Goal: Task Accomplishment & Management: Use online tool/utility

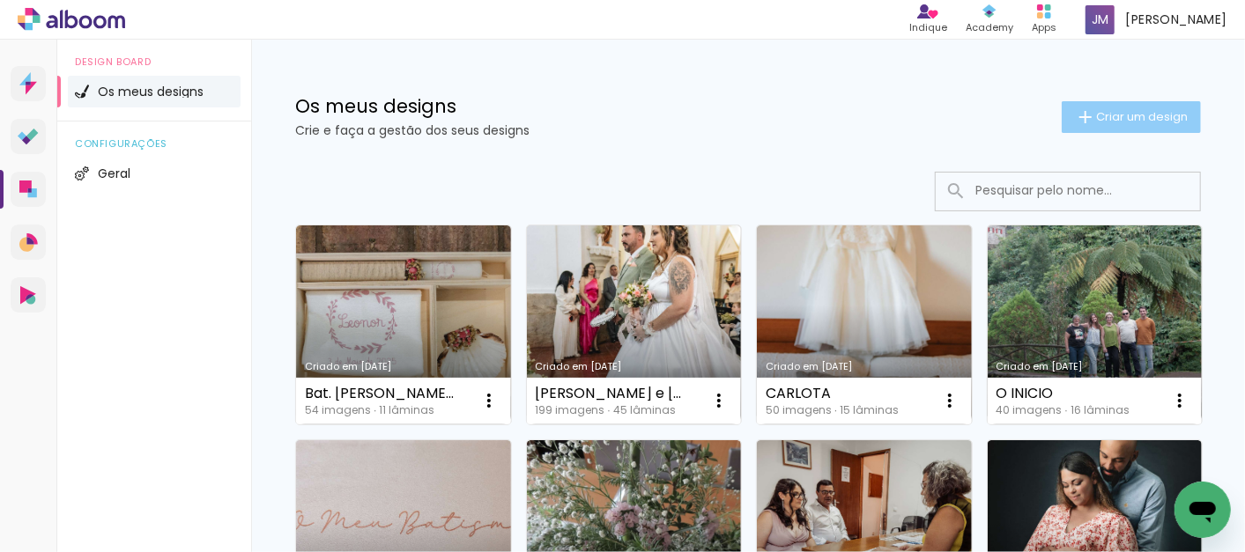
click at [1118, 116] on span "Criar um design" at bounding box center [1142, 116] width 92 height 11
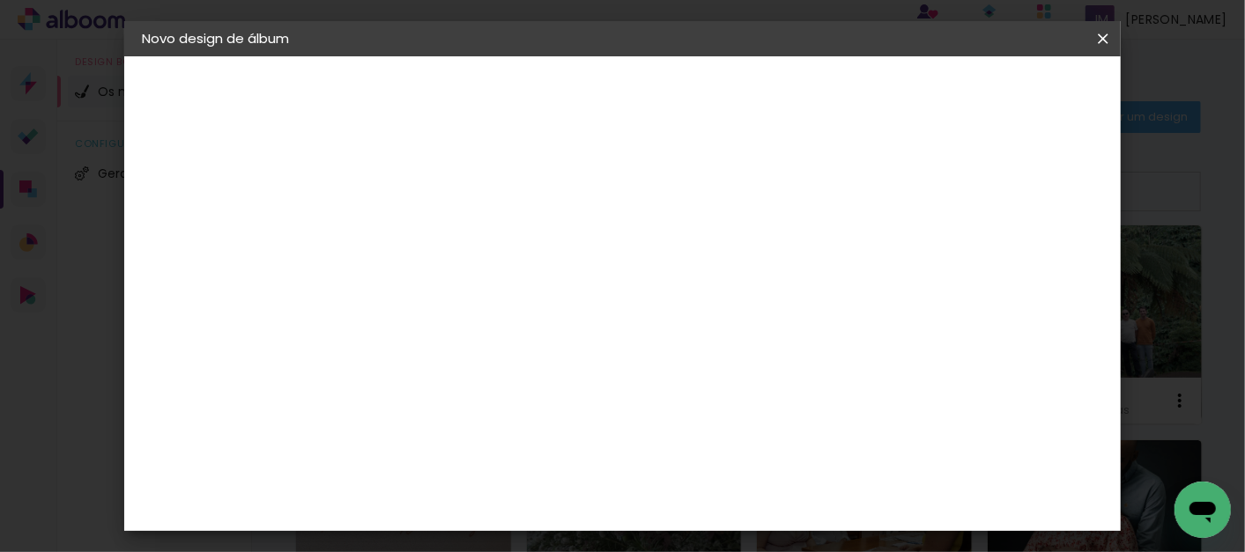
click at [430, 236] on input at bounding box center [430, 236] width 0 height 27
type input "CAROLINA"
type paper-input "CAROLINA"
click at [0, 0] on slot "Avançar" at bounding box center [0, 0] width 0 height 0
click at [533, 396] on div "DreambooksPro" at bounding box center [476, 398] width 115 height 14
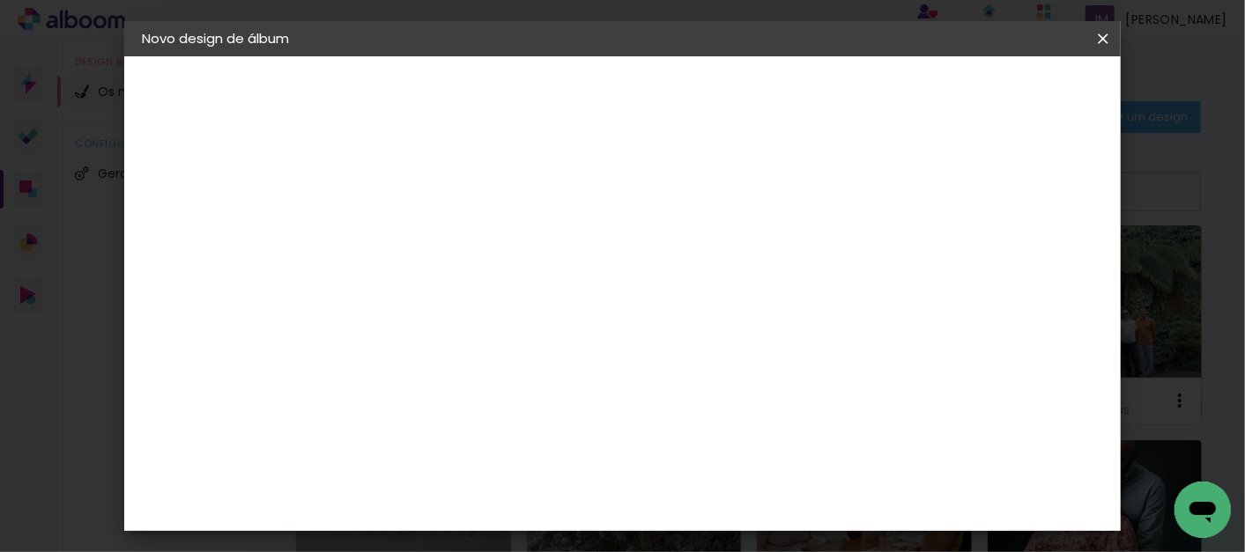
click at [688, 93] on paper-button "Avançar" at bounding box center [645, 93] width 86 height 30
click at [520, 296] on iron-icon at bounding box center [509, 306] width 21 height 21
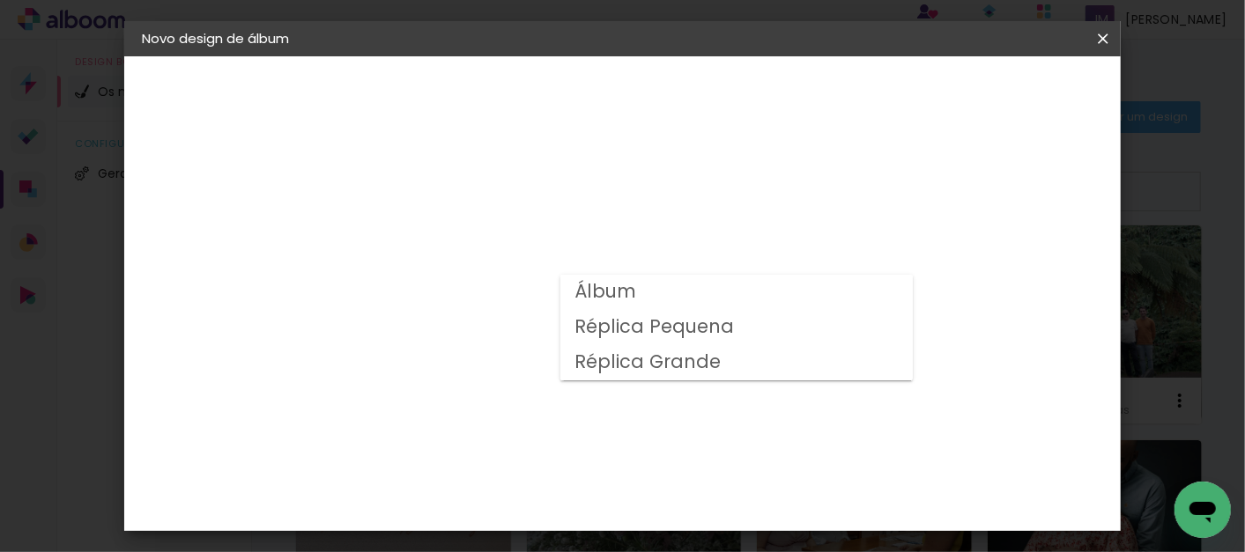
click at [0, 0] on slot "Álbum" at bounding box center [0, 0] width 0 height 0
type input "Álbum"
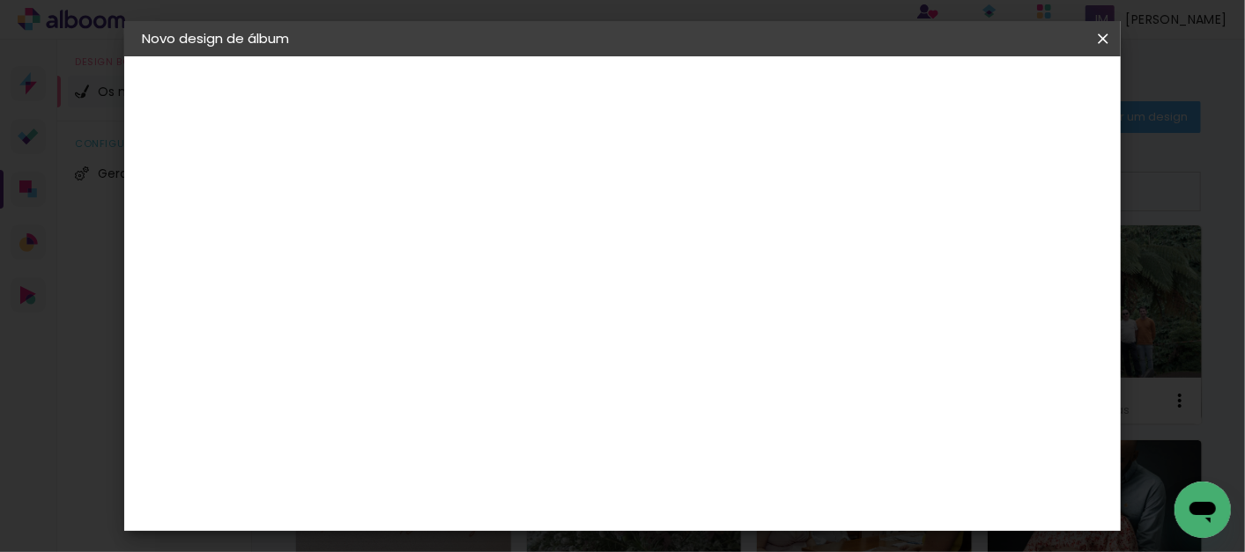
scroll to position [293, 0]
click at [549, 543] on span "25 × 25" at bounding box center [508, 561] width 82 height 36
click at [0, 0] on slot "Avançar" at bounding box center [0, 0] width 0 height 0
click at [730, 87] on span "Iniciar design" at bounding box center [710, 99] width 41 height 25
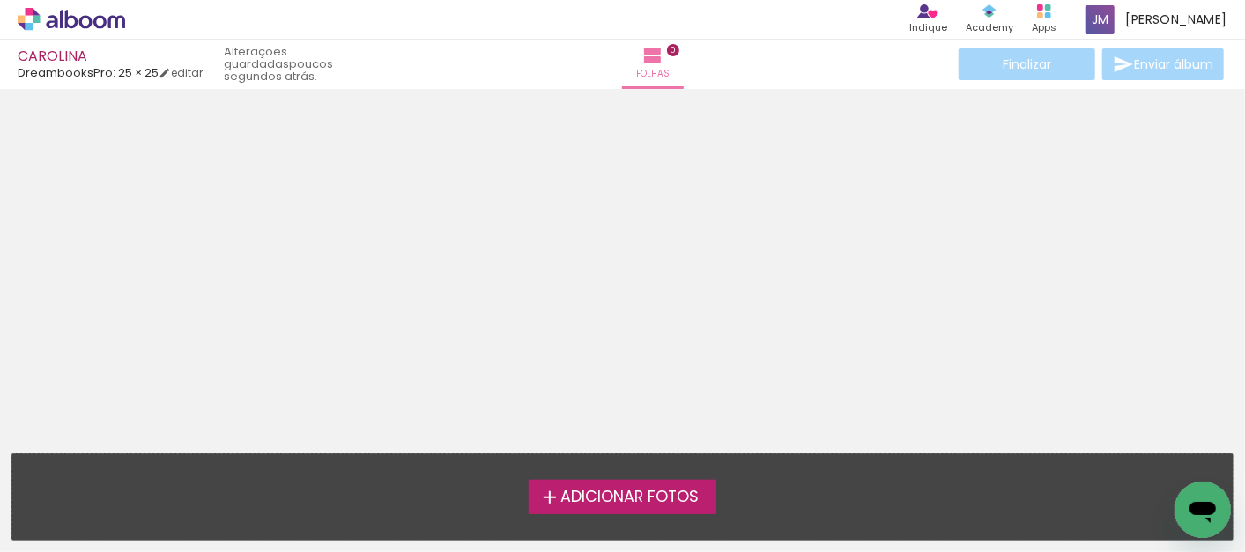
click at [614, 490] on span "Adicionar Fotos" at bounding box center [629, 498] width 138 height 16
click at [0, 0] on input "file" at bounding box center [0, 0] width 0 height 0
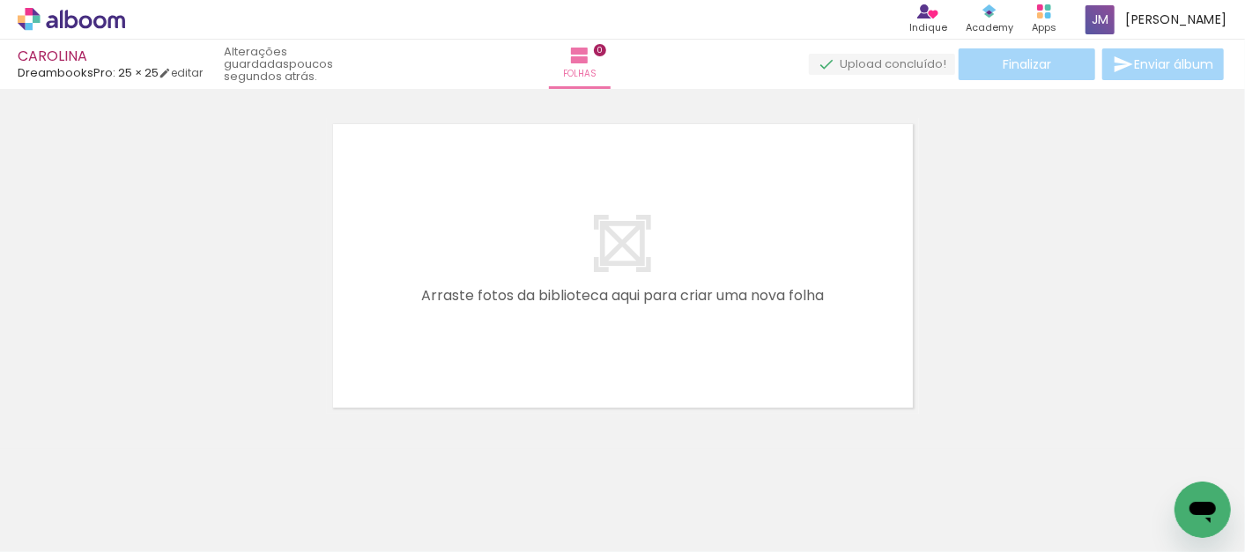
scroll to position [0, 5337]
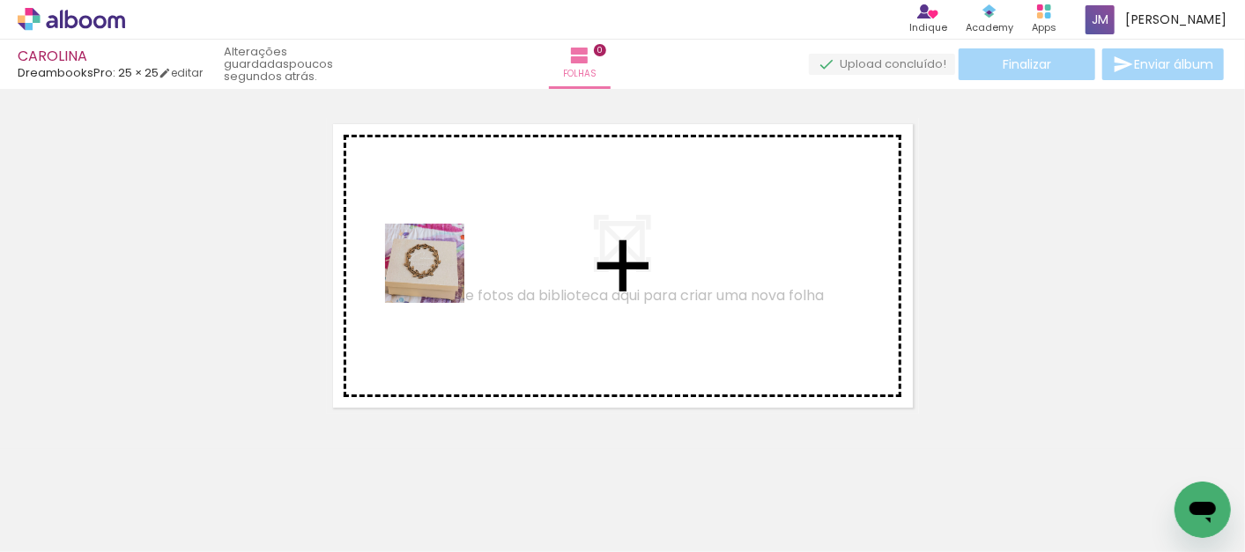
drag, startPoint x: 468, startPoint y: 508, endPoint x: 438, endPoint y: 277, distance: 233.7
click at [438, 277] on quentale-workspace at bounding box center [622, 276] width 1245 height 552
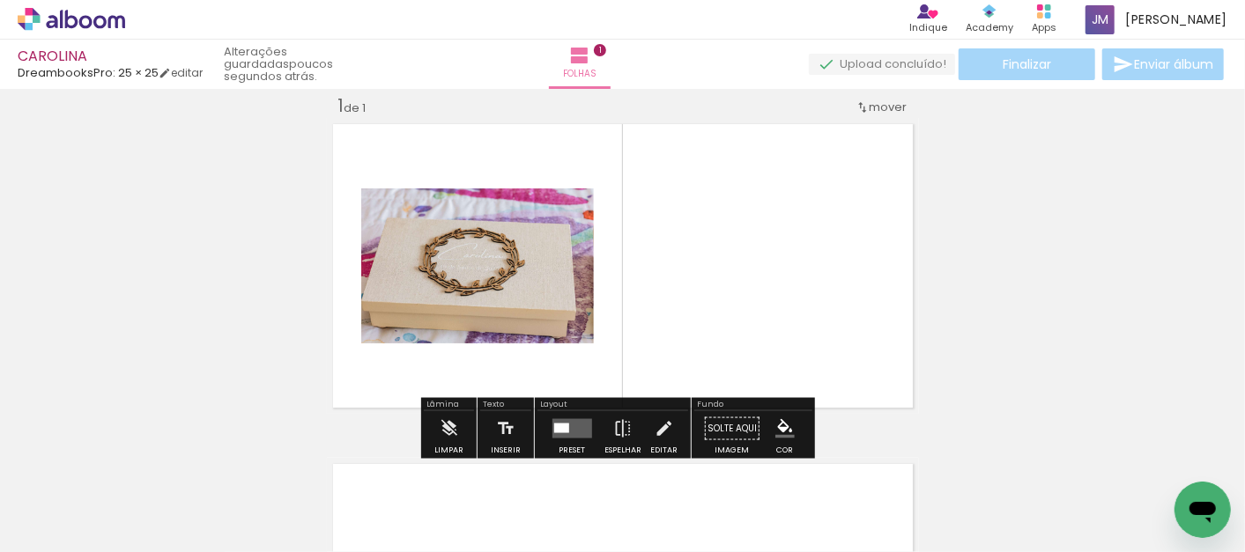
scroll to position [22, 0]
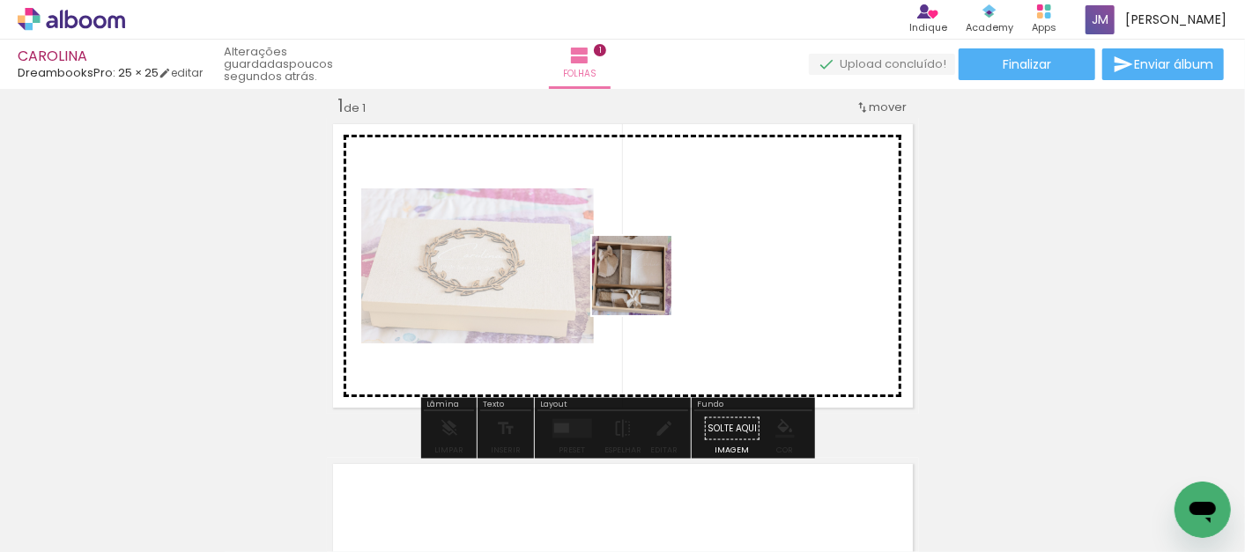
drag, startPoint x: 559, startPoint y: 467, endPoint x: 645, endPoint y: 289, distance: 197.8
click at [645, 289] on quentale-workspace at bounding box center [622, 276] width 1245 height 552
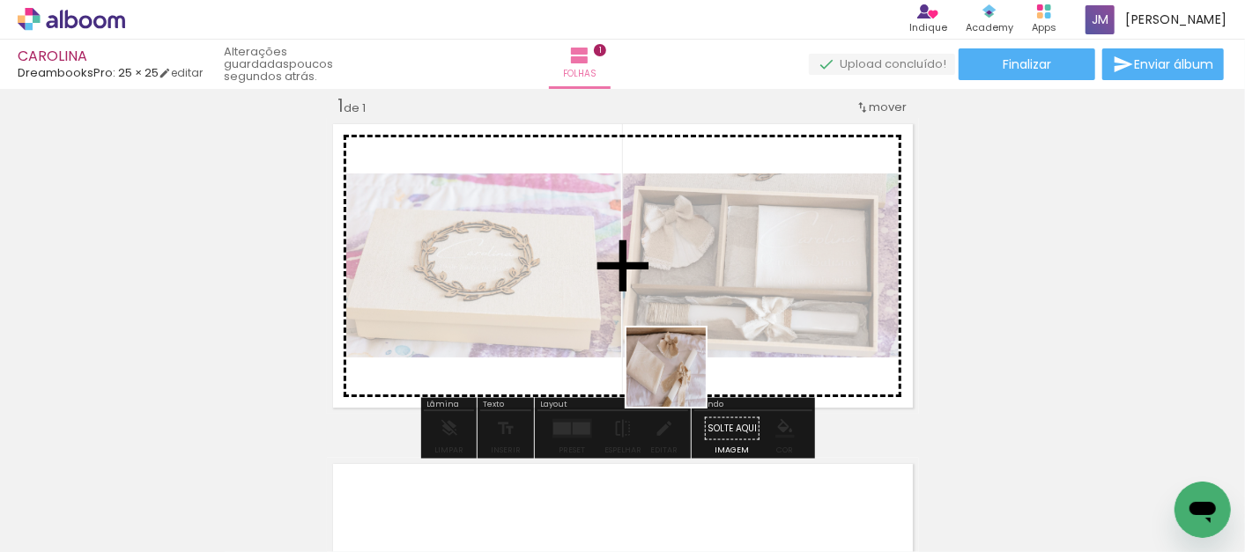
drag, startPoint x: 677, startPoint y: 510, endPoint x: 679, endPoint y: 381, distance: 129.5
click at [679, 381] on quentale-workspace at bounding box center [622, 276] width 1245 height 552
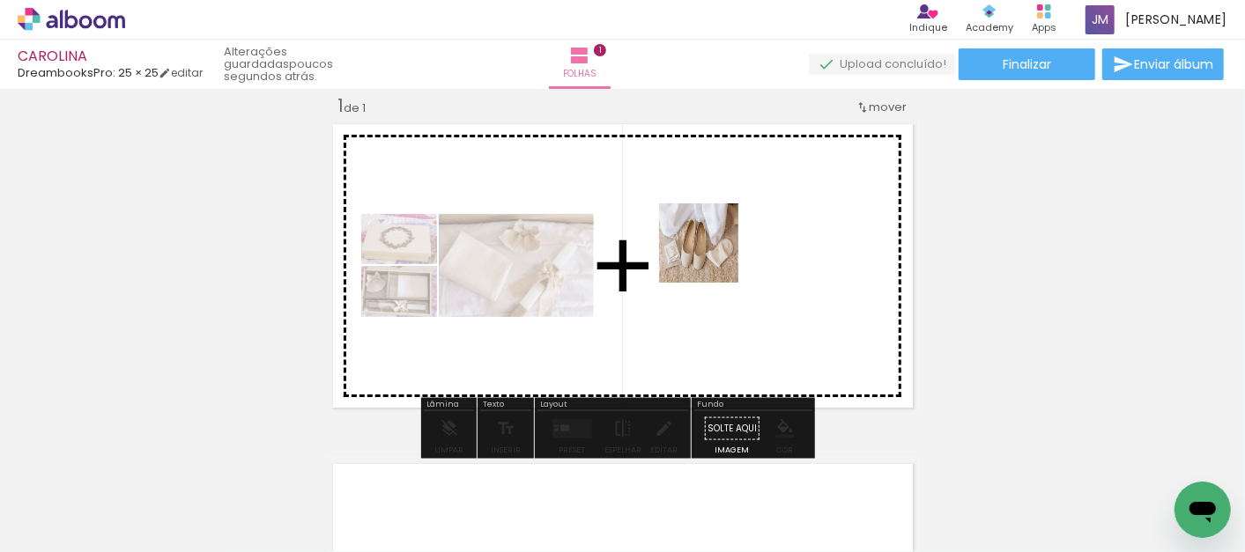
drag, startPoint x: 969, startPoint y: 494, endPoint x: 712, endPoint y: 256, distance: 350.4
click at [712, 256] on quentale-workspace at bounding box center [622, 276] width 1245 height 552
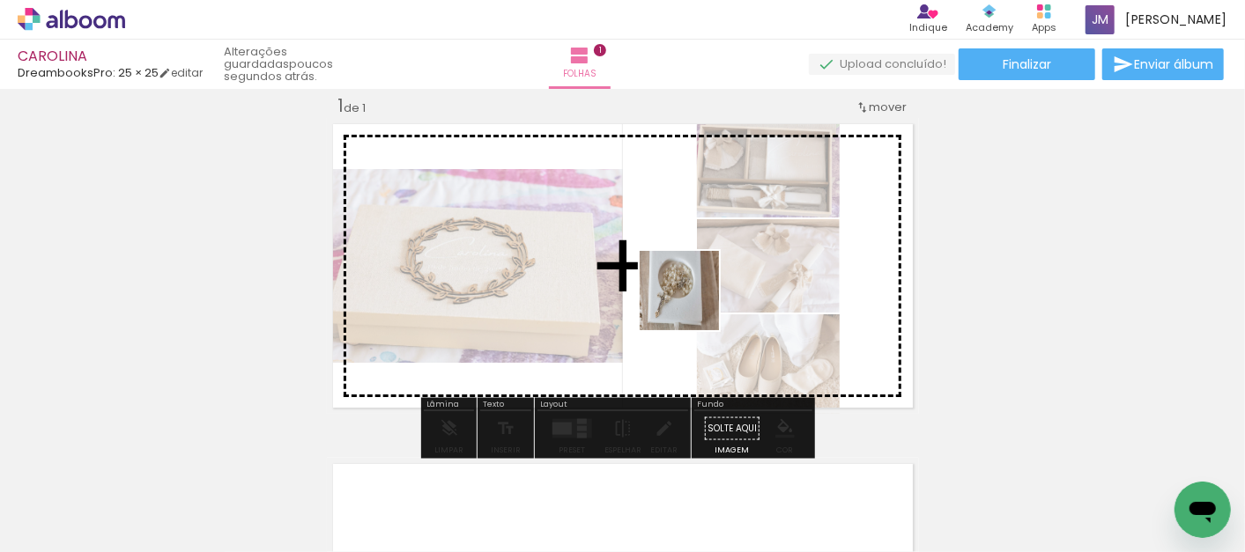
drag, startPoint x: 1068, startPoint y: 493, endPoint x: 693, endPoint y: 304, distance: 420.4
click at [693, 304] on quentale-workspace at bounding box center [622, 276] width 1245 height 552
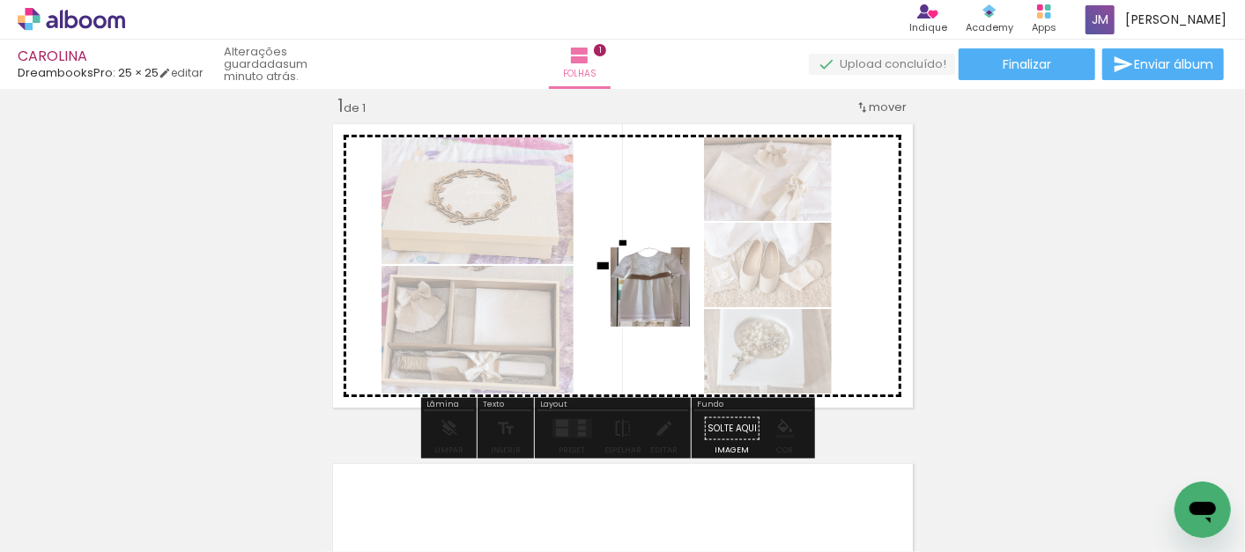
drag, startPoint x: 788, startPoint y: 498, endPoint x: 663, endPoint y: 299, distance: 234.7
click at [663, 299] on quentale-workspace at bounding box center [622, 276] width 1245 height 552
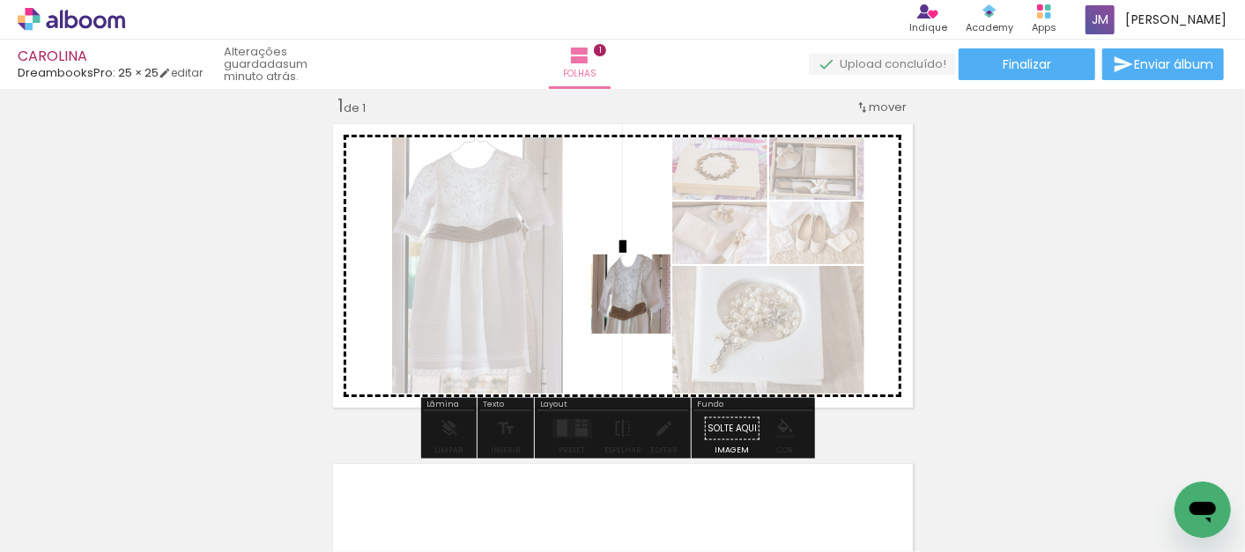
drag, startPoint x: 861, startPoint y: 499, endPoint x: 644, endPoint y: 308, distance: 289.0
click at [644, 308] on quentale-workspace at bounding box center [622, 276] width 1245 height 552
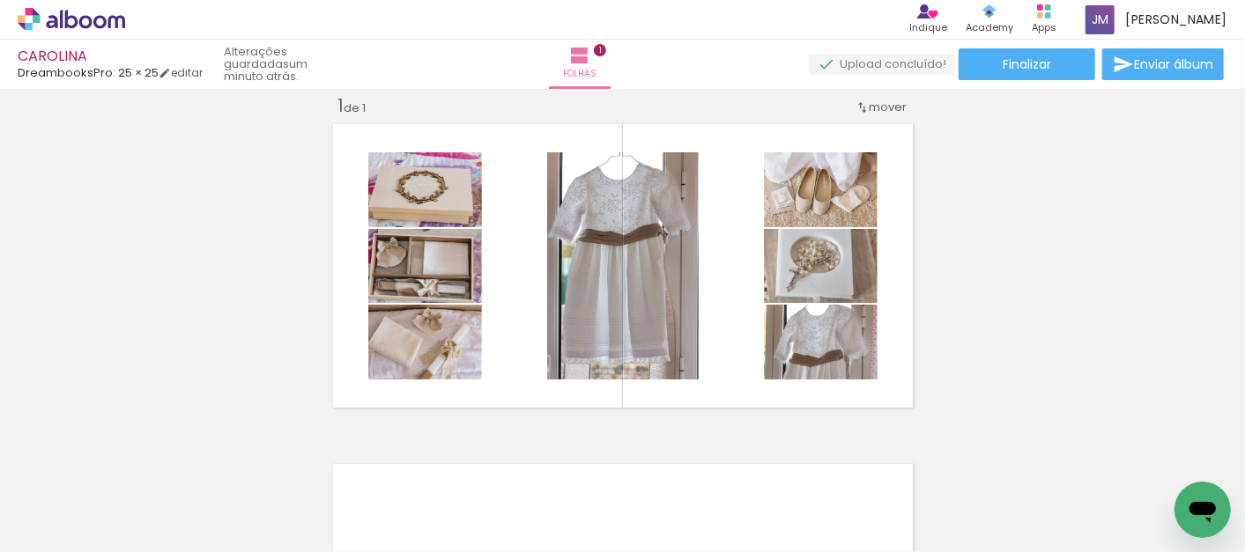
scroll to position [0, 6026]
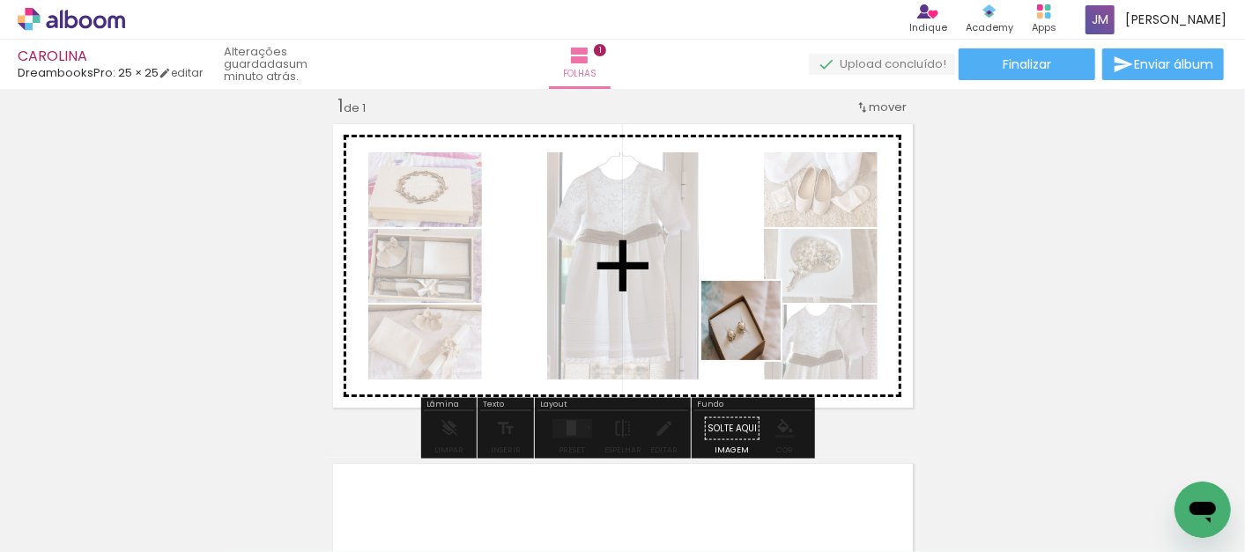
drag, startPoint x: 866, startPoint y: 494, endPoint x: 754, endPoint y: 334, distance: 195.5
click at [754, 334] on quentale-workspace at bounding box center [622, 276] width 1245 height 552
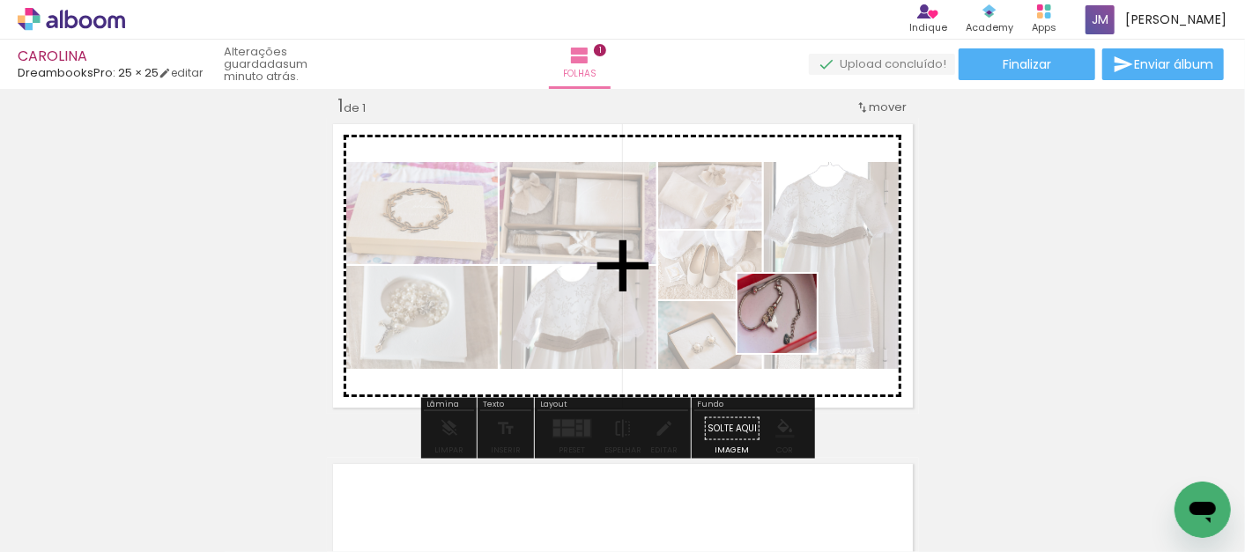
drag, startPoint x: 974, startPoint y: 508, endPoint x: 789, endPoint y: 319, distance: 263.6
click at [789, 319] on quentale-workspace at bounding box center [622, 276] width 1245 height 552
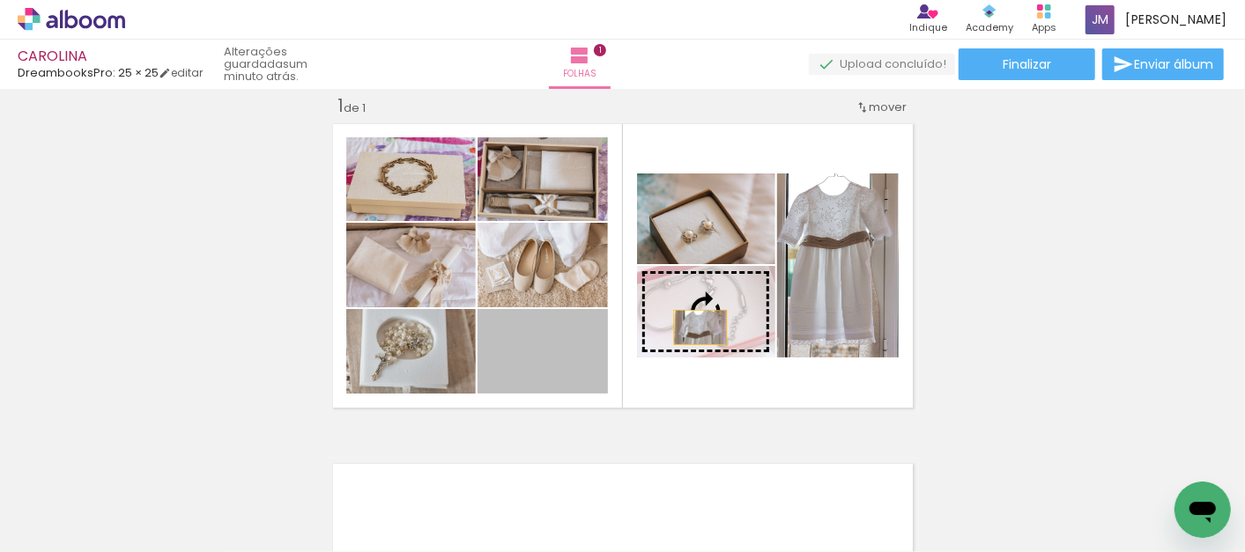
drag, startPoint x: 564, startPoint y: 361, endPoint x: 693, endPoint y: 327, distance: 133.2
click at [0, 0] on slot at bounding box center [0, 0] width 0 height 0
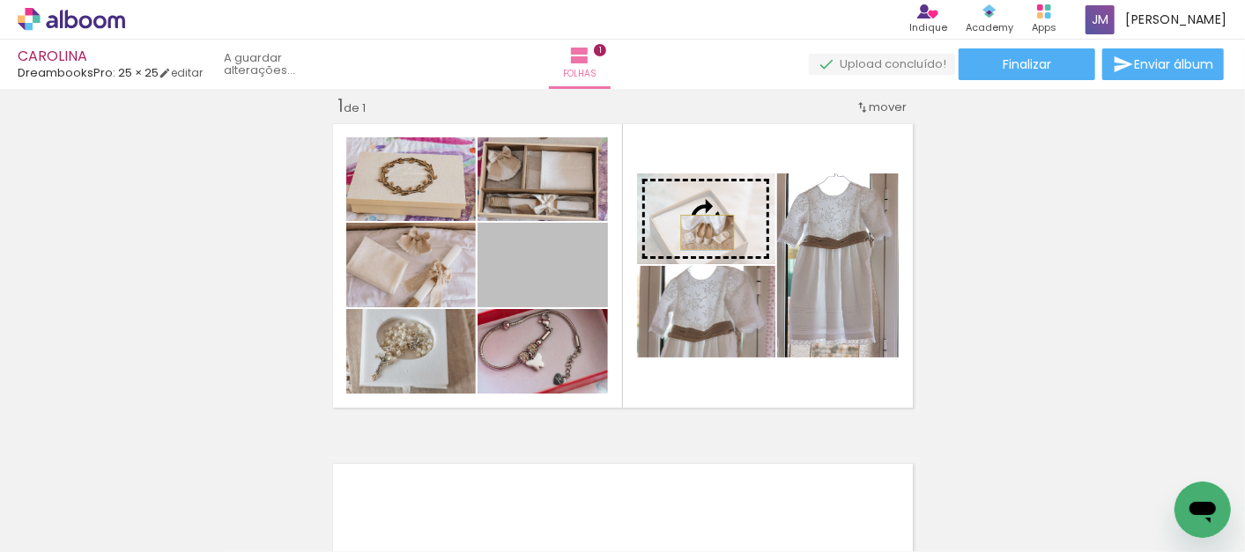
drag, startPoint x: 551, startPoint y: 265, endPoint x: 700, endPoint y: 232, distance: 152.6
click at [0, 0] on slot at bounding box center [0, 0] width 0 height 0
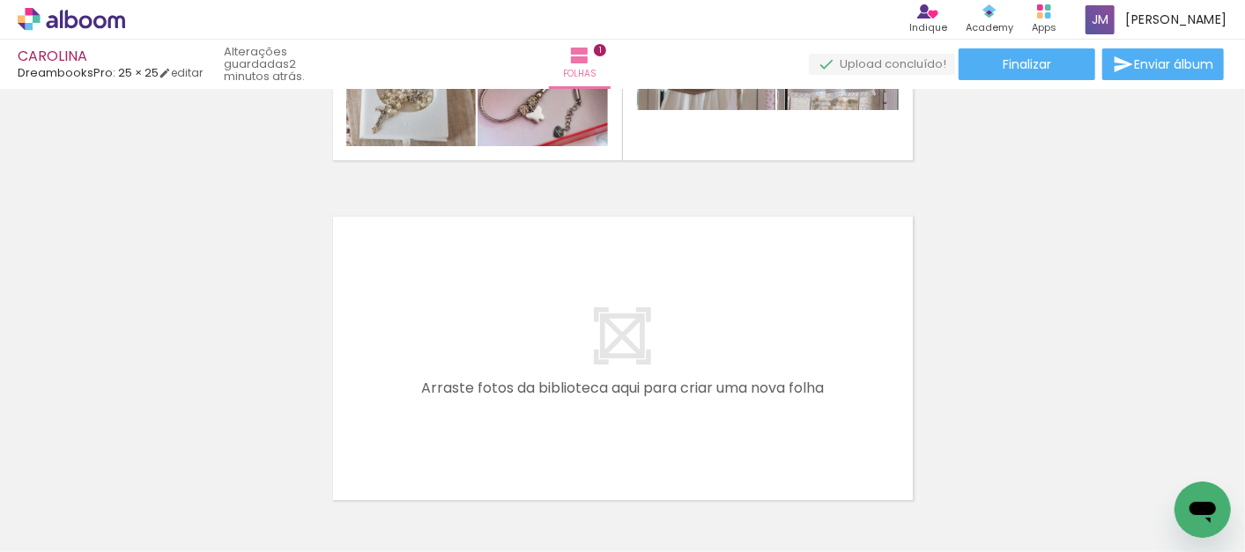
scroll to position [300, 0]
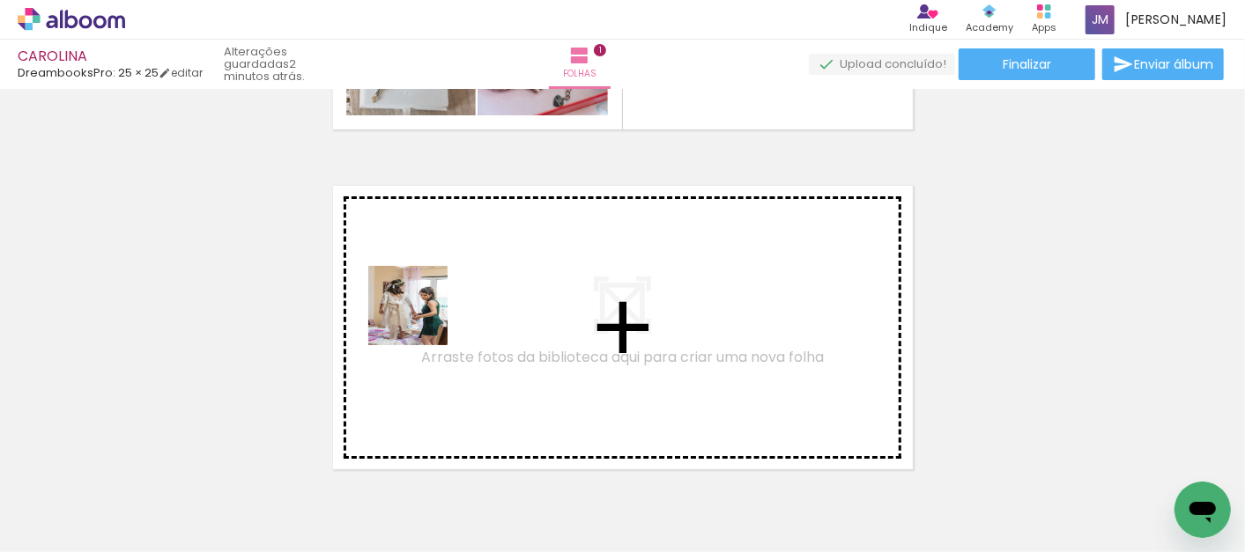
drag, startPoint x: 492, startPoint y: 514, endPoint x: 421, endPoint y: 319, distance: 207.1
click at [421, 319] on quentale-workspace at bounding box center [622, 276] width 1245 height 552
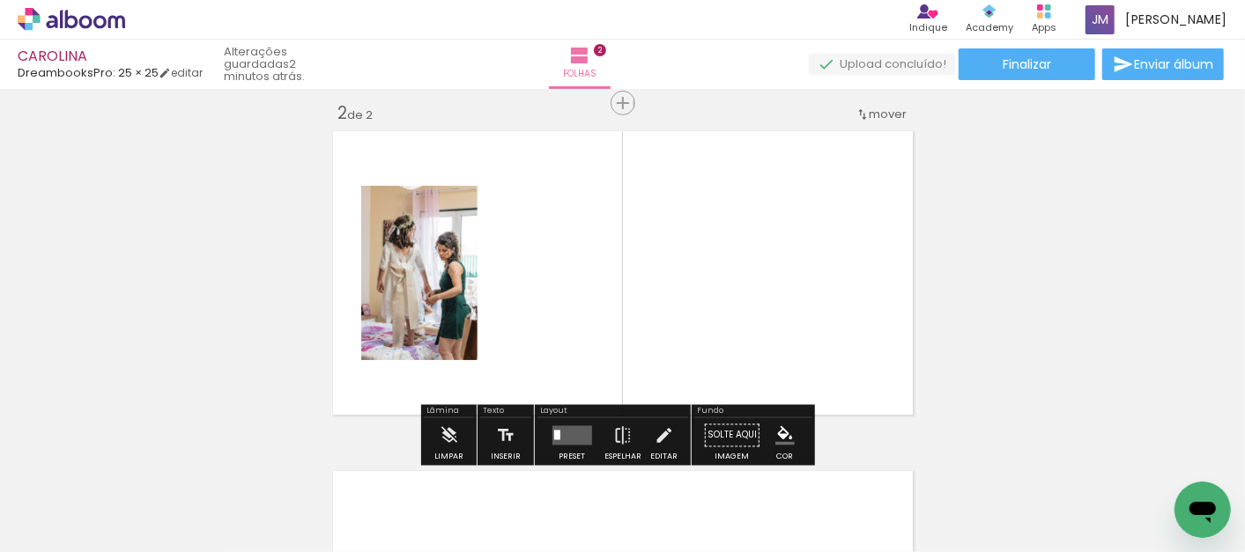
scroll to position [362, 0]
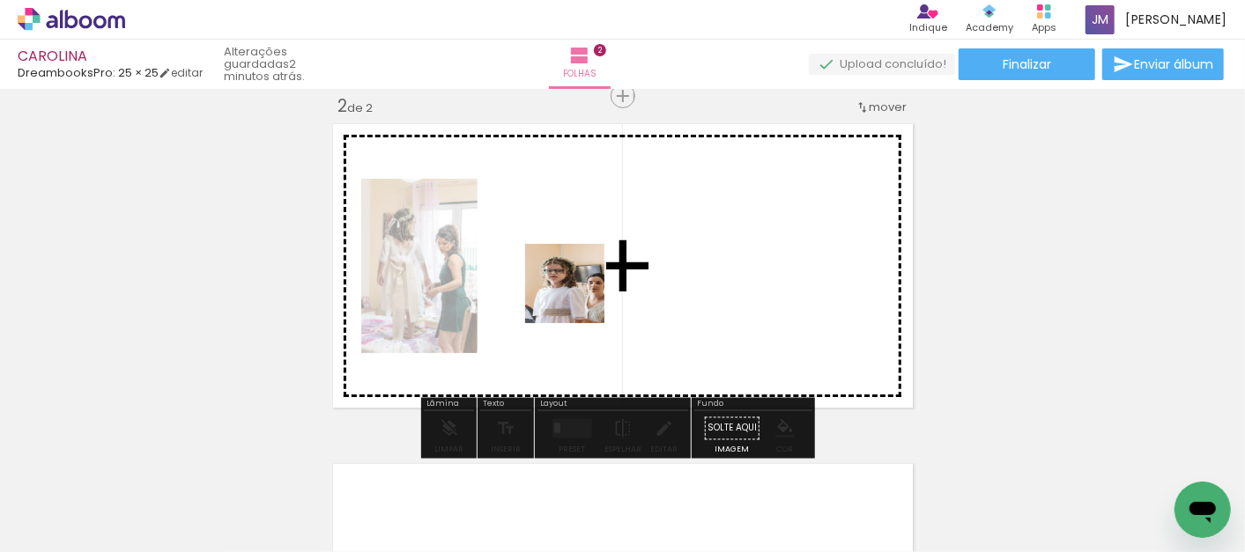
drag, startPoint x: 582, startPoint y: 511, endPoint x: 578, endPoint y: 291, distance: 220.3
click at [578, 291] on quentale-workspace at bounding box center [622, 276] width 1245 height 552
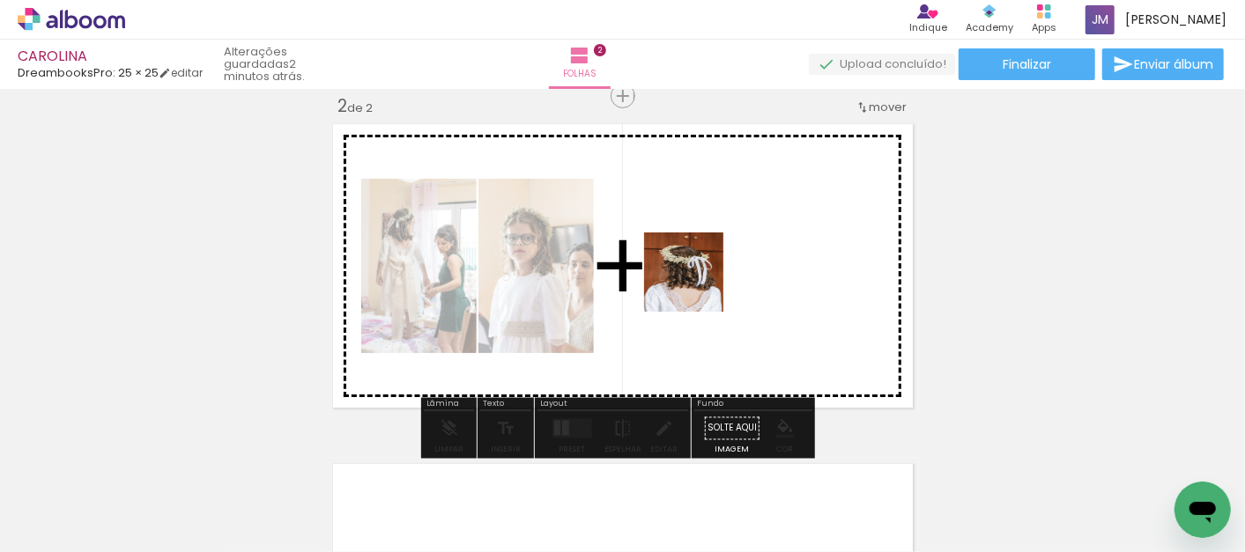
drag, startPoint x: 673, startPoint y: 497, endPoint x: 697, endPoint y: 285, distance: 212.8
click at [697, 285] on quentale-workspace at bounding box center [622, 276] width 1245 height 552
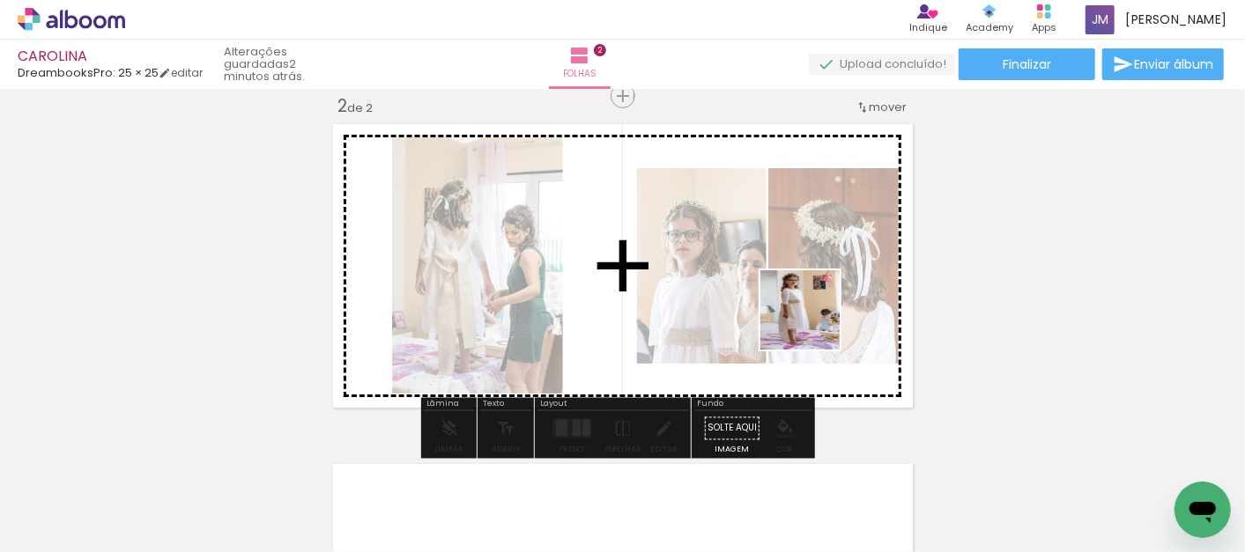
drag, startPoint x: 770, startPoint y: 500, endPoint x: 813, endPoint y: 323, distance: 182.3
click at [813, 323] on quentale-workspace at bounding box center [622, 276] width 1245 height 552
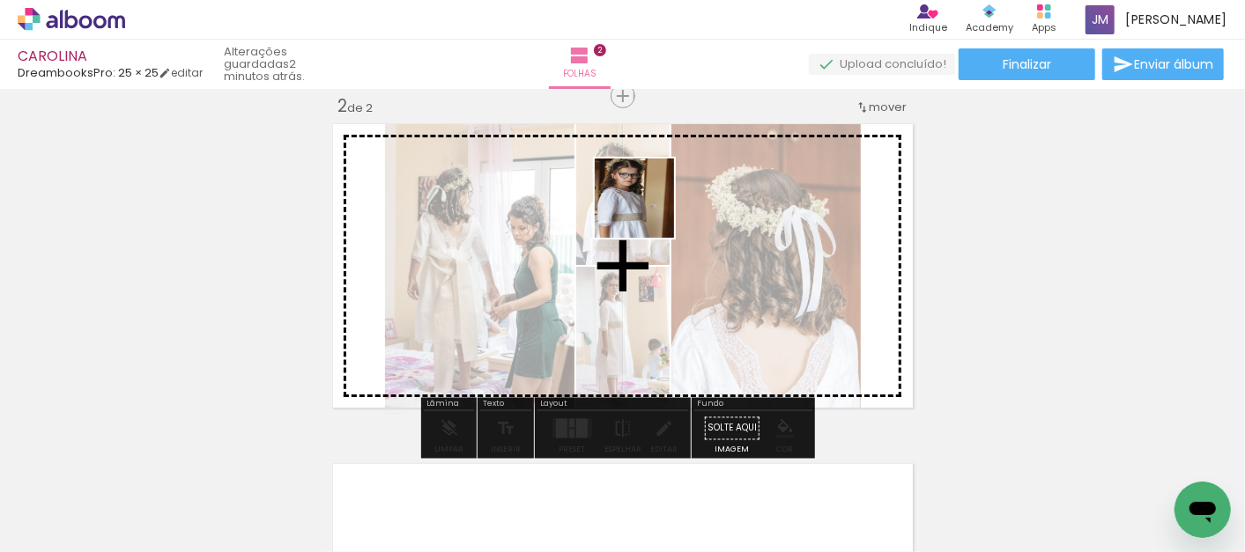
drag, startPoint x: 1067, startPoint y: 512, endPoint x: 648, endPoint y: 211, distance: 515.9
click at [648, 211] on quentale-workspace at bounding box center [622, 276] width 1245 height 552
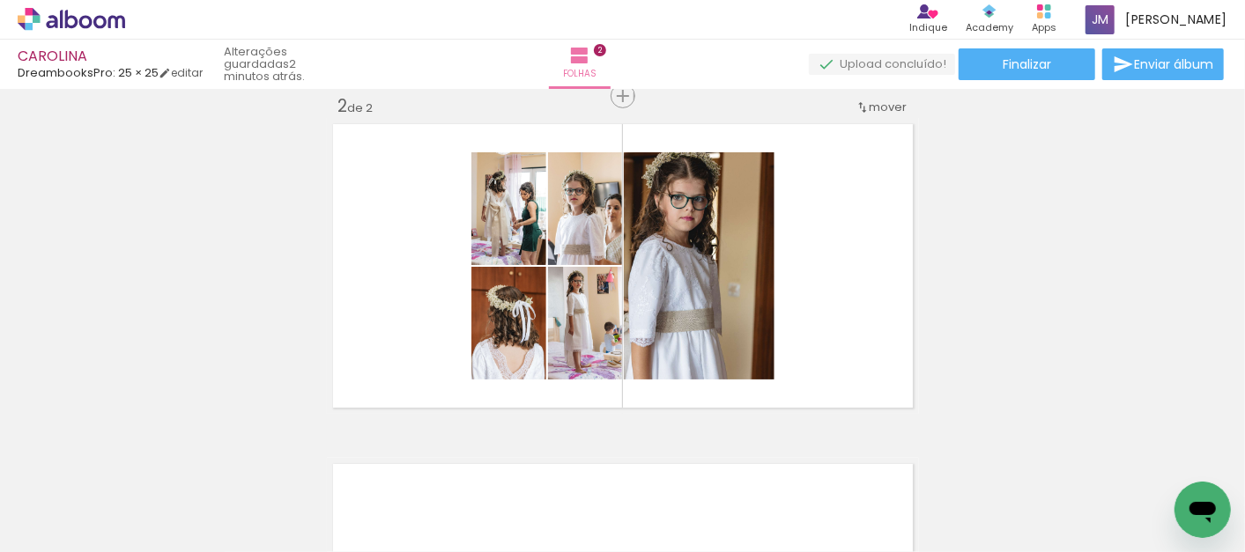
scroll to position [0, 6233]
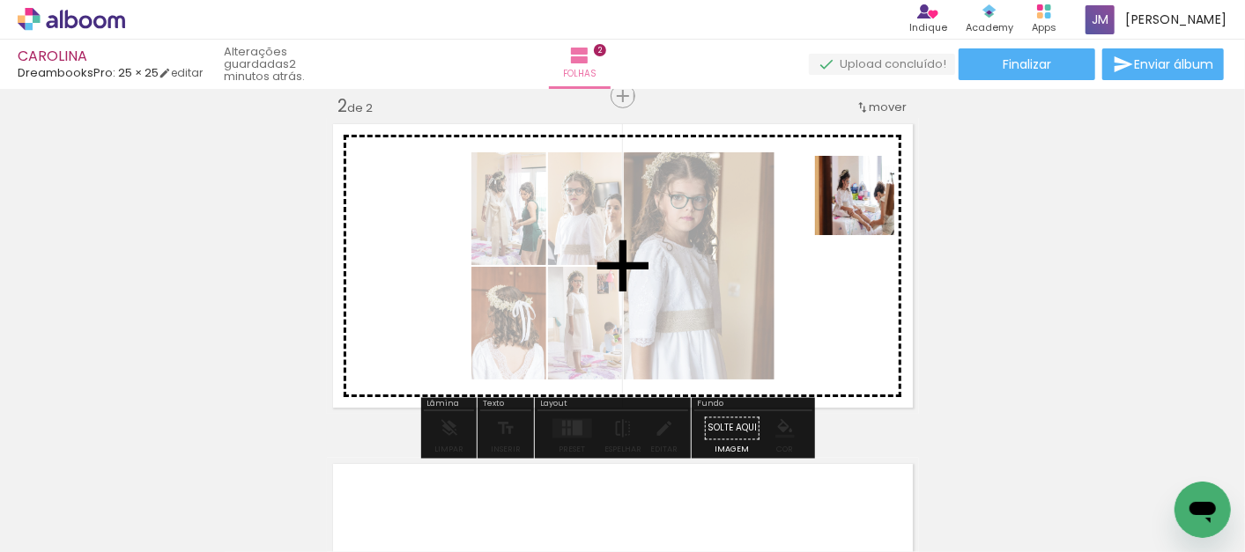
drag, startPoint x: 981, startPoint y: 493, endPoint x: 868, endPoint y: 209, distance: 306.1
click at [868, 209] on quentale-workspace at bounding box center [622, 276] width 1245 height 552
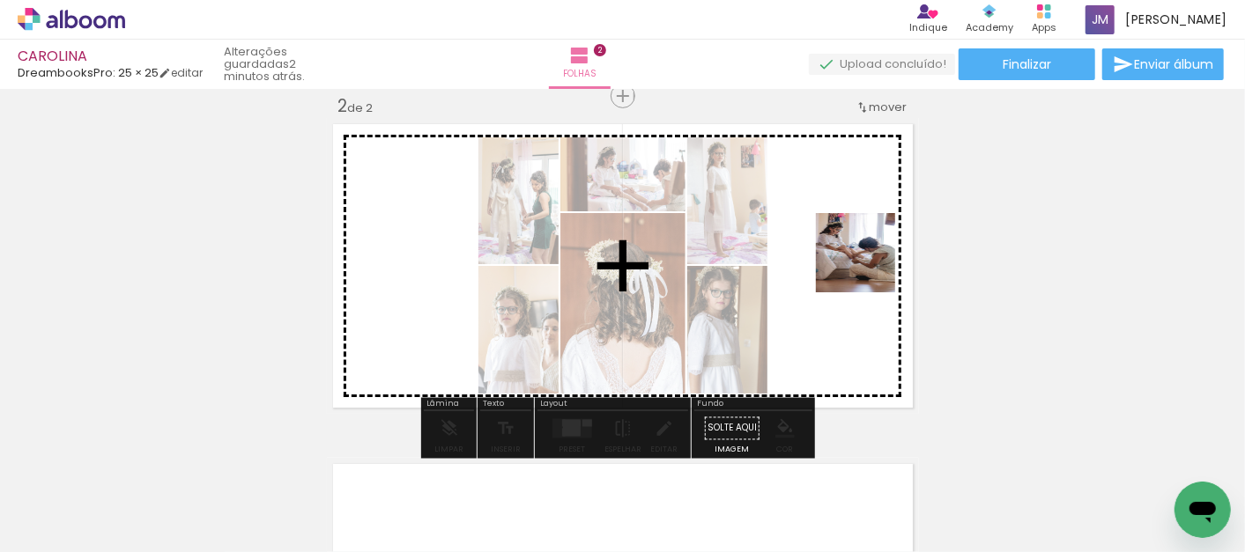
drag, startPoint x: 1063, startPoint y: 497, endPoint x: 868, endPoint y: 266, distance: 302.0
click at [868, 266] on quentale-workspace at bounding box center [622, 276] width 1245 height 552
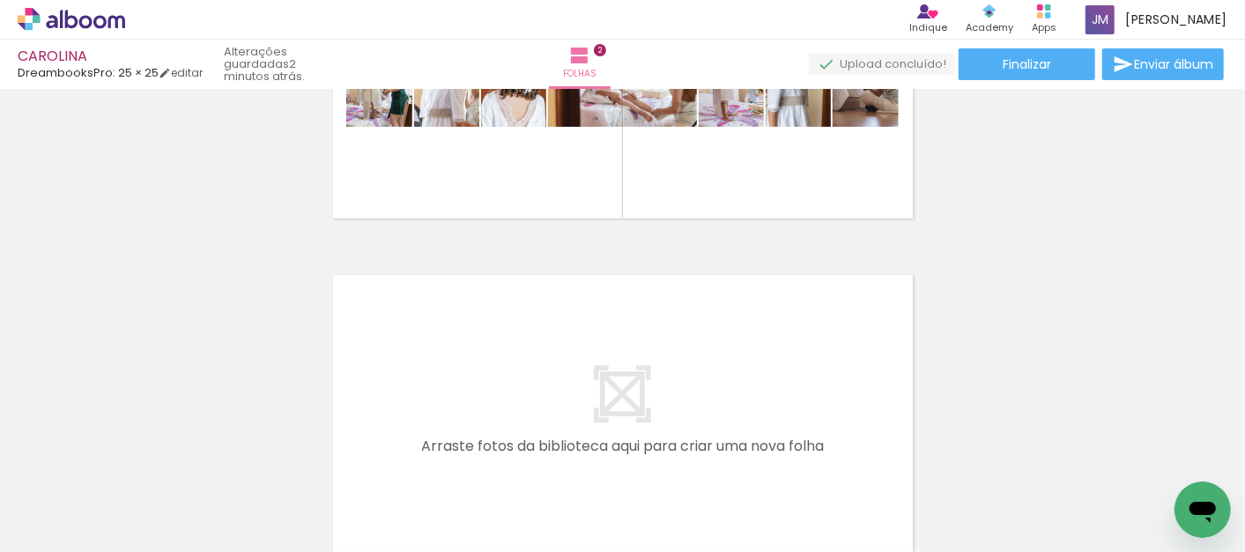
scroll to position [0, 6798]
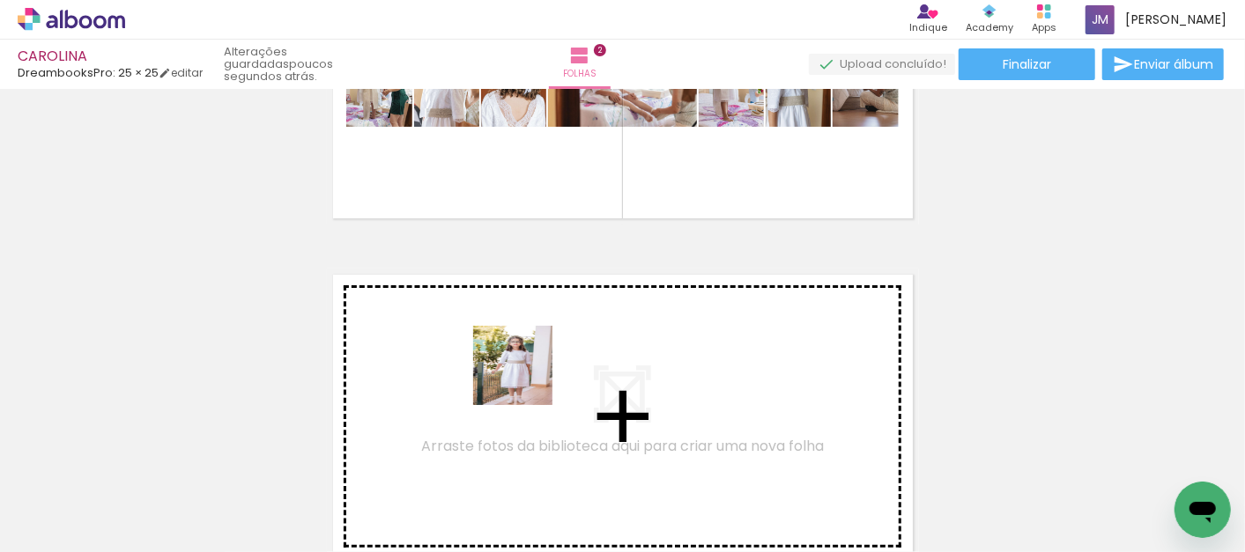
drag, startPoint x: 611, startPoint y: 500, endPoint x: 524, endPoint y: 375, distance: 151.8
click at [524, 375] on quentale-workspace at bounding box center [622, 276] width 1245 height 552
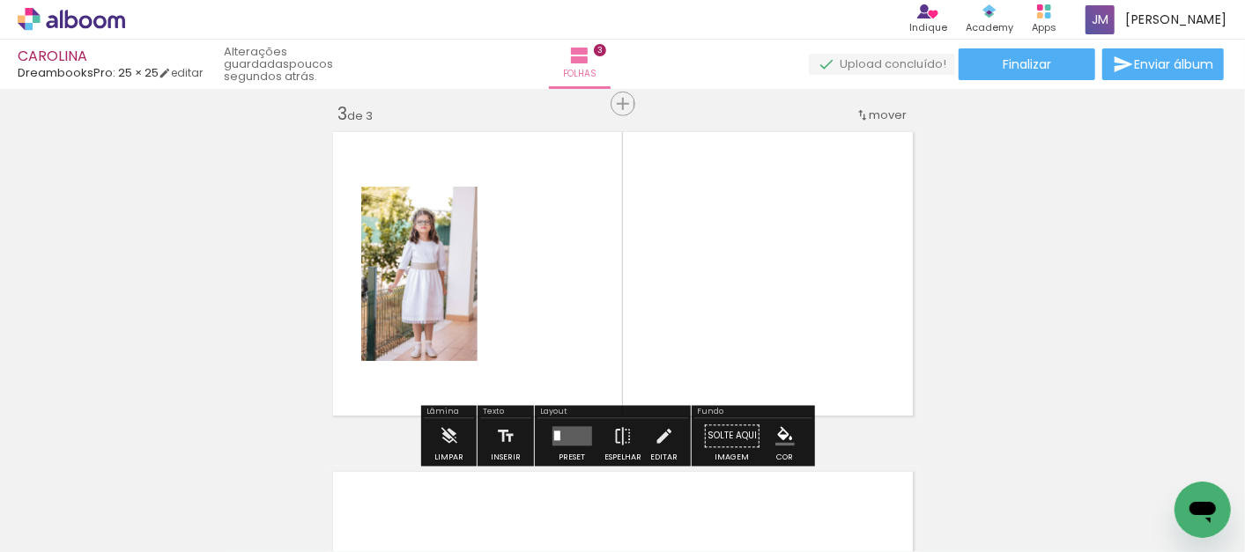
scroll to position [702, 0]
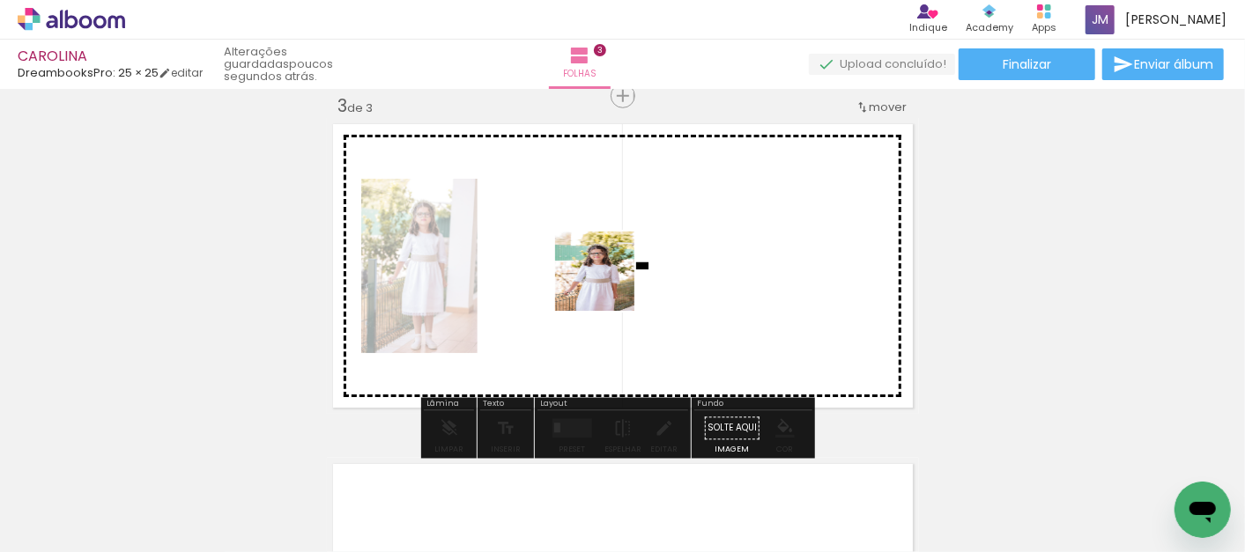
drag, startPoint x: 762, startPoint y: 448, endPoint x: 608, endPoint y: 285, distance: 224.4
click at [608, 285] on quentale-workspace at bounding box center [622, 276] width 1245 height 552
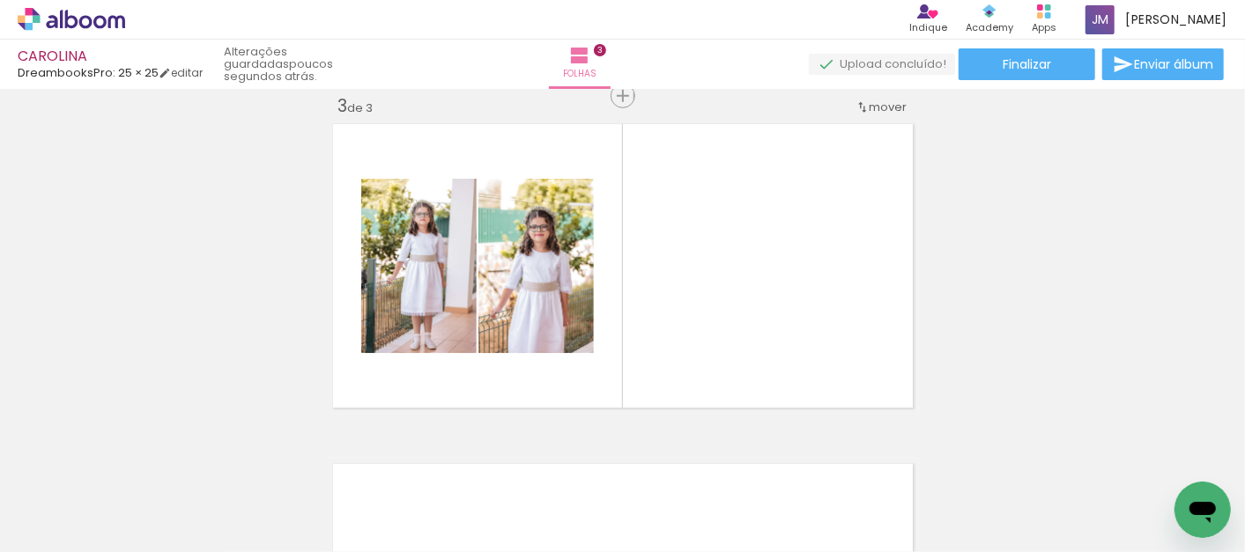
scroll to position [0, 6841]
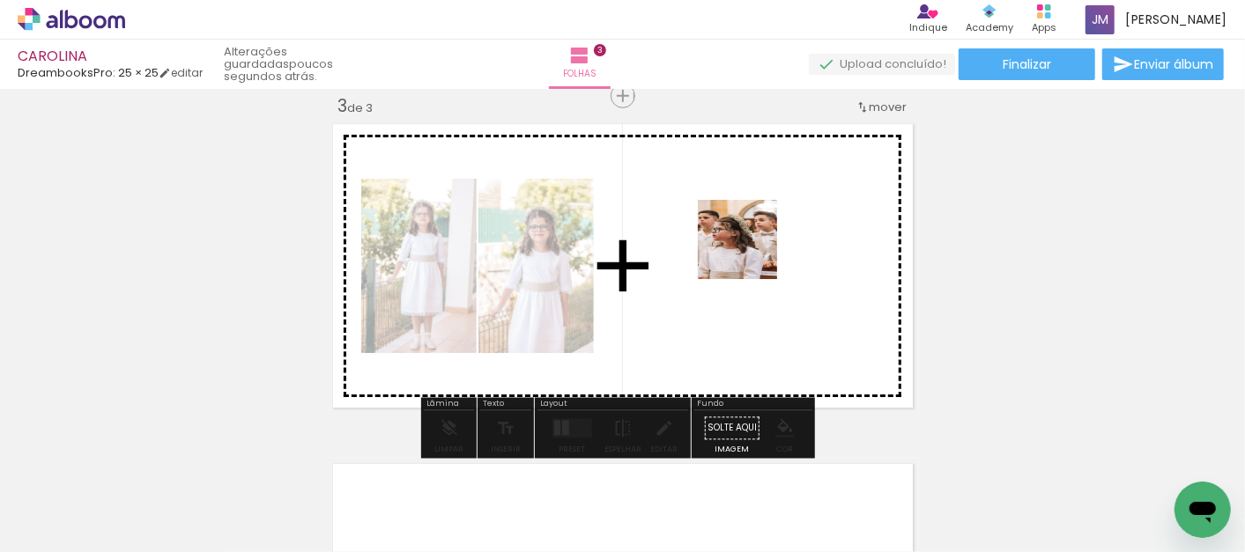
drag, startPoint x: 860, startPoint y: 508, endPoint x: 751, endPoint y: 253, distance: 277.1
click at [751, 253] on quentale-workspace at bounding box center [622, 276] width 1245 height 552
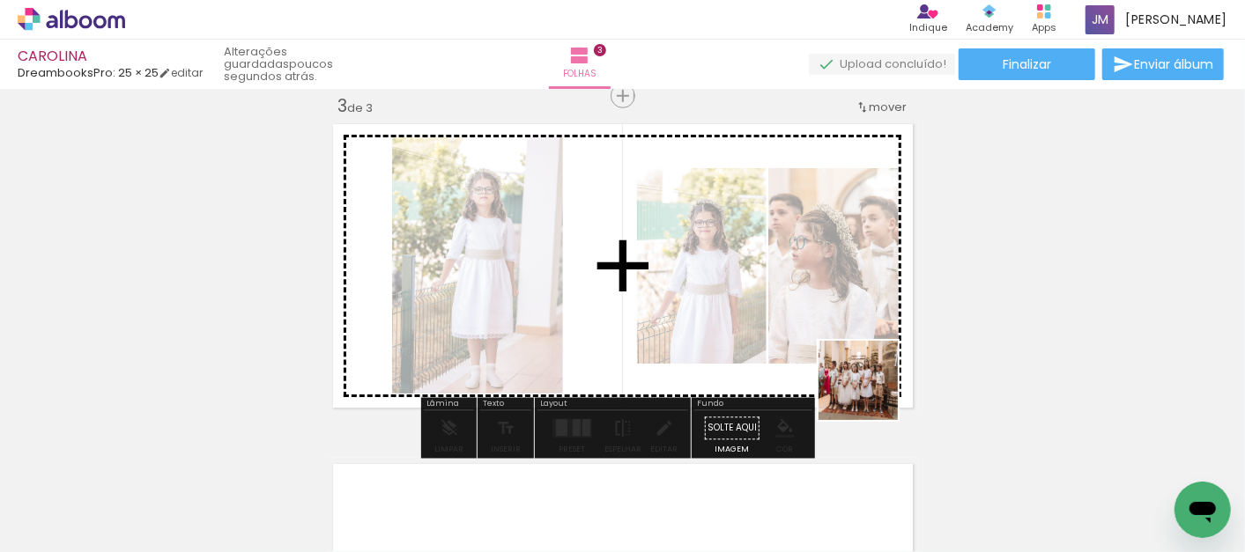
drag, startPoint x: 946, startPoint y: 518, endPoint x: 871, endPoint y: 394, distance: 145.1
click at [871, 394] on quentale-workspace at bounding box center [622, 276] width 1245 height 552
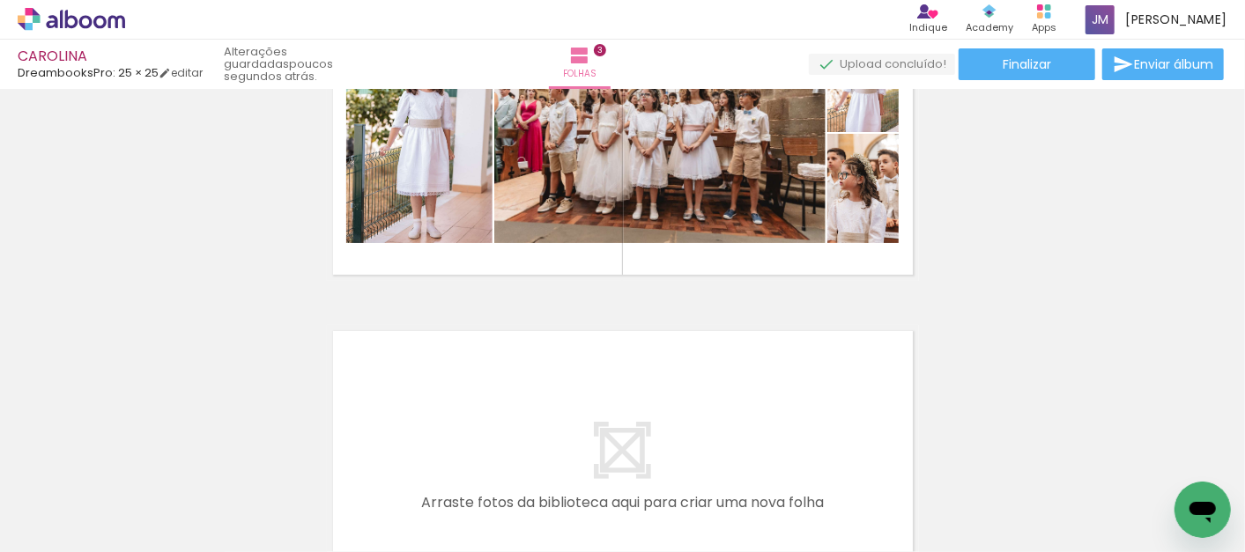
scroll to position [856, 0]
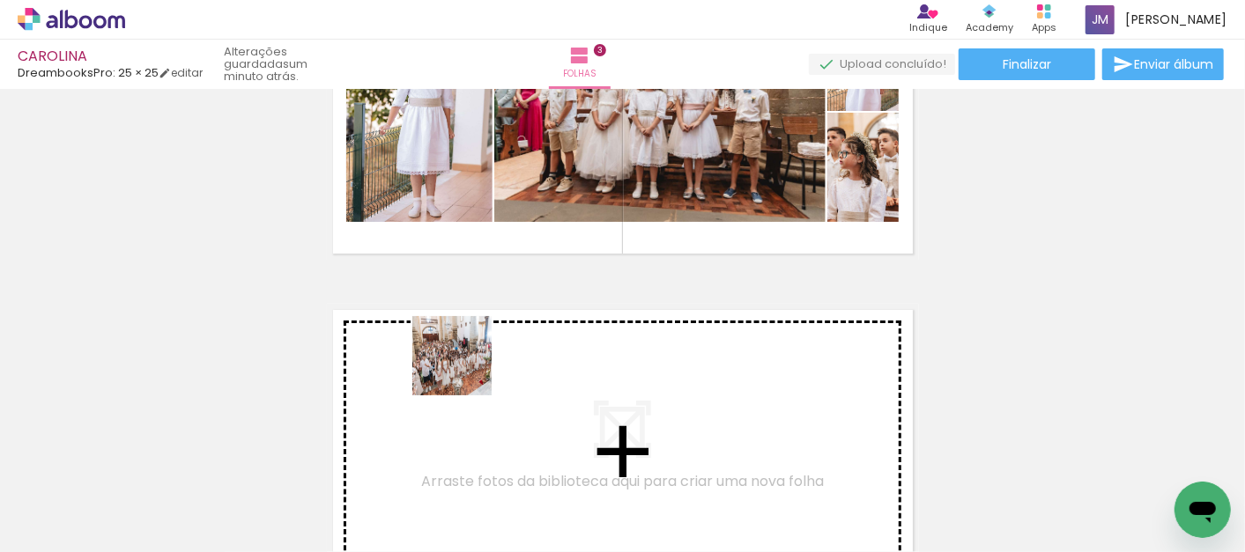
drag, startPoint x: 991, startPoint y: 476, endPoint x: 465, endPoint y: 369, distance: 536.7
click at [465, 369] on quentale-workspace at bounding box center [622, 276] width 1245 height 552
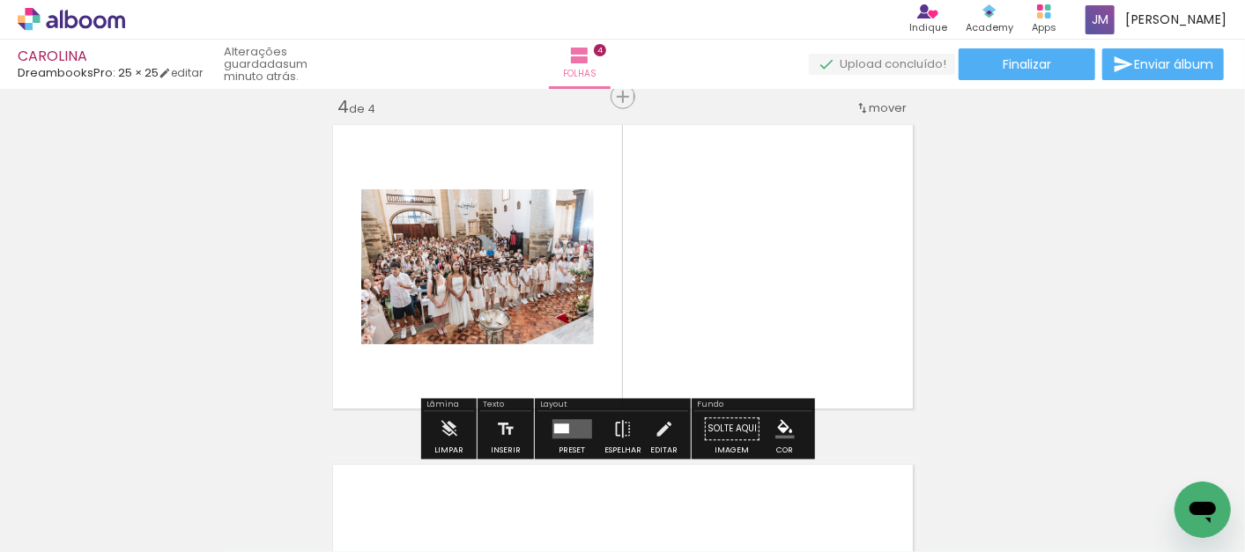
scroll to position [1042, 0]
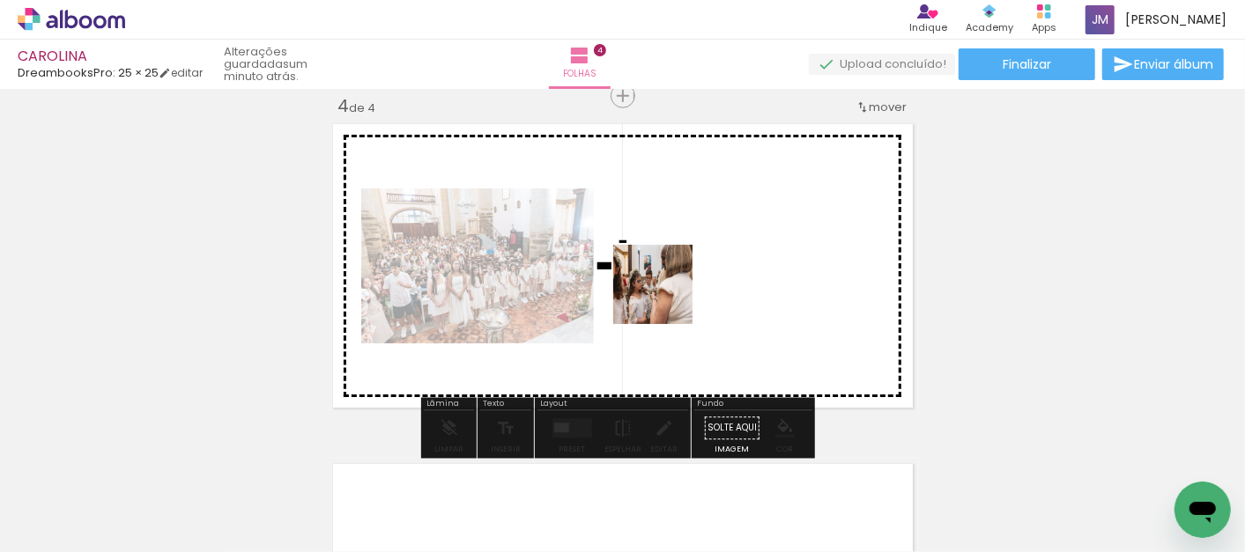
drag, startPoint x: 1145, startPoint y: 495, endPoint x: 666, endPoint y: 298, distance: 518.4
click at [666, 298] on quentale-workspace at bounding box center [622, 276] width 1245 height 552
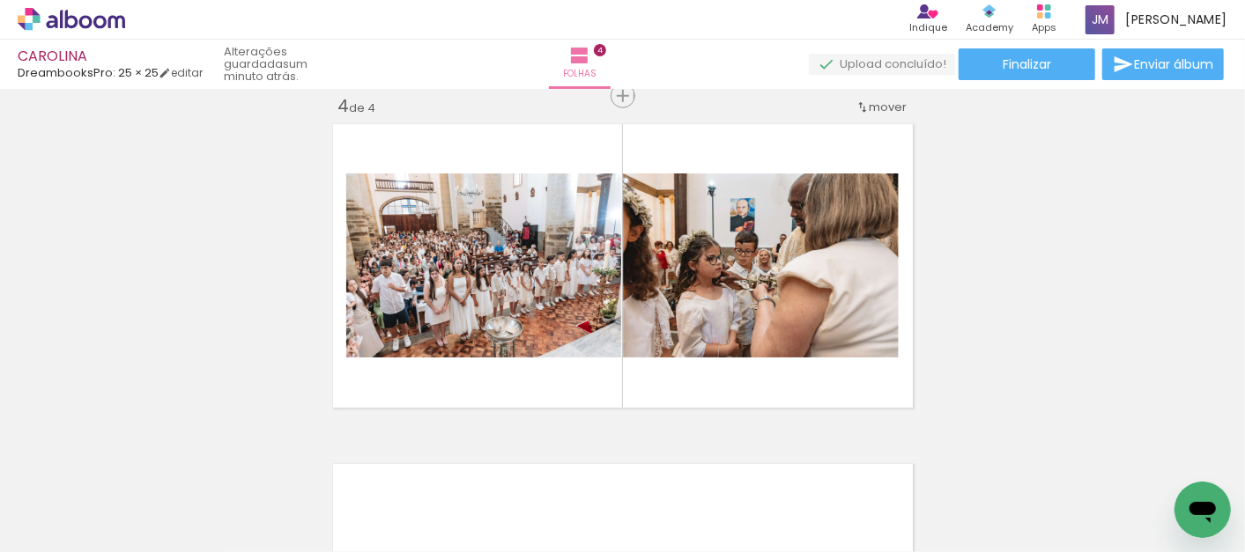
scroll to position [0, 7246]
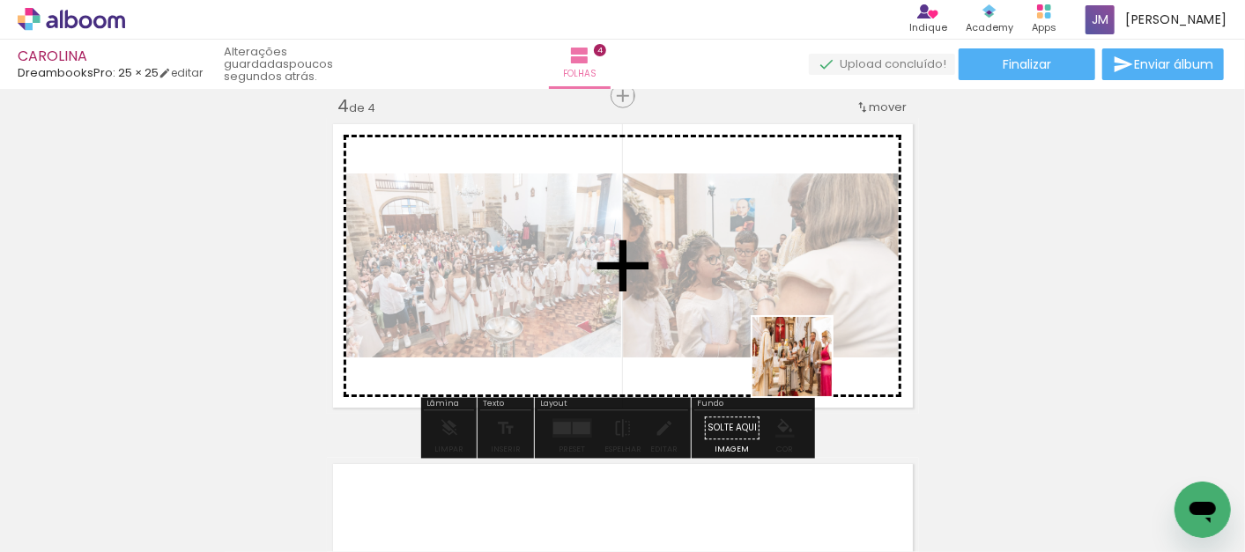
drag, startPoint x: 839, startPoint y: 507, endPoint x: 805, endPoint y: 370, distance: 140.6
click at [805, 370] on quentale-workspace at bounding box center [622, 276] width 1245 height 552
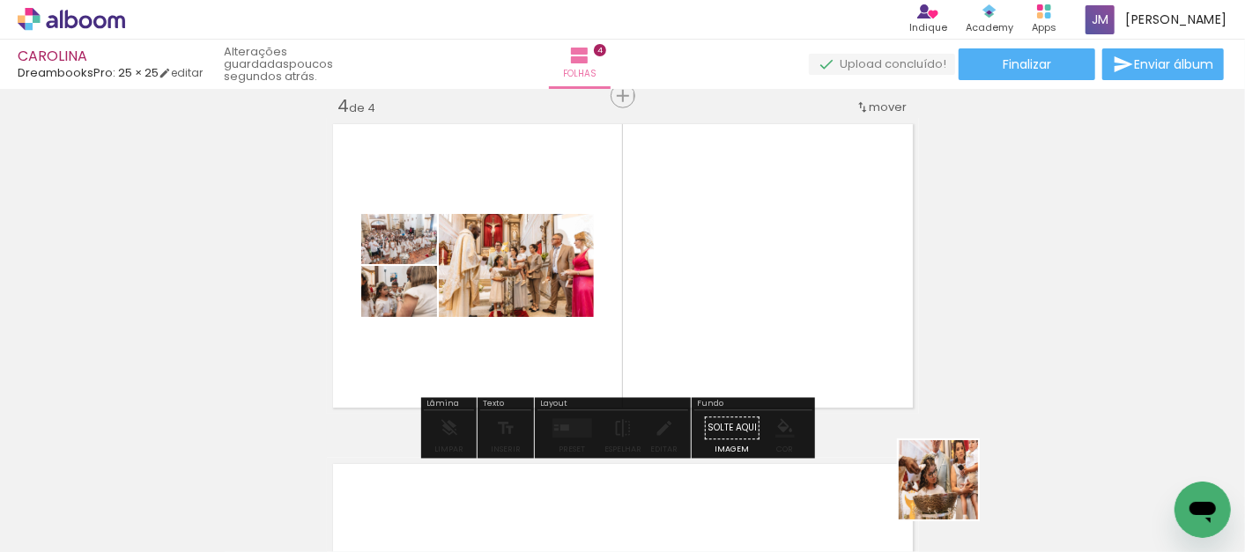
drag, startPoint x: 938, startPoint y: 502, endPoint x: 952, endPoint y: 495, distance: 15.0
click at [952, 495] on div at bounding box center [923, 492] width 87 height 87
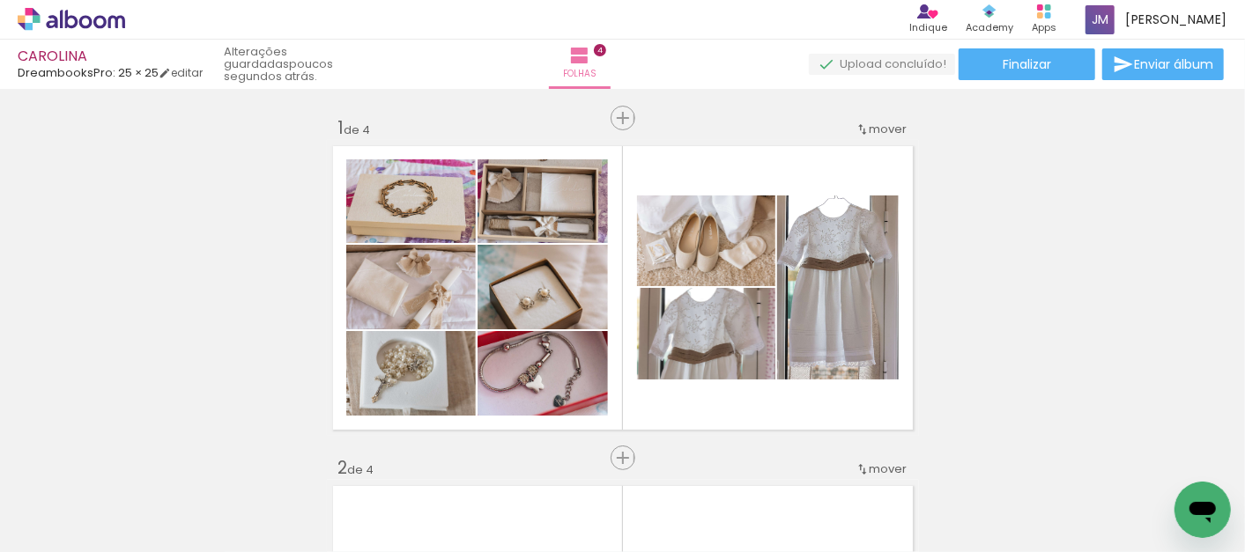
scroll to position [0, 7246]
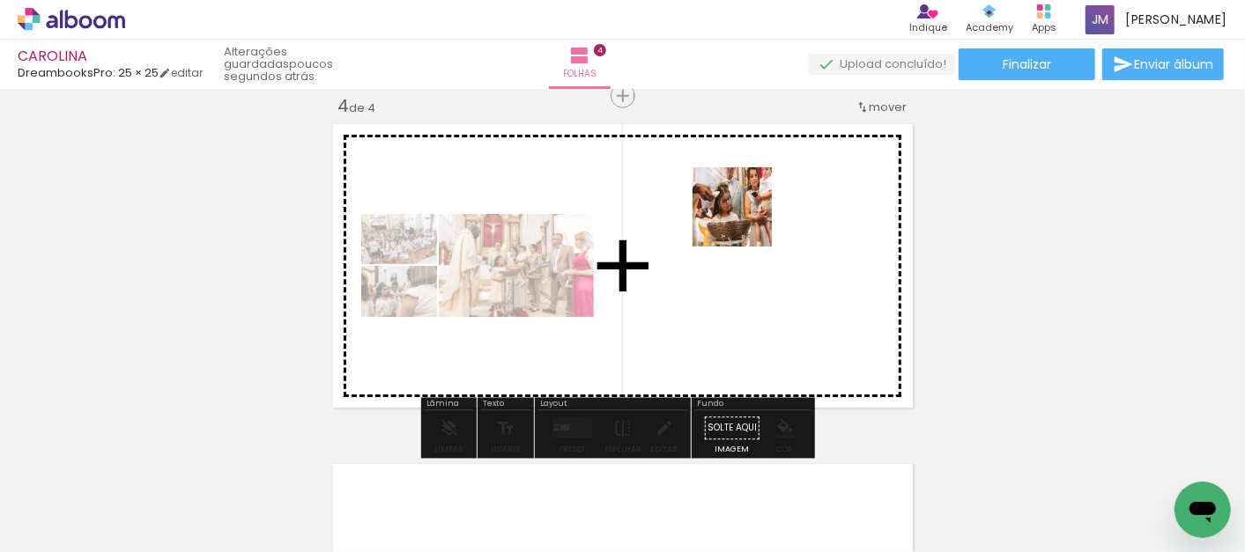
drag, startPoint x: 930, startPoint y: 485, endPoint x: 745, endPoint y: 220, distance: 322.2
click at [745, 220] on quentale-workspace at bounding box center [622, 276] width 1245 height 552
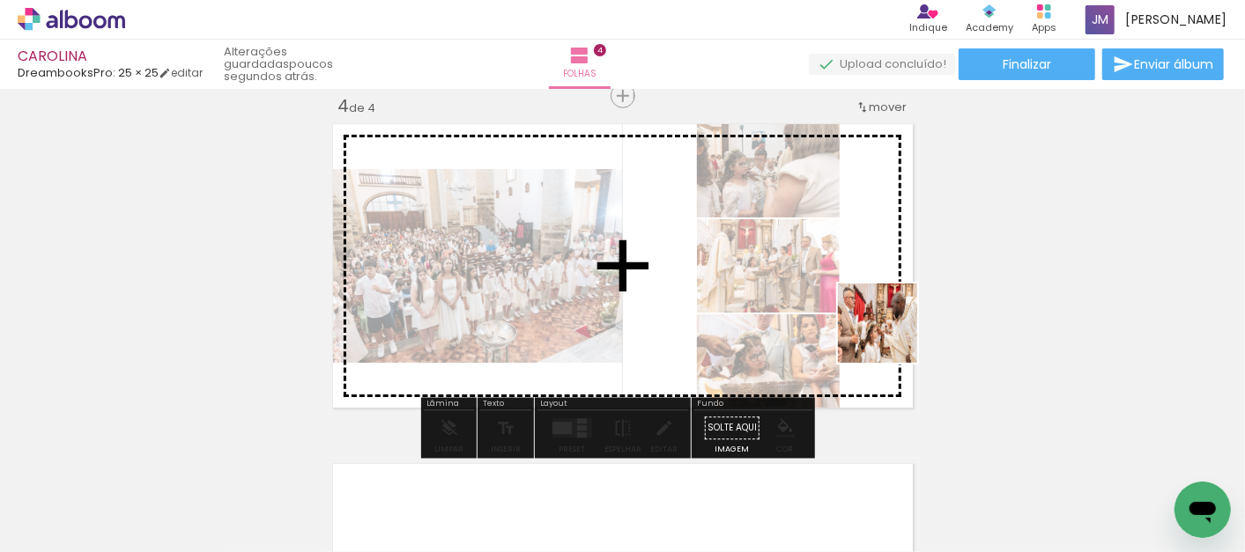
drag, startPoint x: 1022, startPoint y: 498, endPoint x: 891, endPoint y: 337, distance: 207.9
click at [891, 337] on quentale-workspace at bounding box center [622, 276] width 1245 height 552
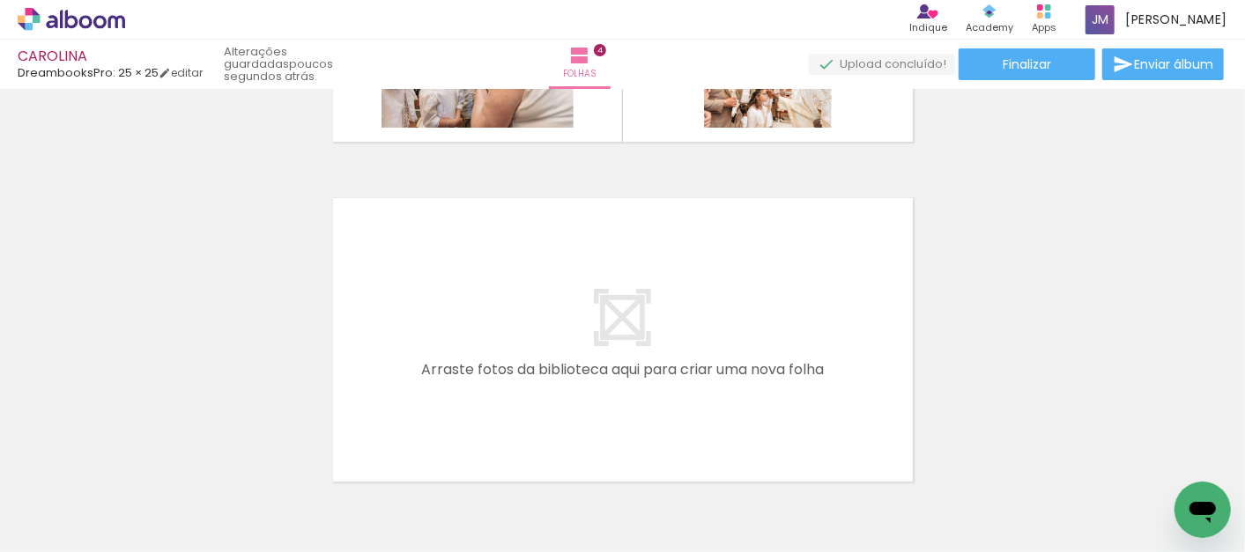
scroll to position [1337, 0]
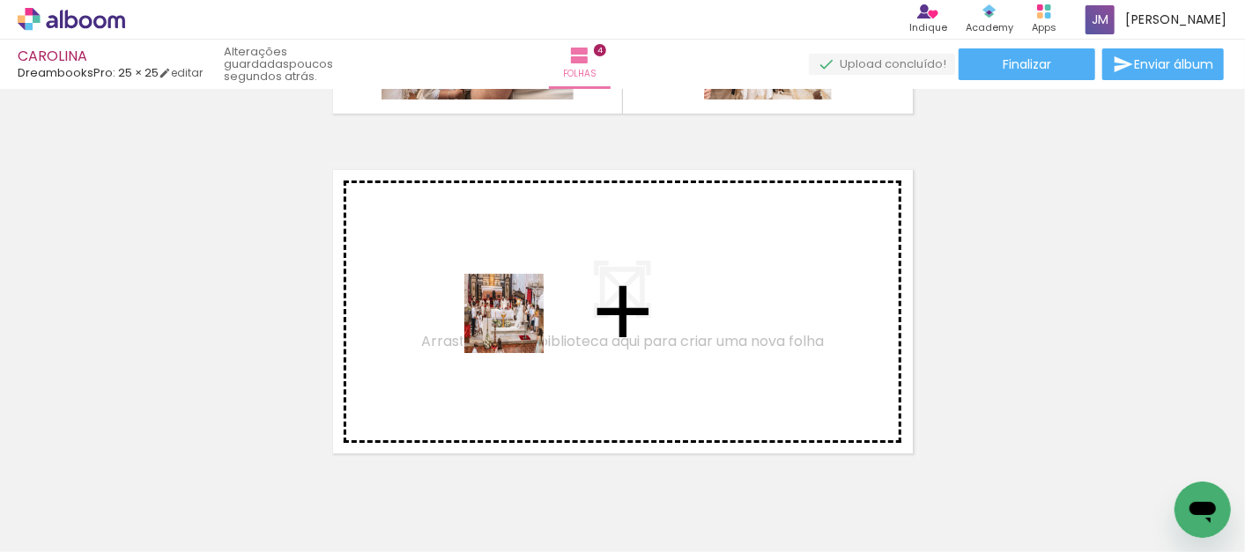
drag, startPoint x: 1126, startPoint y: 491, endPoint x: 517, endPoint y: 327, distance: 630.5
click at [517, 327] on quentale-workspace at bounding box center [622, 276] width 1245 height 552
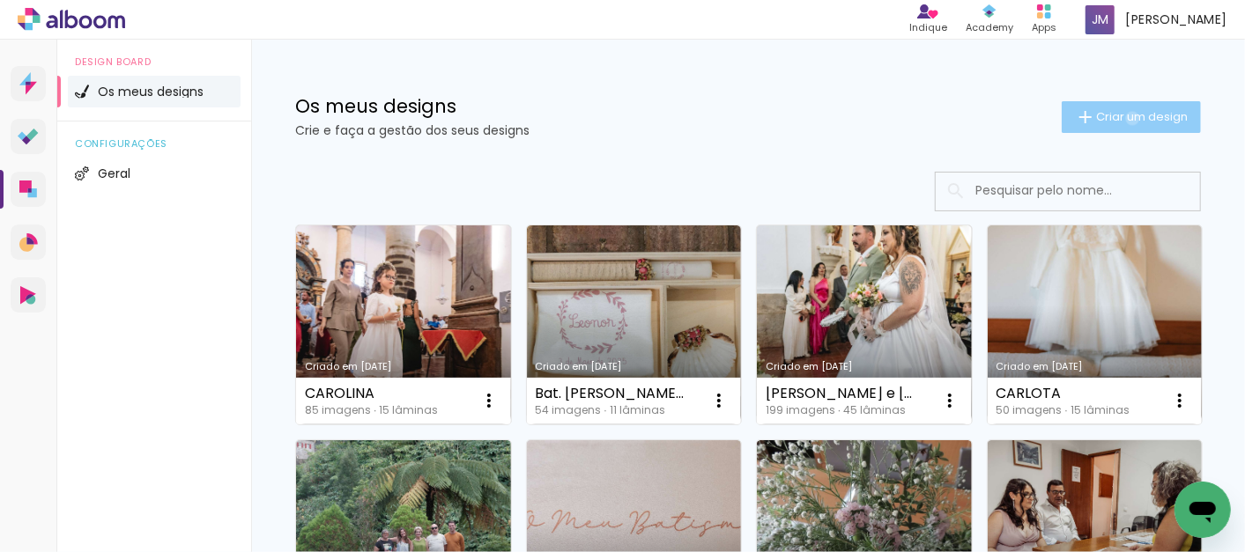
click at [1115, 118] on span "Criar um design" at bounding box center [1142, 116] width 92 height 11
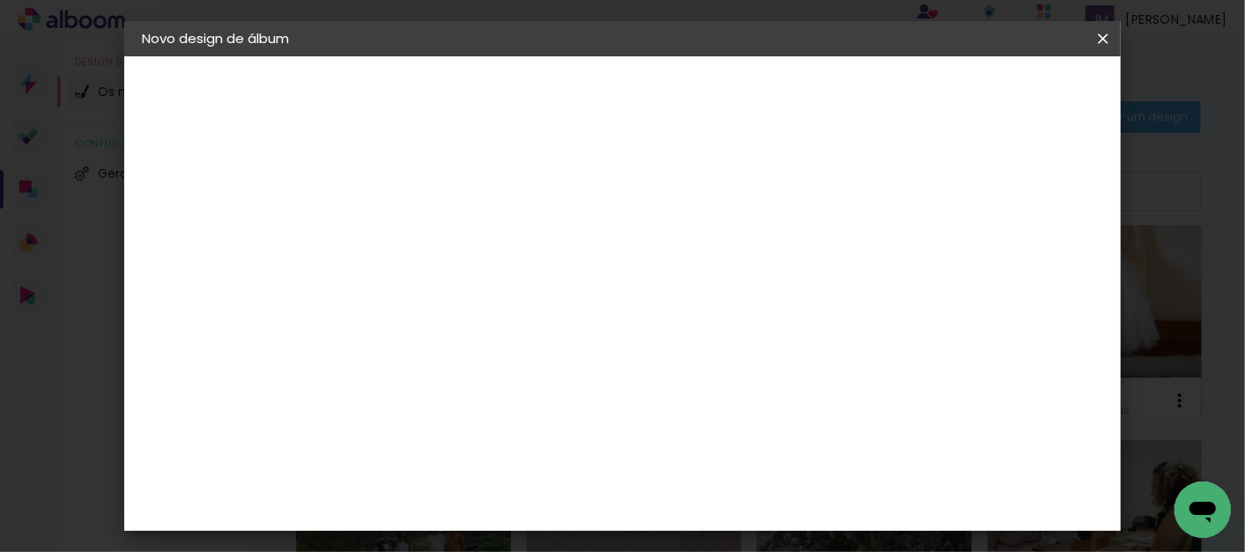
click at [430, 236] on input at bounding box center [430, 236] width 0 height 27
type input "DIOGO"
type paper-input "DIOGO"
click at [0, 0] on slot "Avançar" at bounding box center [0, 0] width 0 height 0
click at [447, 394] on div "DreambooksPro" at bounding box center [476, 398] width 115 height 14
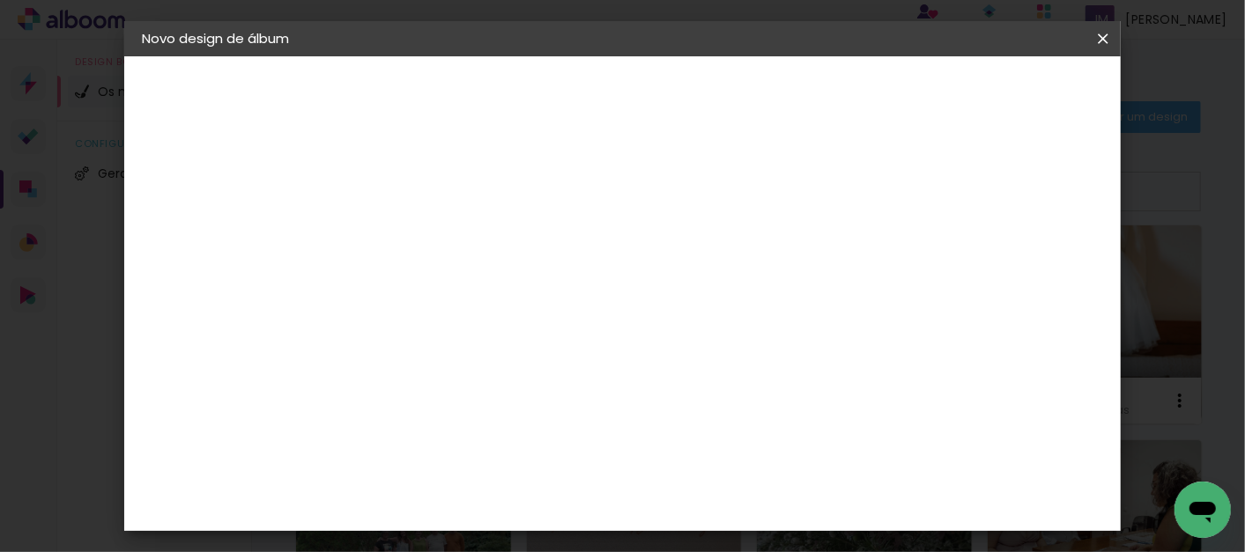
click at [0, 0] on slot "Avançar" at bounding box center [0, 0] width 0 height 0
click at [520, 296] on iron-icon at bounding box center [509, 306] width 21 height 21
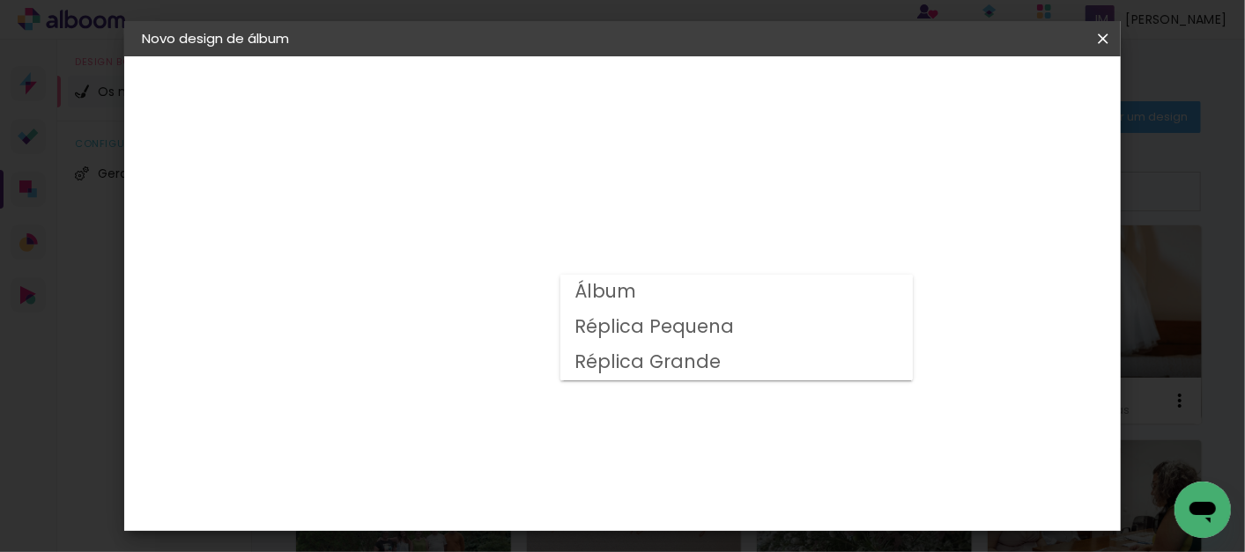
click at [0, 0] on slot "Álbum" at bounding box center [0, 0] width 0 height 0
type input "Álbum"
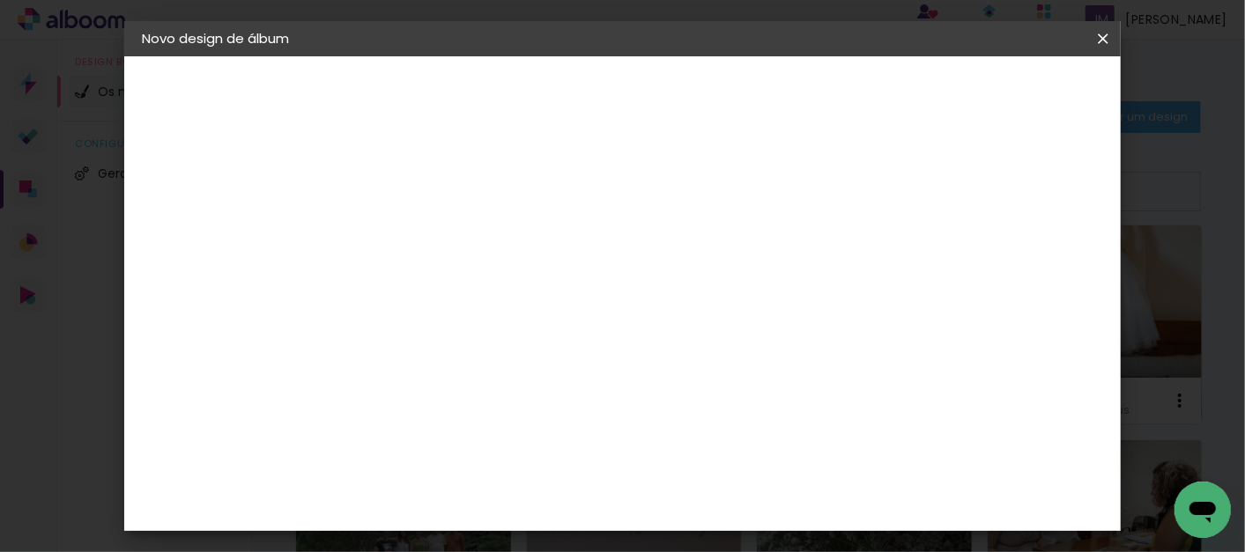
scroll to position [391, 0]
click at [549, 445] on span "25 × 25" at bounding box center [508, 463] width 82 height 36
click at [0, 0] on slot "Avançar" at bounding box center [0, 0] width 0 height 0
click at [730, 95] on span "Iniciar design" at bounding box center [710, 99] width 41 height 25
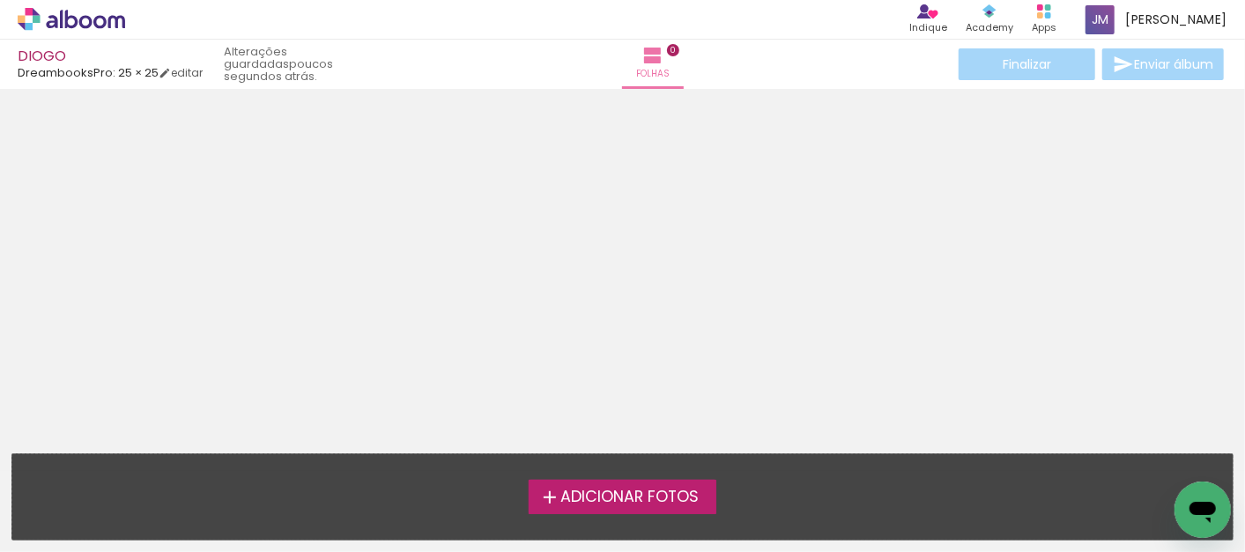
click at [622, 490] on span "Adicionar Fotos" at bounding box center [629, 498] width 138 height 16
click at [0, 0] on input "file" at bounding box center [0, 0] width 0 height 0
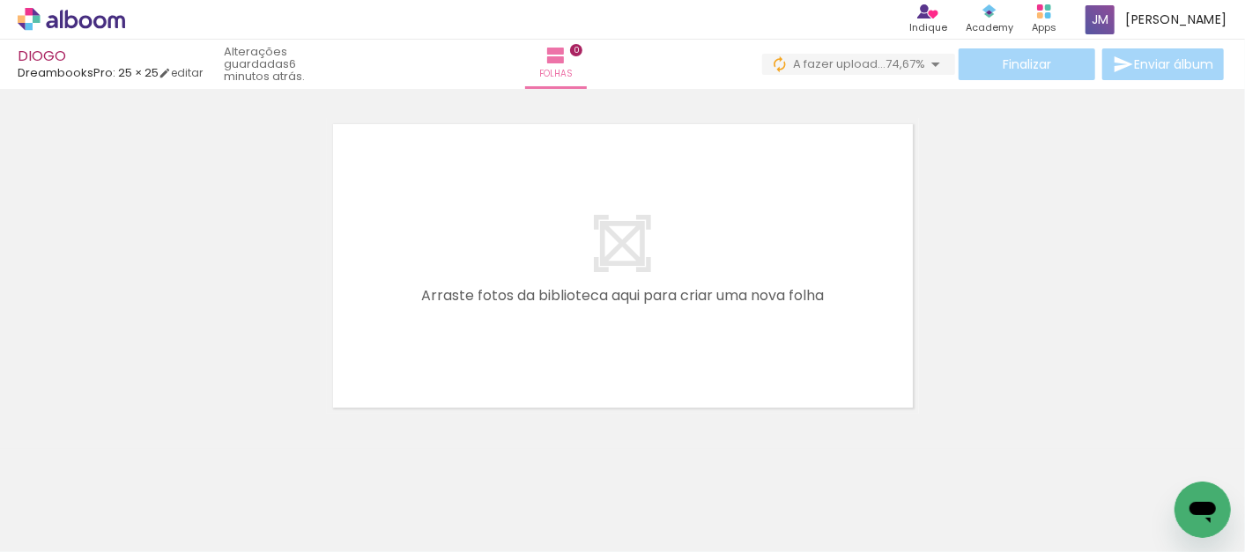
scroll to position [0, 4176]
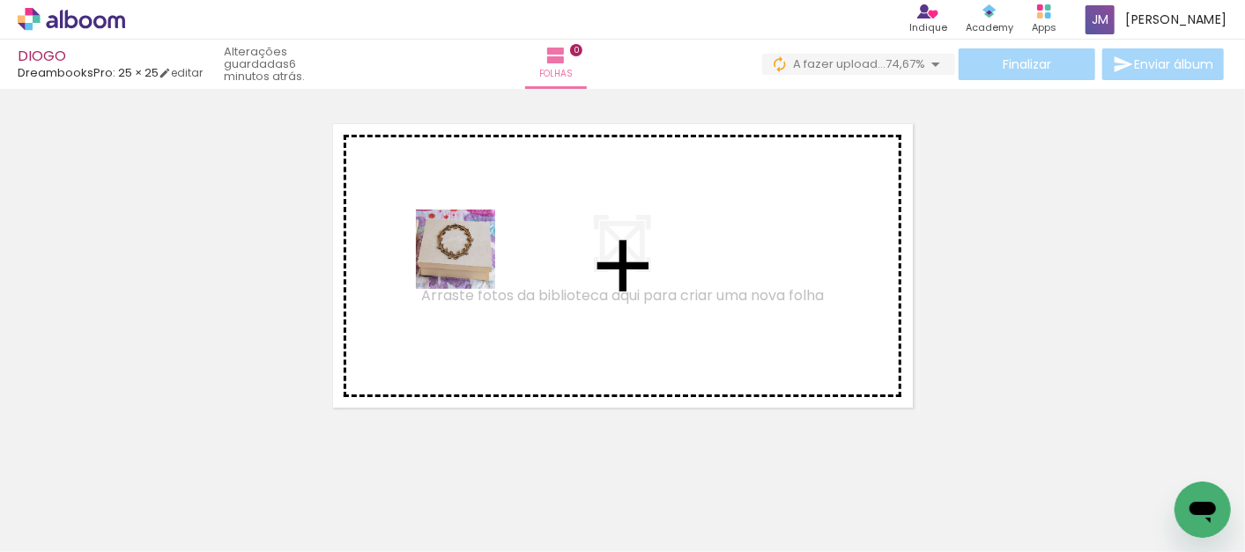
drag, startPoint x: 644, startPoint y: 501, endPoint x: 469, endPoint y: 263, distance: 296.2
click at [469, 263] on quentale-workspace at bounding box center [622, 276] width 1245 height 552
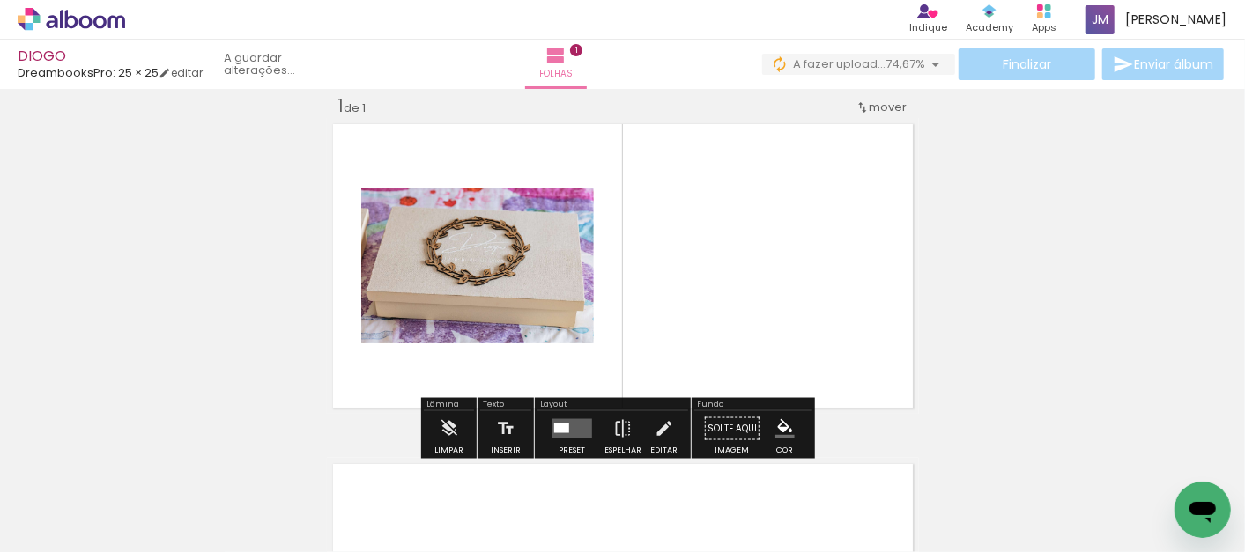
scroll to position [22, 0]
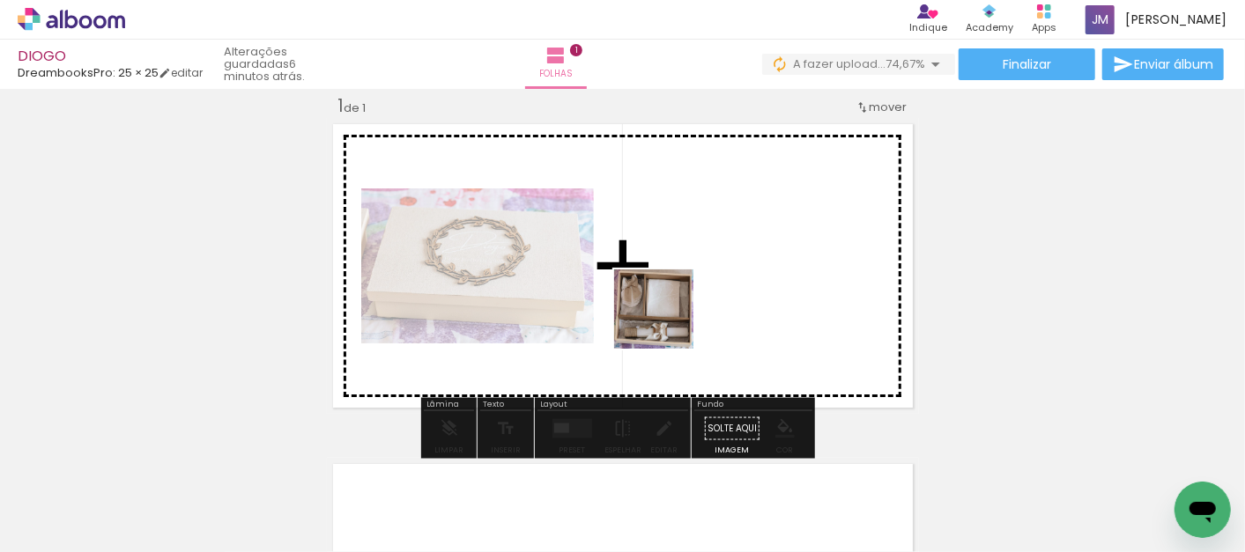
drag, startPoint x: 746, startPoint y: 513, endPoint x: 667, endPoint y: 322, distance: 206.2
click at [667, 322] on quentale-workspace at bounding box center [622, 276] width 1245 height 552
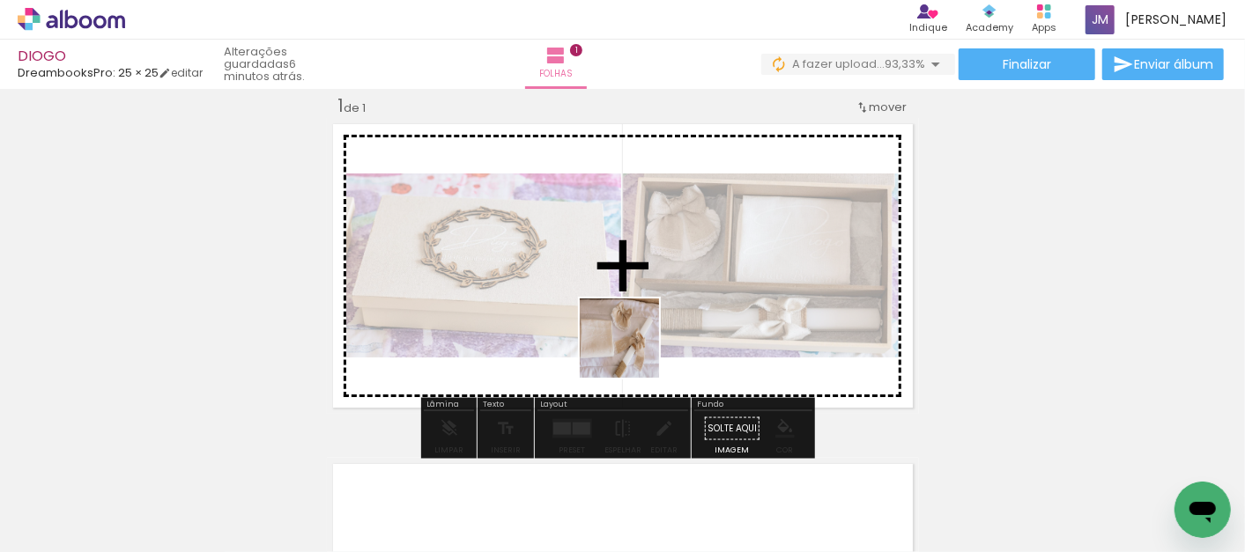
drag, startPoint x: 852, startPoint y: 509, endPoint x: 622, endPoint y: 352, distance: 278.9
click at [622, 352] on quentale-workspace at bounding box center [622, 276] width 1245 height 552
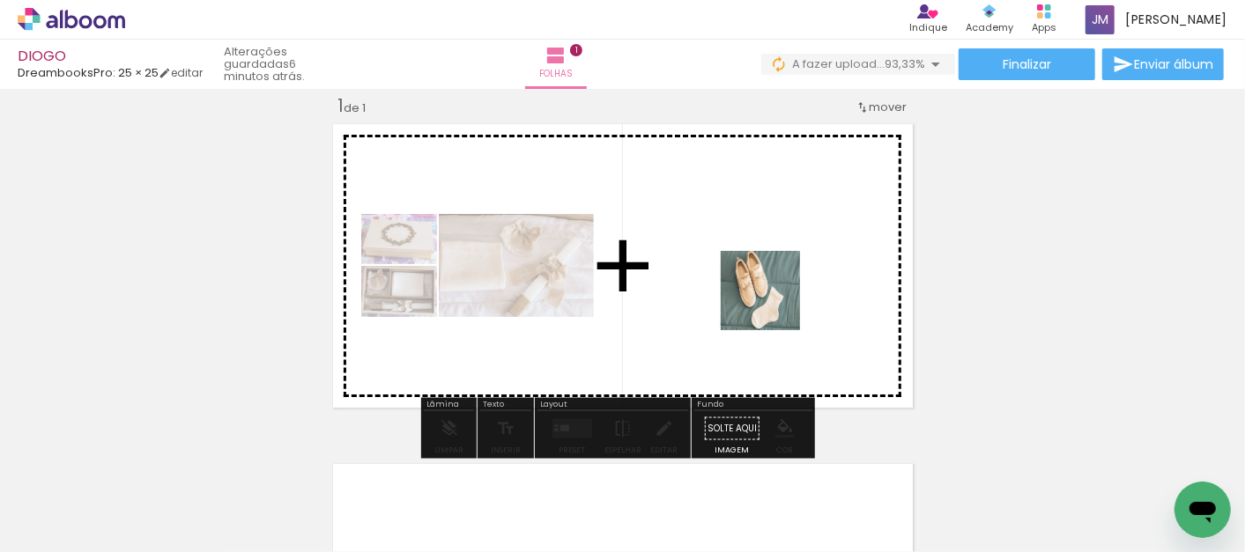
drag, startPoint x: 930, startPoint y: 495, endPoint x: 774, endPoint y: 304, distance: 246.7
click at [774, 304] on quentale-workspace at bounding box center [622, 276] width 1245 height 552
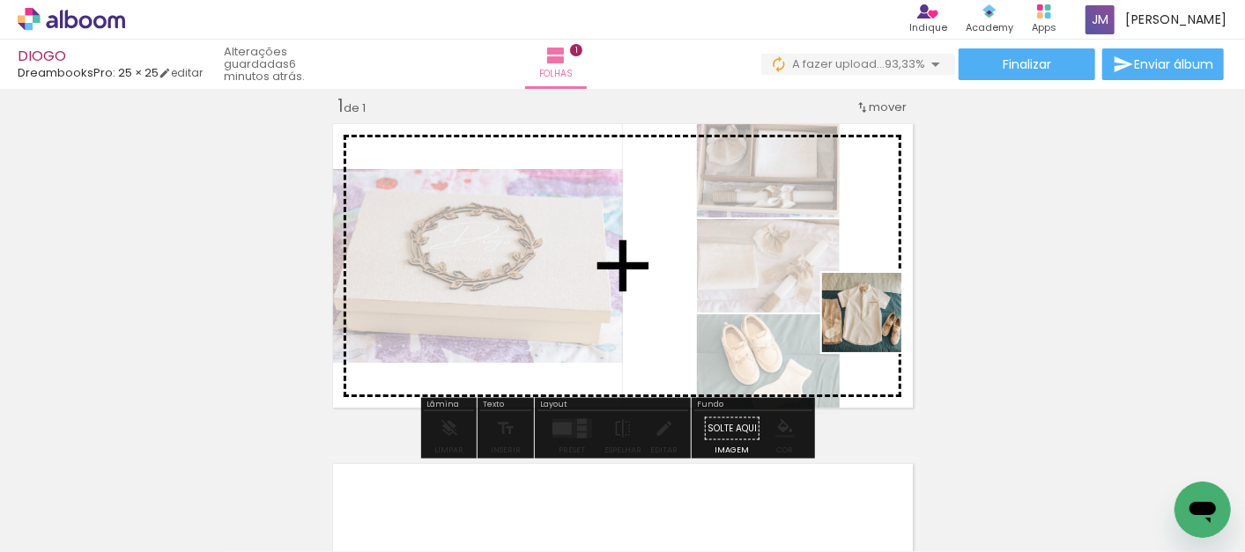
drag, startPoint x: 1052, startPoint y: 511, endPoint x: 875, endPoint y: 326, distance: 256.1
click at [875, 326] on quentale-workspace at bounding box center [622, 276] width 1245 height 552
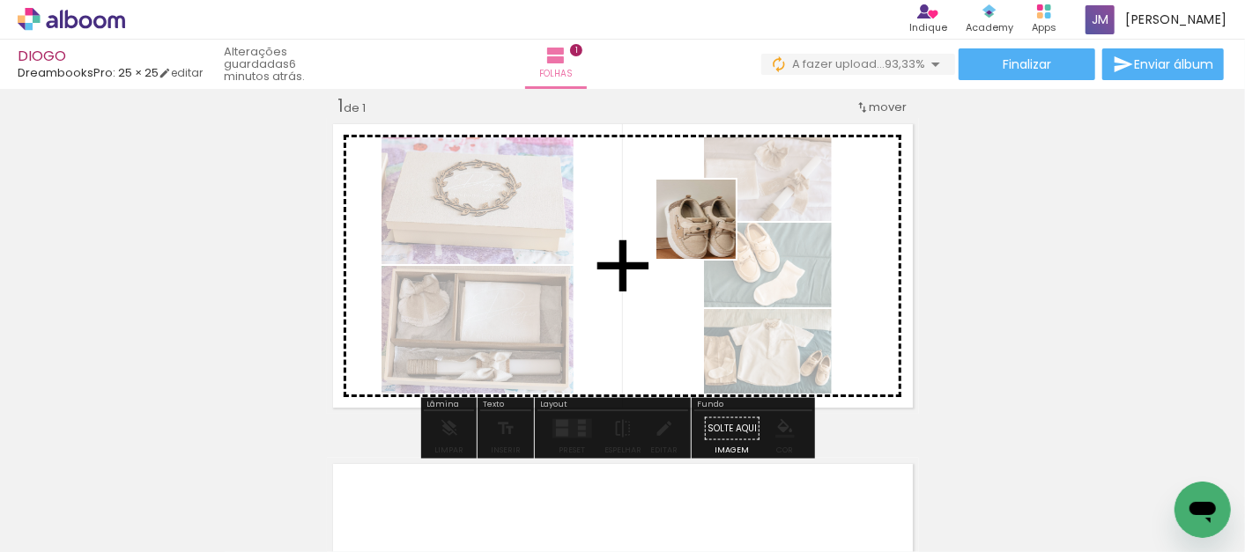
drag, startPoint x: 1138, startPoint y: 497, endPoint x: 709, endPoint y: 233, distance: 503.2
click at [709, 233] on quentale-workspace at bounding box center [622, 276] width 1245 height 552
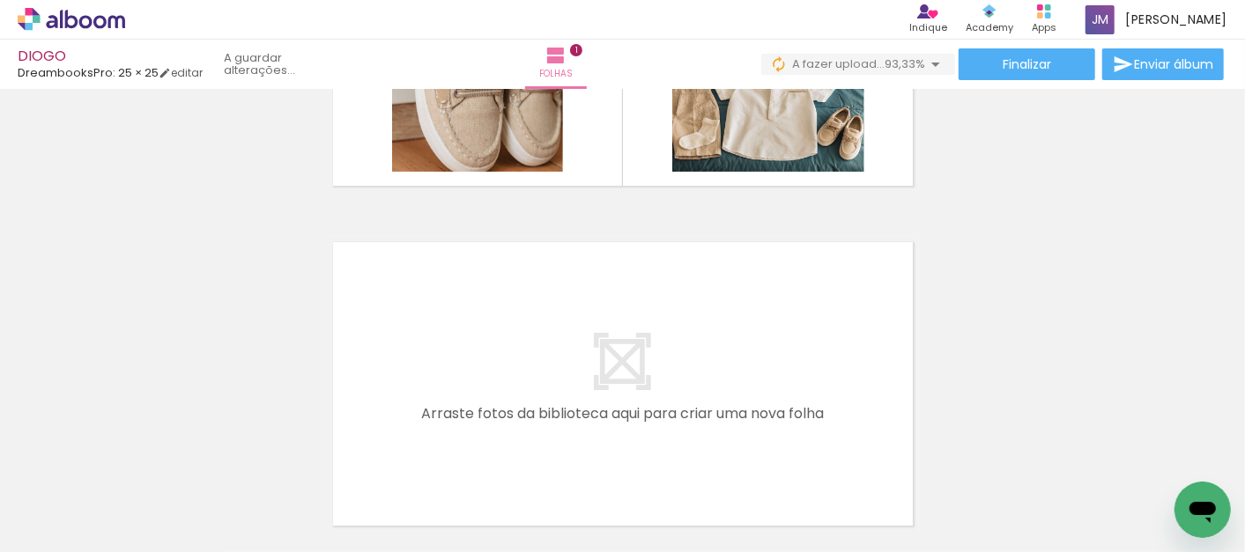
scroll to position [246, 0]
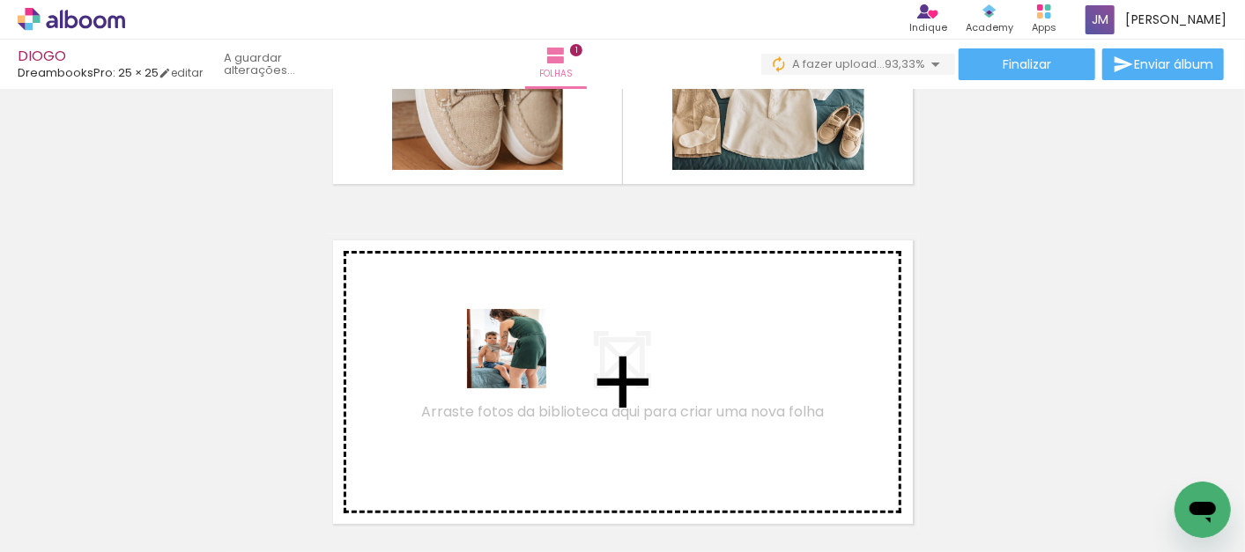
drag, startPoint x: 604, startPoint y: 497, endPoint x: 520, endPoint y: 362, distance: 158.7
click at [520, 362] on quentale-workspace at bounding box center [622, 276] width 1245 height 552
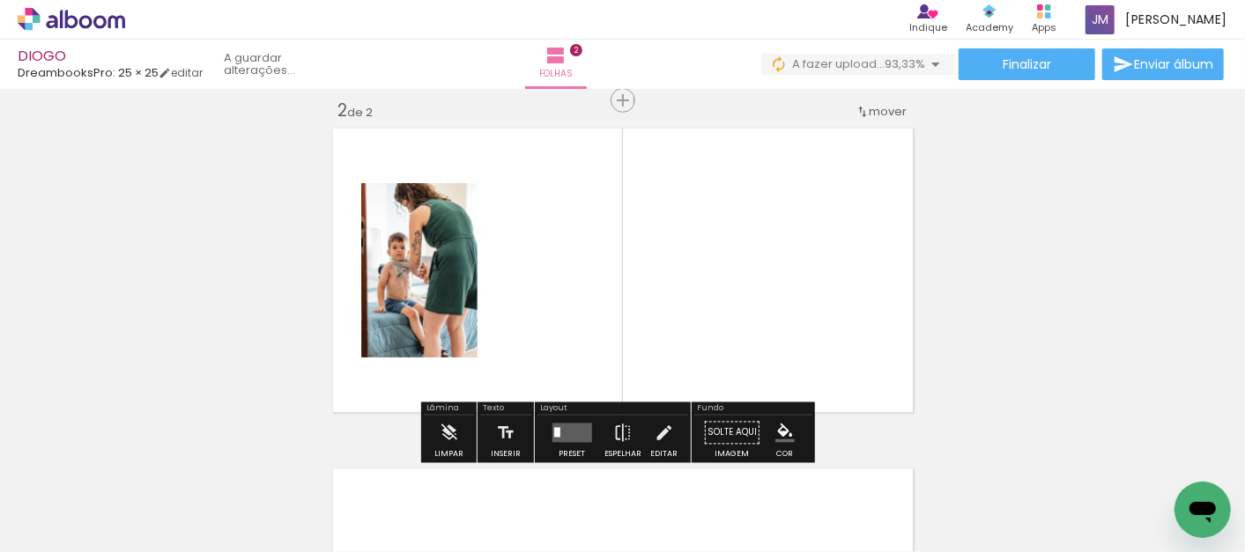
scroll to position [362, 0]
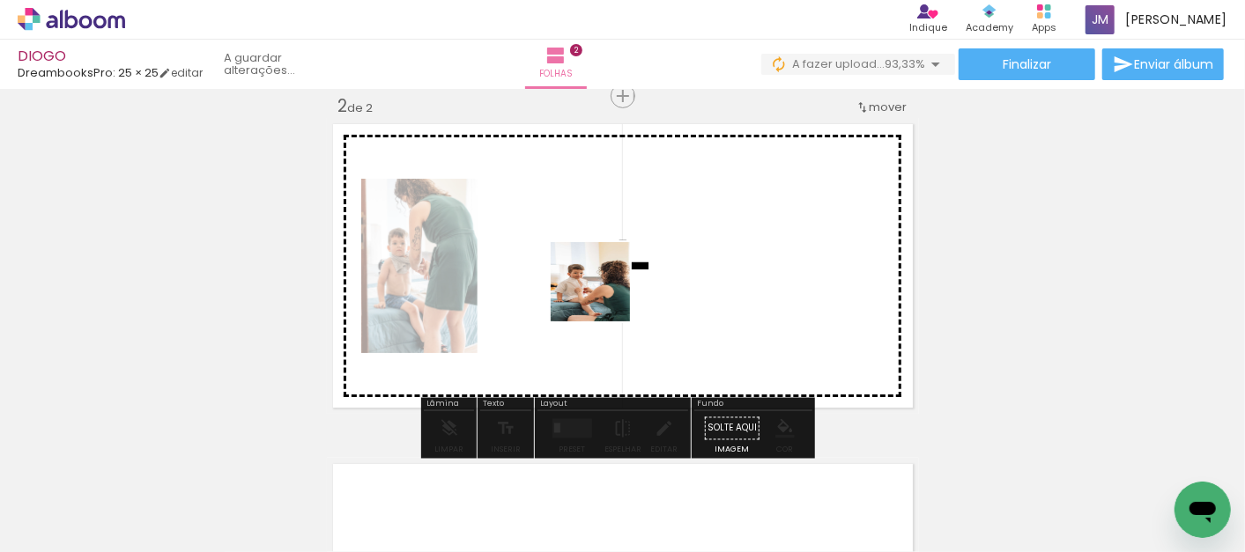
drag, startPoint x: 660, startPoint y: 415, endPoint x: 604, endPoint y: 295, distance: 132.4
click at [604, 295] on quentale-workspace at bounding box center [622, 276] width 1245 height 552
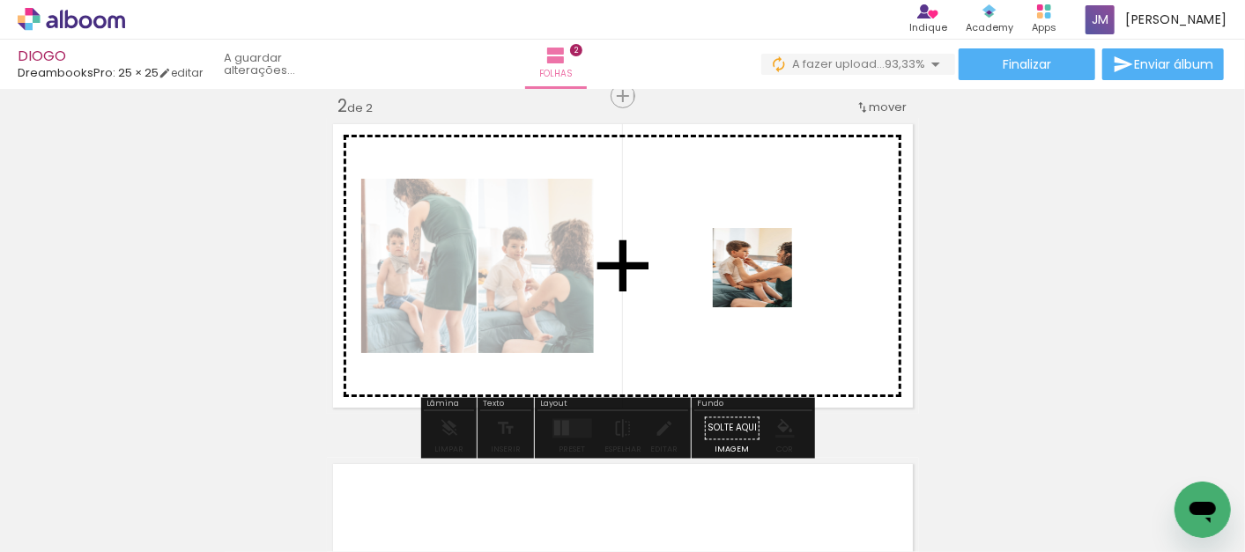
drag, startPoint x: 782, startPoint y: 506, endPoint x: 766, endPoint y: 281, distance: 225.3
click at [766, 281] on quentale-workspace at bounding box center [622, 276] width 1245 height 552
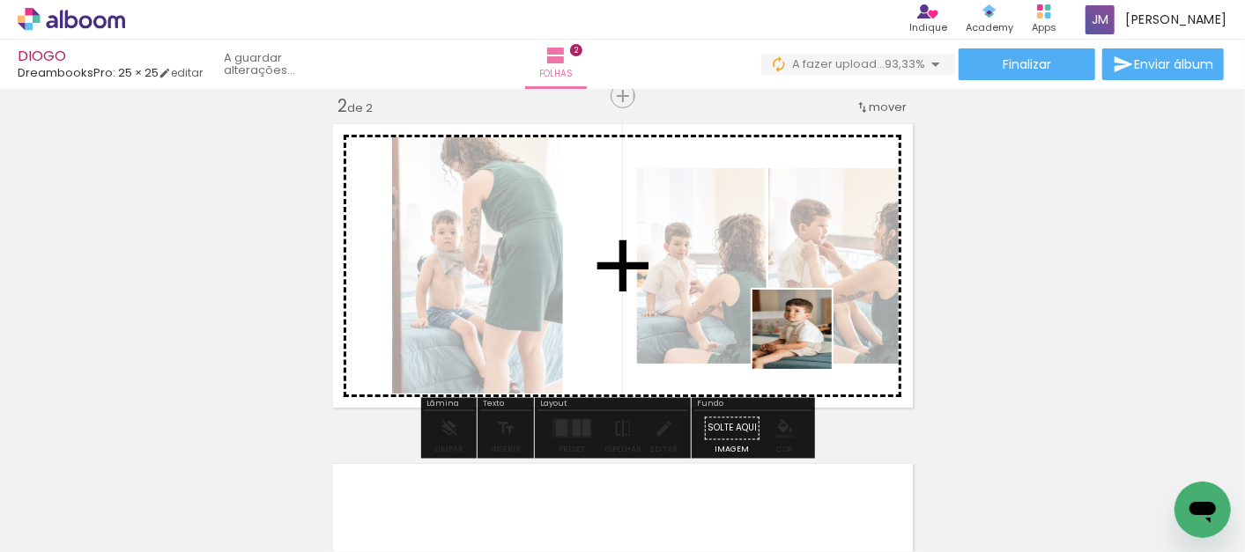
drag, startPoint x: 997, startPoint y: 511, endPoint x: 804, endPoint y: 341, distance: 257.2
click at [804, 341] on quentale-workspace at bounding box center [622, 276] width 1245 height 552
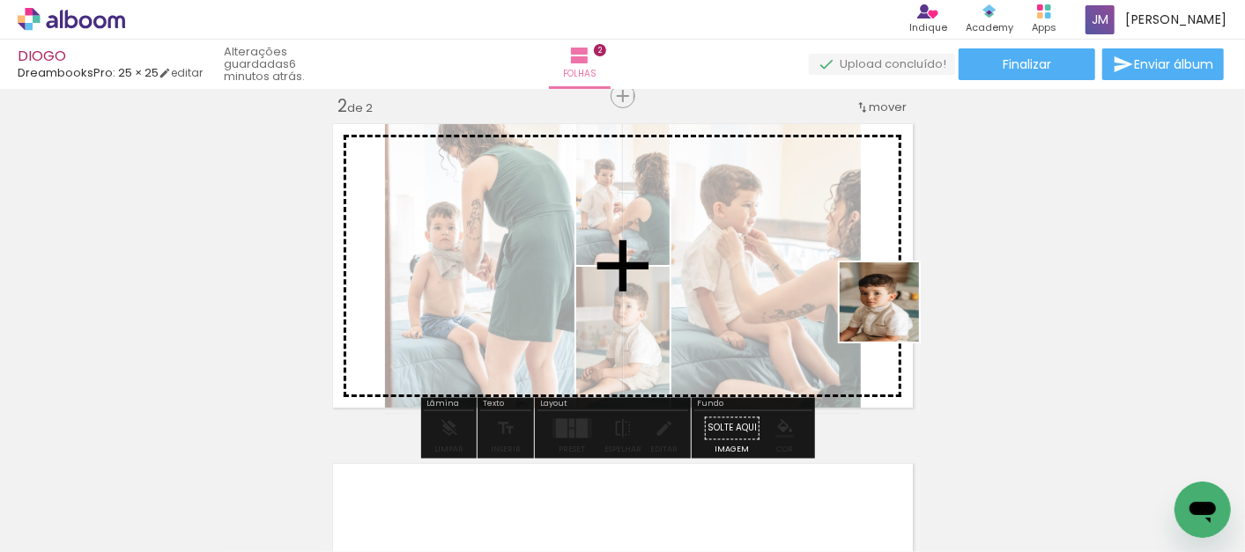
drag, startPoint x: 1090, startPoint y: 507, endPoint x: 893, endPoint y: 315, distance: 274.8
click at [893, 315] on quentale-workspace at bounding box center [622, 276] width 1245 height 552
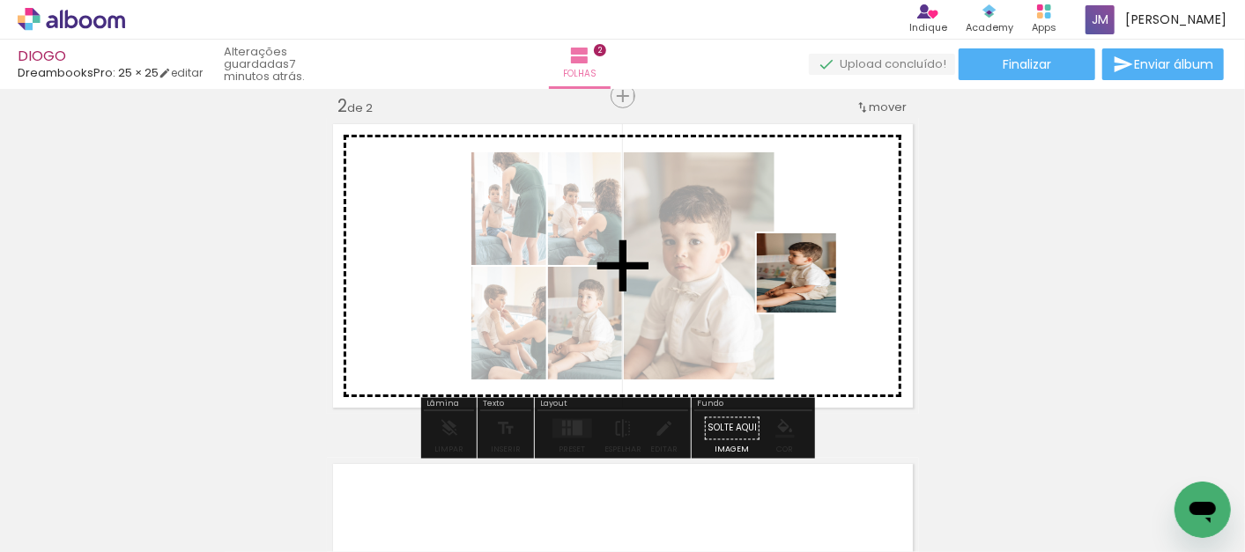
drag, startPoint x: 898, startPoint y: 513, endPoint x: 810, endPoint y: 286, distance: 243.0
click at [810, 286] on quentale-workspace at bounding box center [622, 276] width 1245 height 552
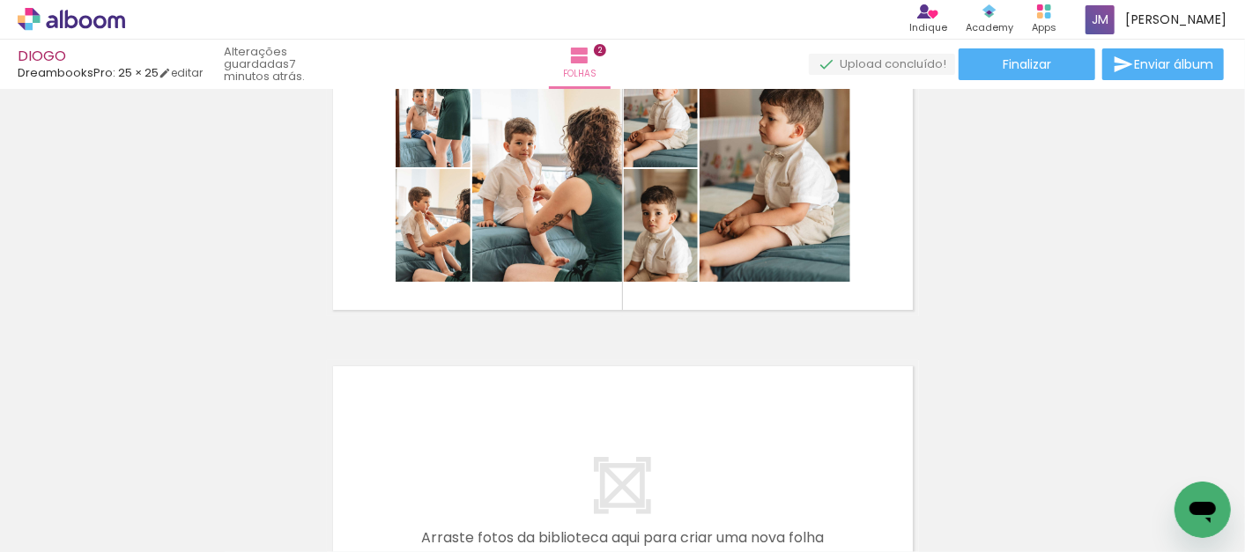
scroll to position [0, 5013]
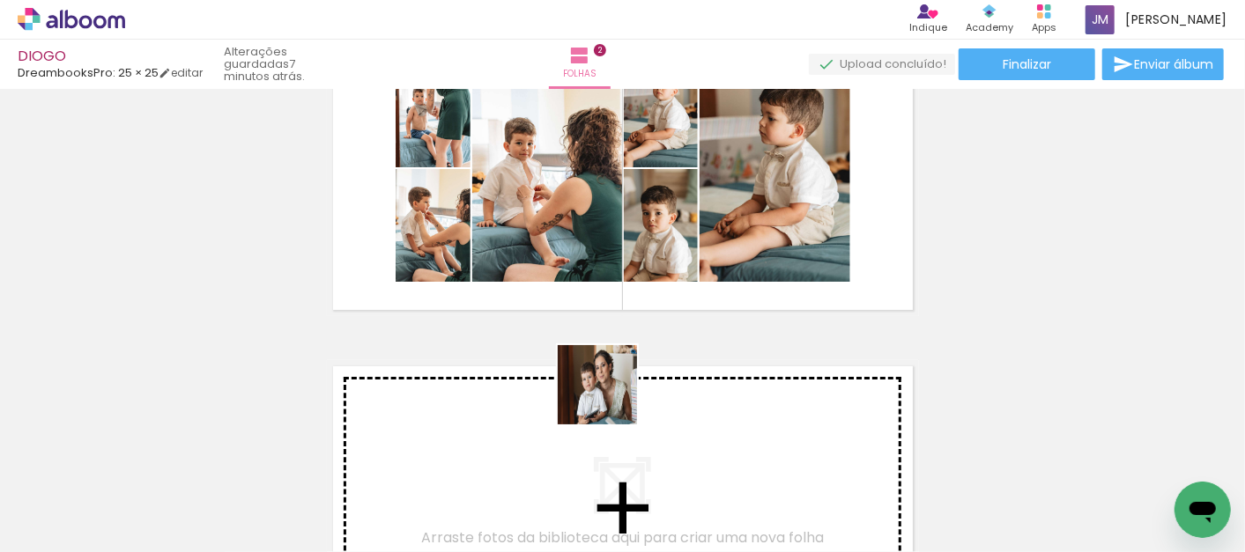
drag, startPoint x: 1002, startPoint y: 489, endPoint x: 611, endPoint y: 398, distance: 401.6
click at [611, 398] on quentale-workspace at bounding box center [622, 276] width 1245 height 552
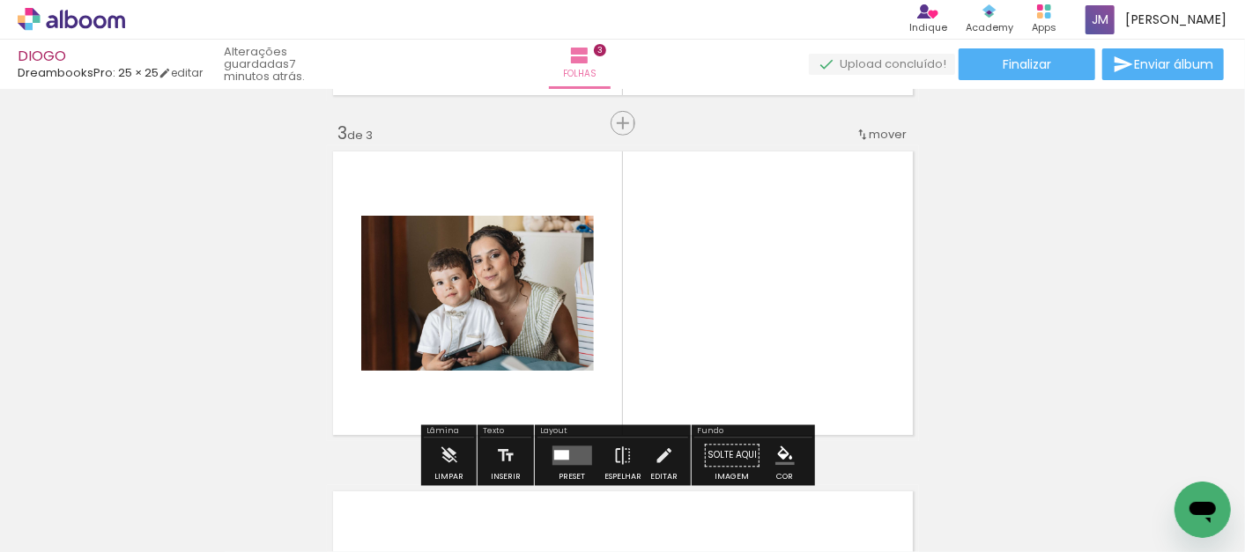
scroll to position [702, 0]
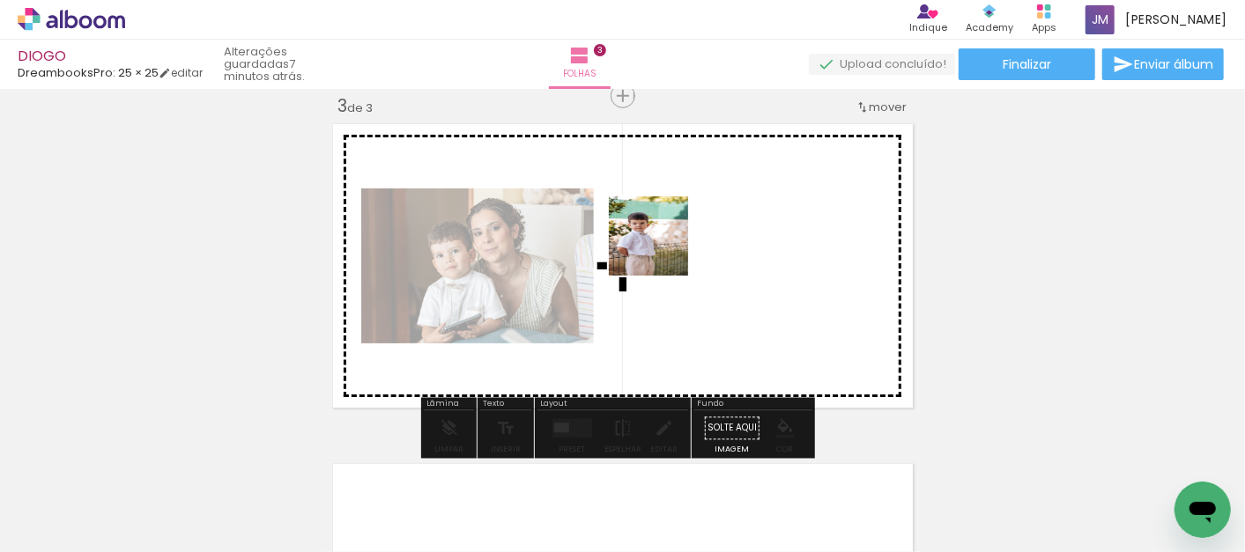
drag, startPoint x: 1051, startPoint y: 460, endPoint x: 662, endPoint y: 249, distance: 442.7
click at [662, 249] on quentale-workspace at bounding box center [622, 276] width 1245 height 552
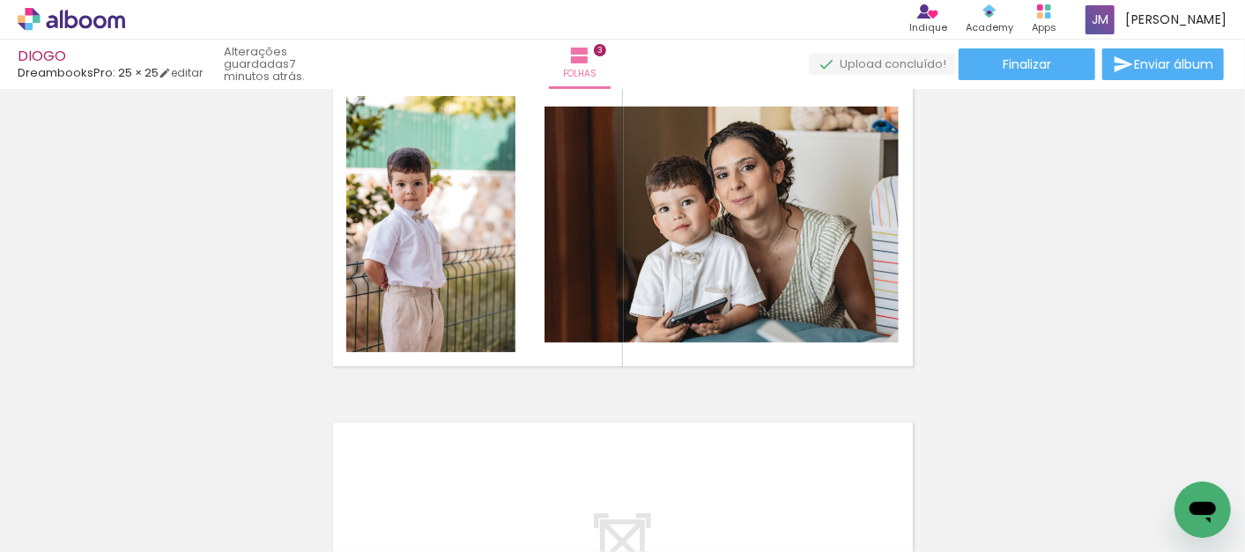
scroll to position [0, 5388]
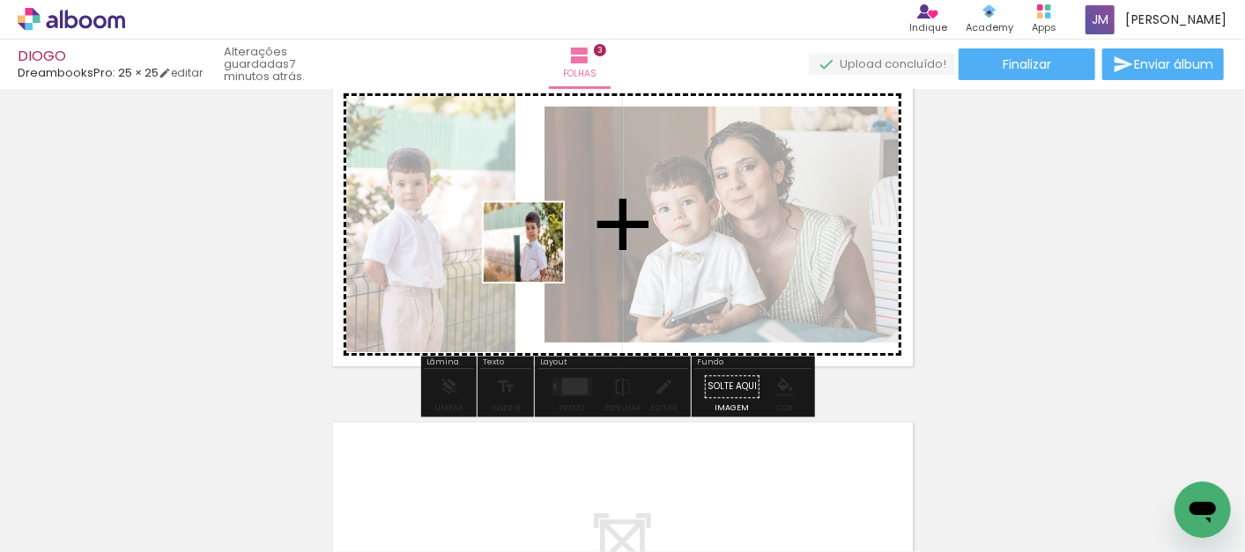
drag, startPoint x: 896, startPoint y: 508, endPoint x: 537, endPoint y: 256, distance: 439.5
click at [537, 256] on quentale-workspace at bounding box center [622, 276] width 1245 height 552
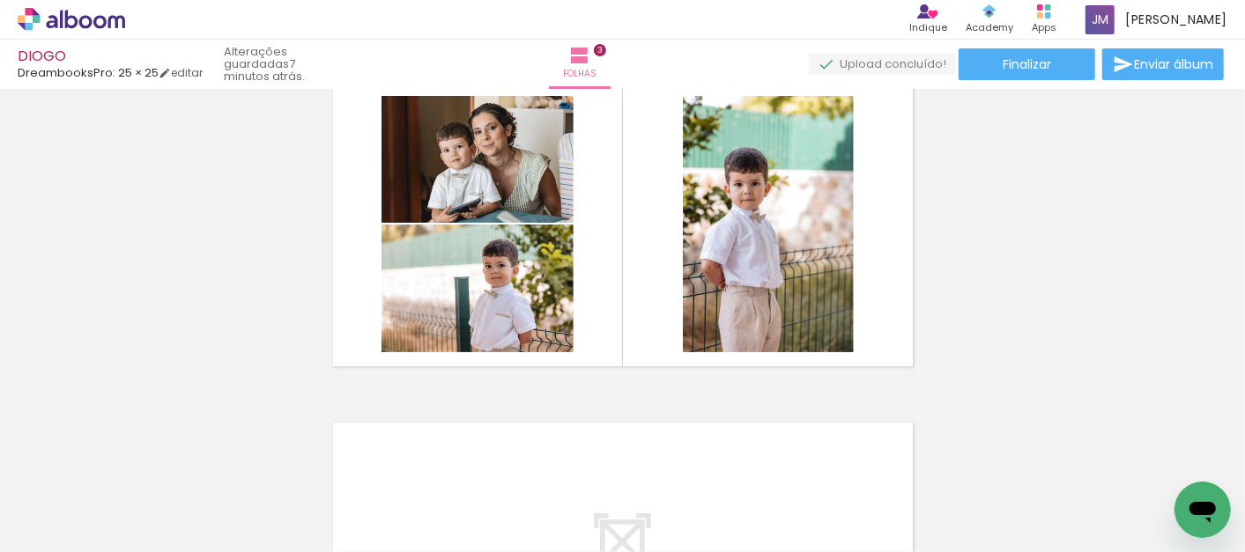
scroll to position [0, 5576]
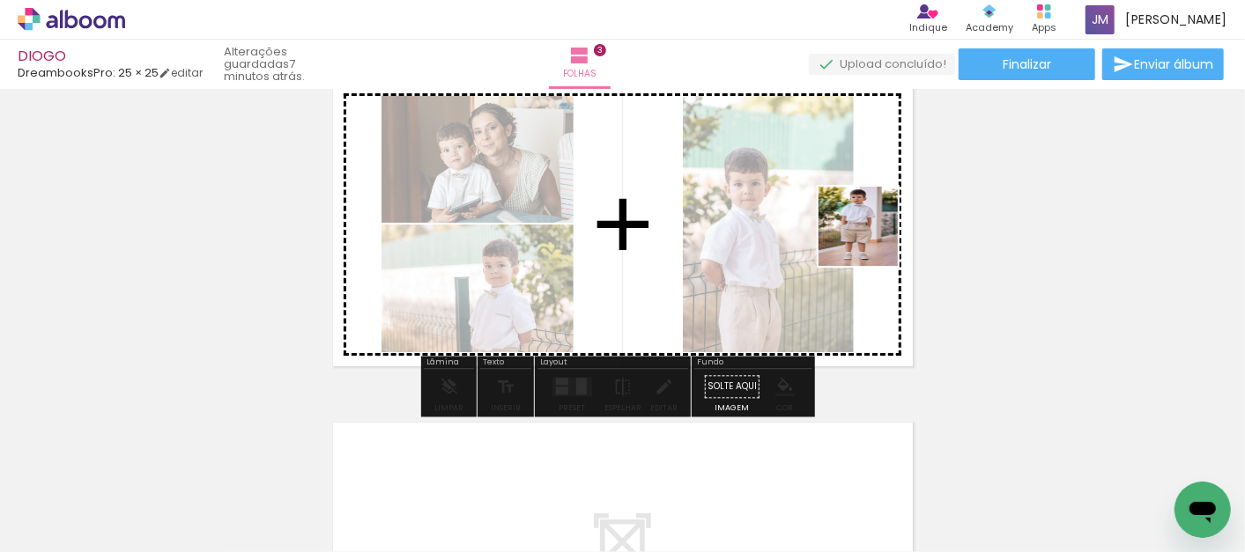
drag, startPoint x: 1022, startPoint y: 505, endPoint x: 871, endPoint y: 240, distance: 305.0
click at [871, 240] on quentale-workspace at bounding box center [622, 276] width 1245 height 552
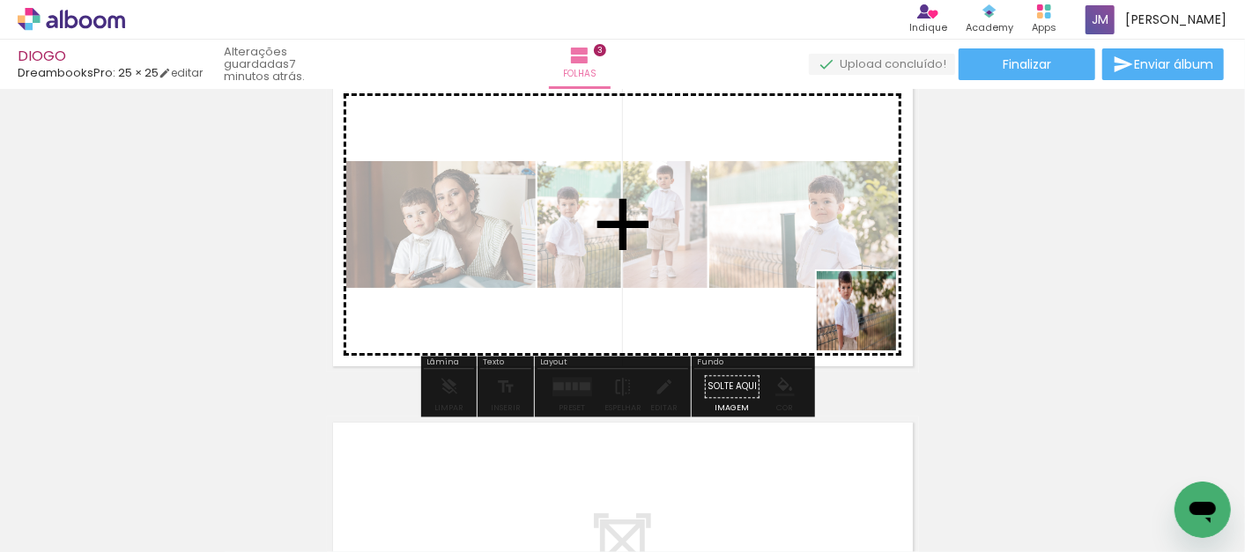
drag, startPoint x: 1124, startPoint y: 508, endPoint x: 868, endPoint y: 324, distance: 315.7
click at [868, 324] on quentale-workspace at bounding box center [622, 276] width 1245 height 552
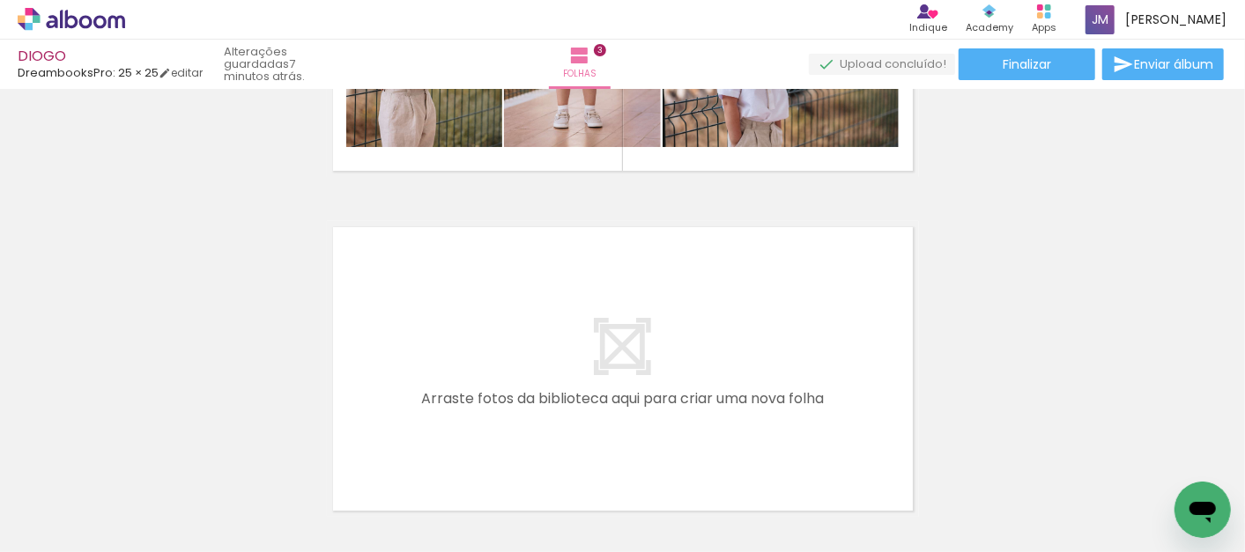
scroll to position [0, 5978]
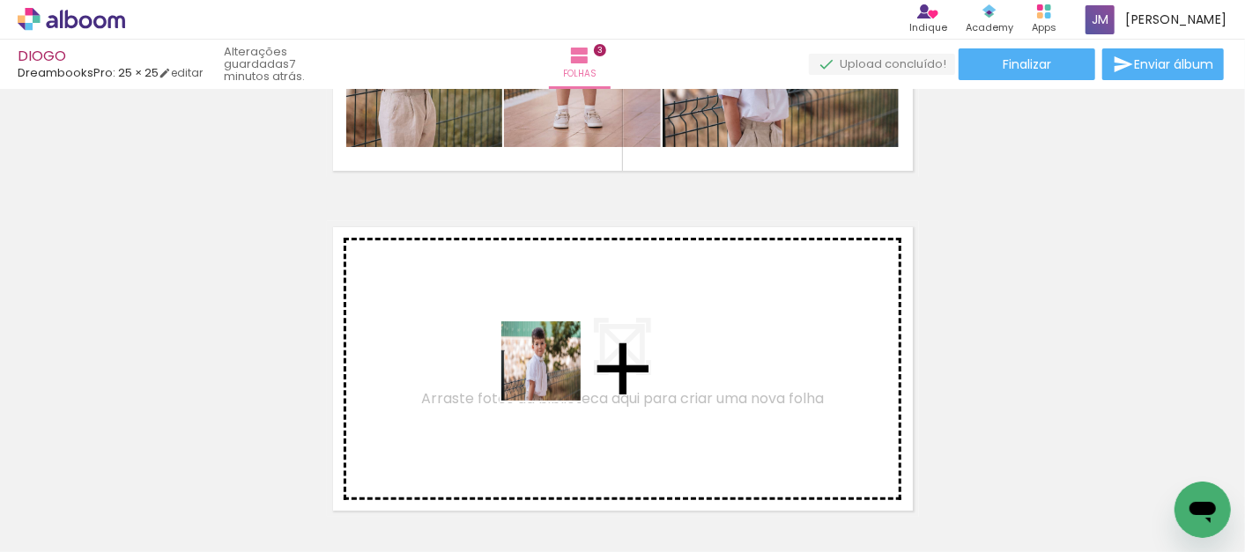
drag, startPoint x: 818, startPoint y: 510, endPoint x: 554, endPoint y: 374, distance: 296.3
click at [554, 374] on quentale-workspace at bounding box center [622, 276] width 1245 height 552
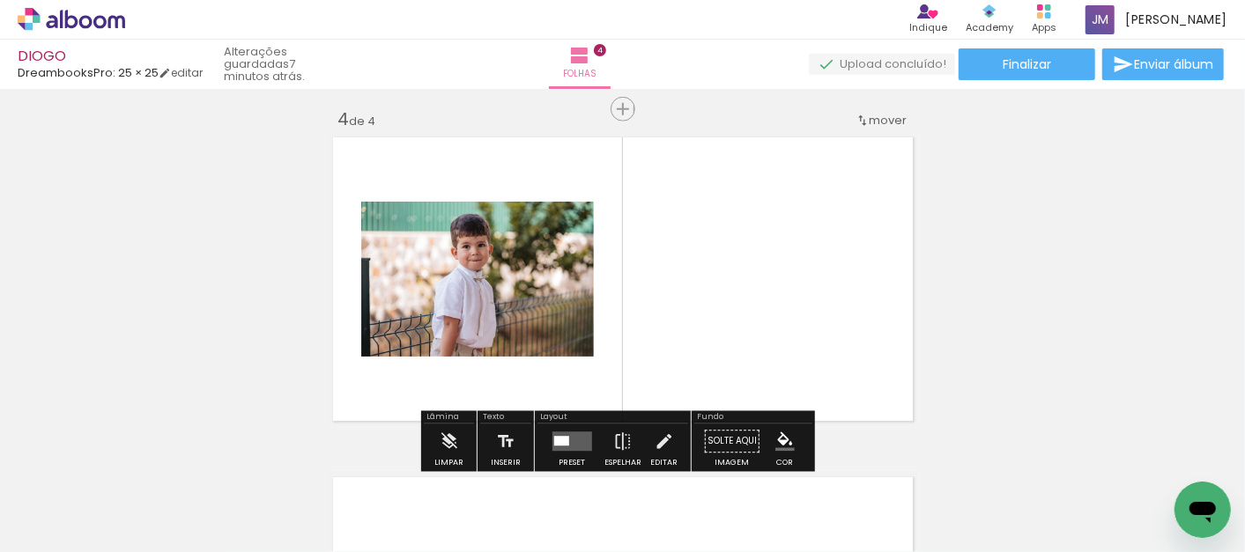
scroll to position [1042, 0]
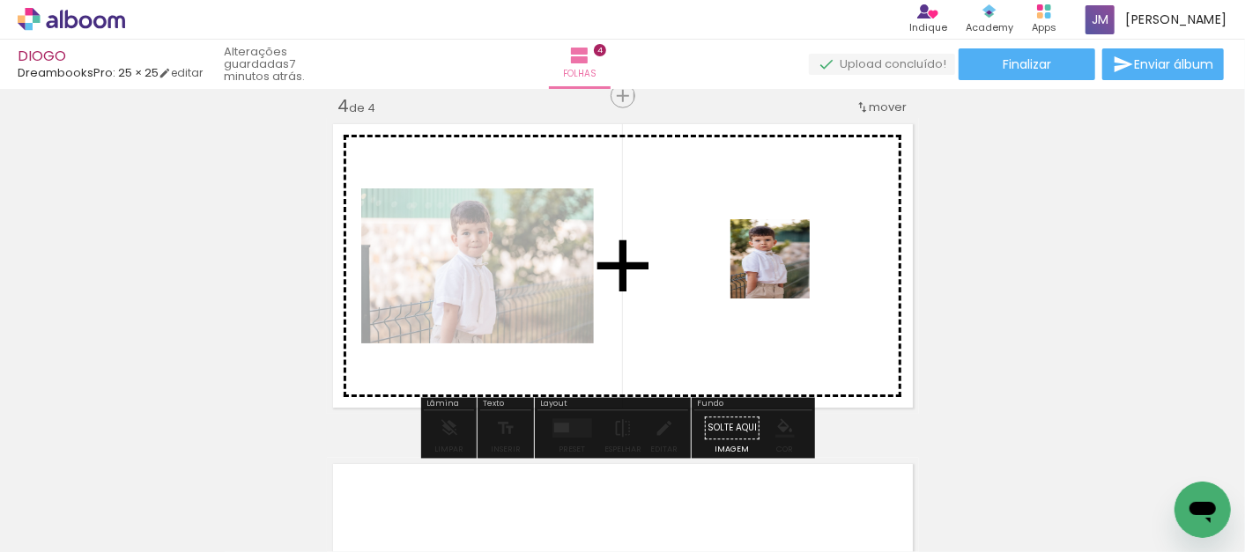
drag, startPoint x: 924, startPoint y: 509, endPoint x: 777, endPoint y: 269, distance: 282.0
click at [777, 269] on quentale-workspace at bounding box center [622, 276] width 1245 height 552
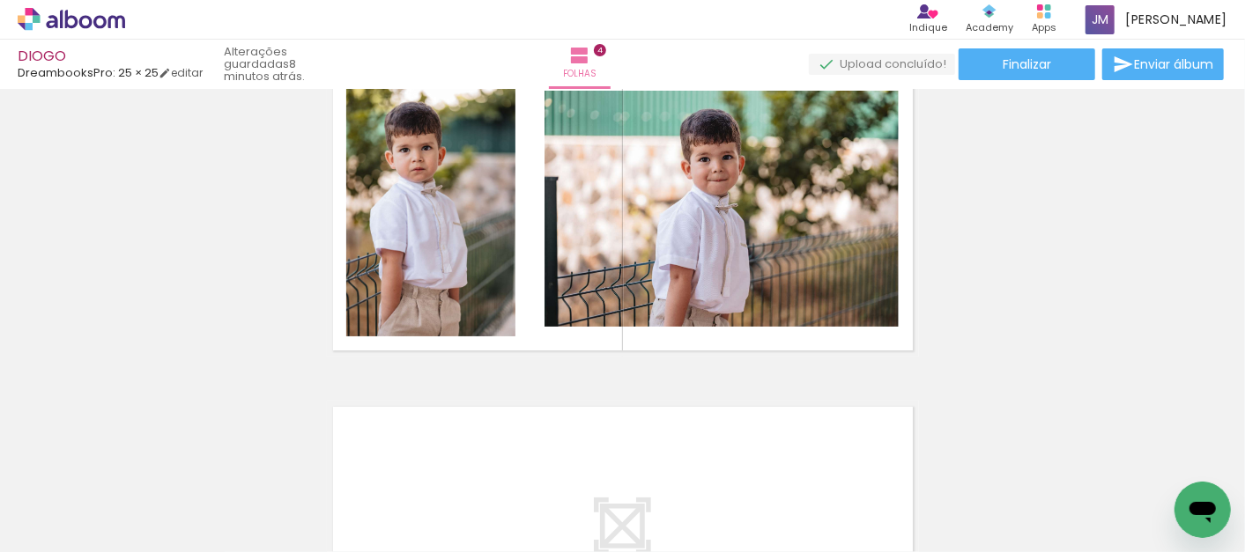
scroll to position [1140, 0]
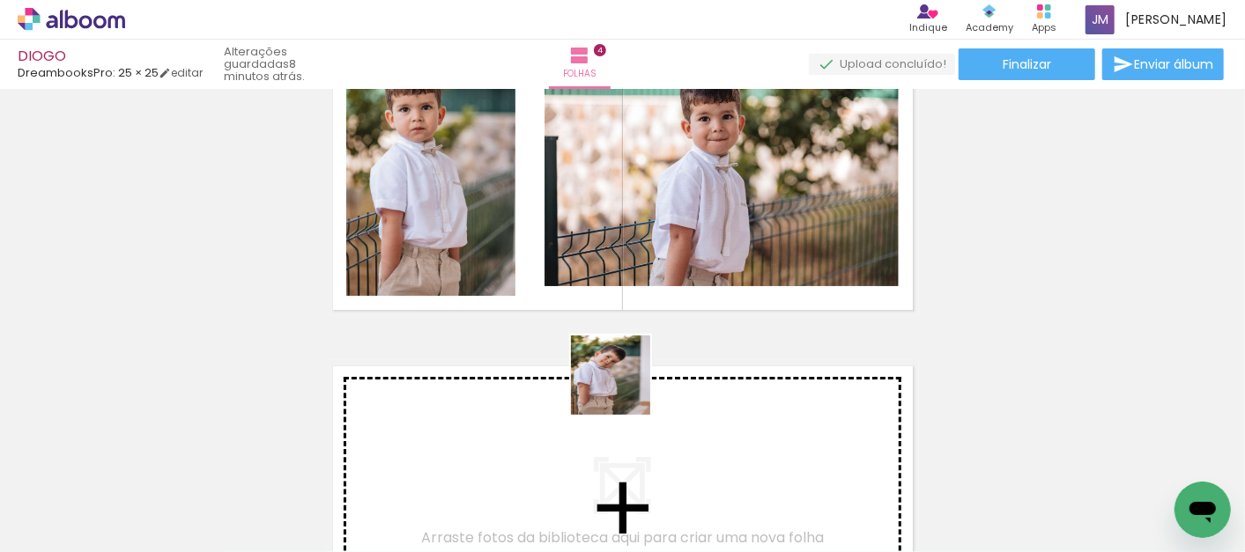
drag, startPoint x: 1007, startPoint y: 488, endPoint x: 624, endPoint y: 389, distance: 396.0
click at [624, 389] on quentale-workspace at bounding box center [622, 276] width 1245 height 552
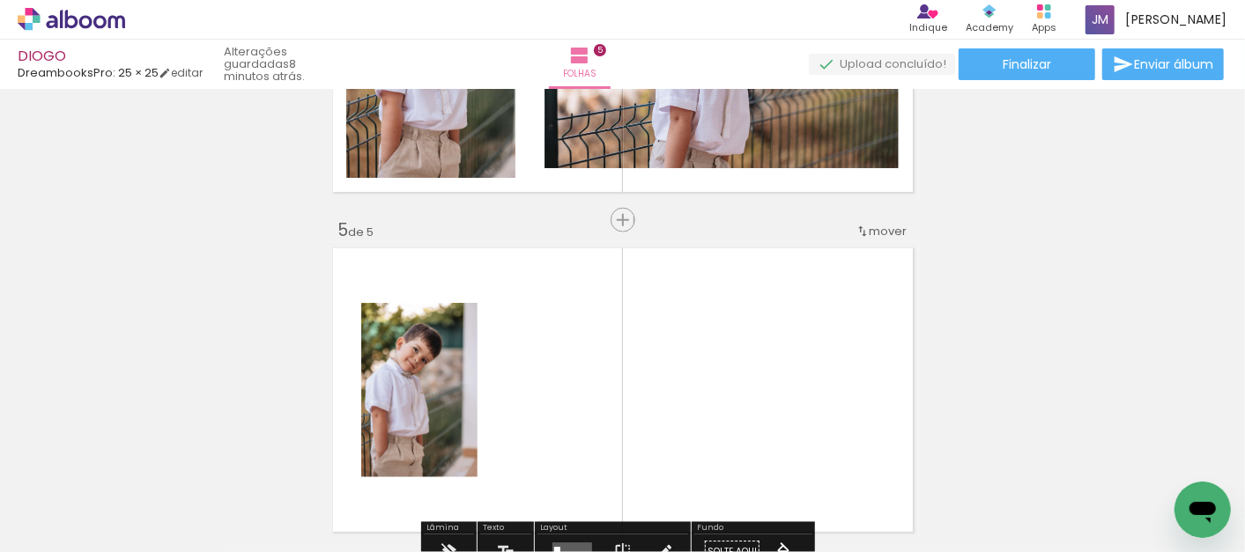
scroll to position [1382, 0]
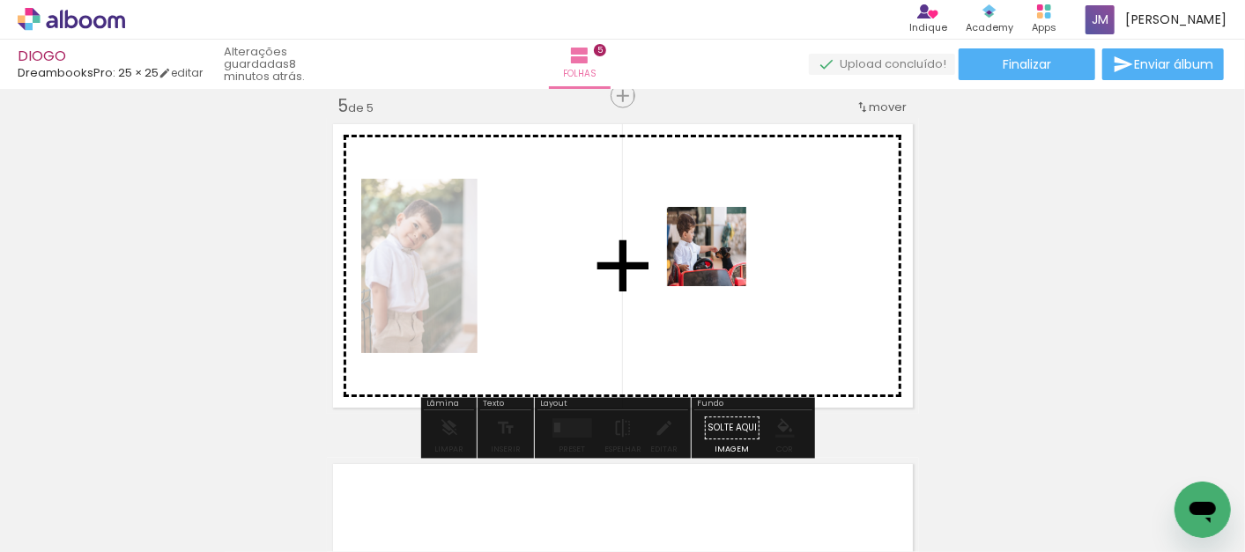
drag, startPoint x: 433, startPoint y: 506, endPoint x: 720, endPoint y: 260, distance: 378.1
click at [720, 260] on quentale-workspace at bounding box center [622, 276] width 1245 height 552
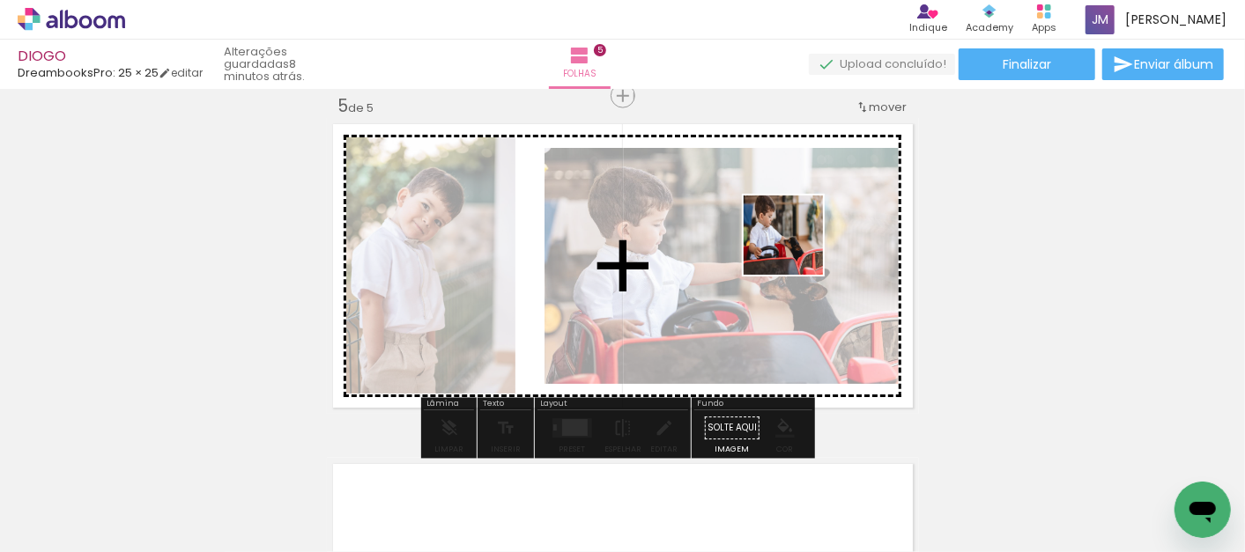
drag, startPoint x: 530, startPoint y: 493, endPoint x: 797, endPoint y: 248, distance: 362.3
click at [797, 248] on quentale-workspace at bounding box center [622, 276] width 1245 height 552
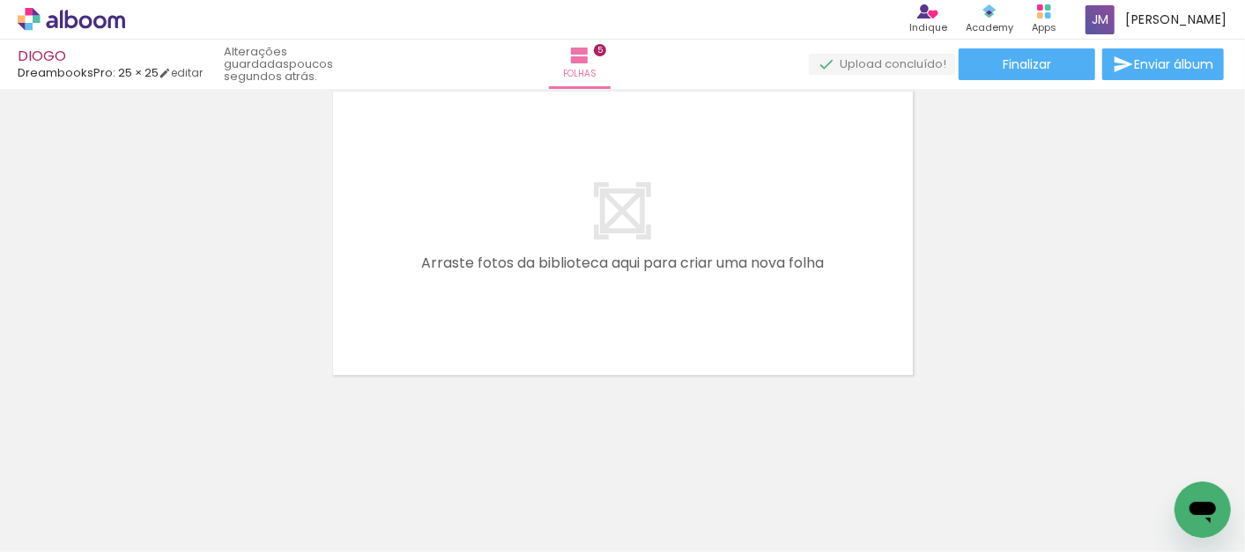
scroll to position [0, 6247]
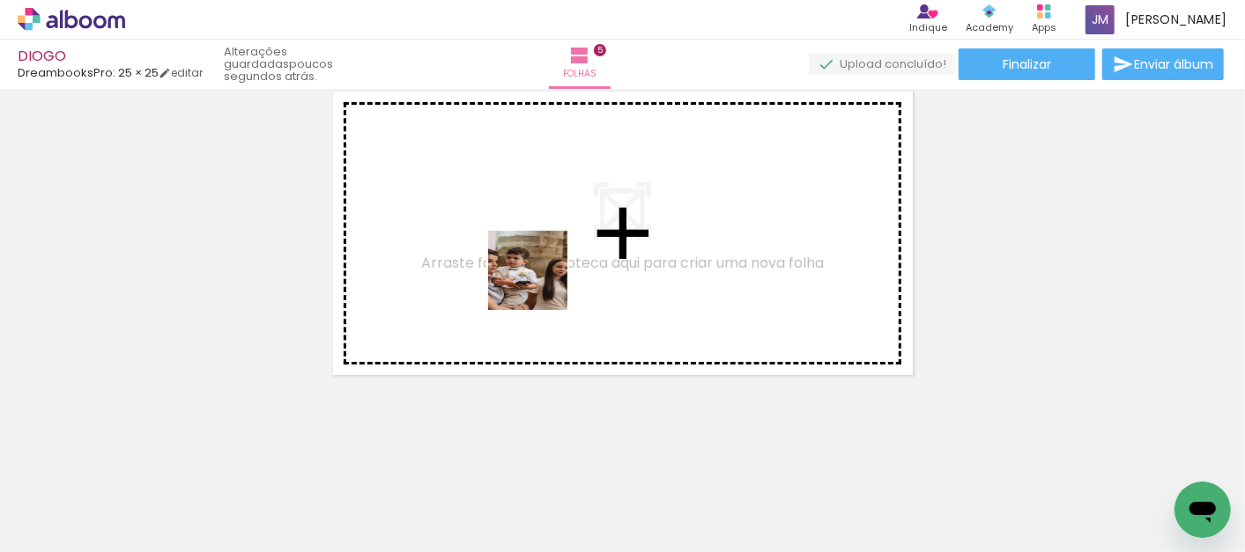
drag, startPoint x: 841, startPoint y: 503, endPoint x: 538, endPoint y: 284, distance: 373.5
click at [538, 284] on quentale-workspace at bounding box center [622, 276] width 1245 height 552
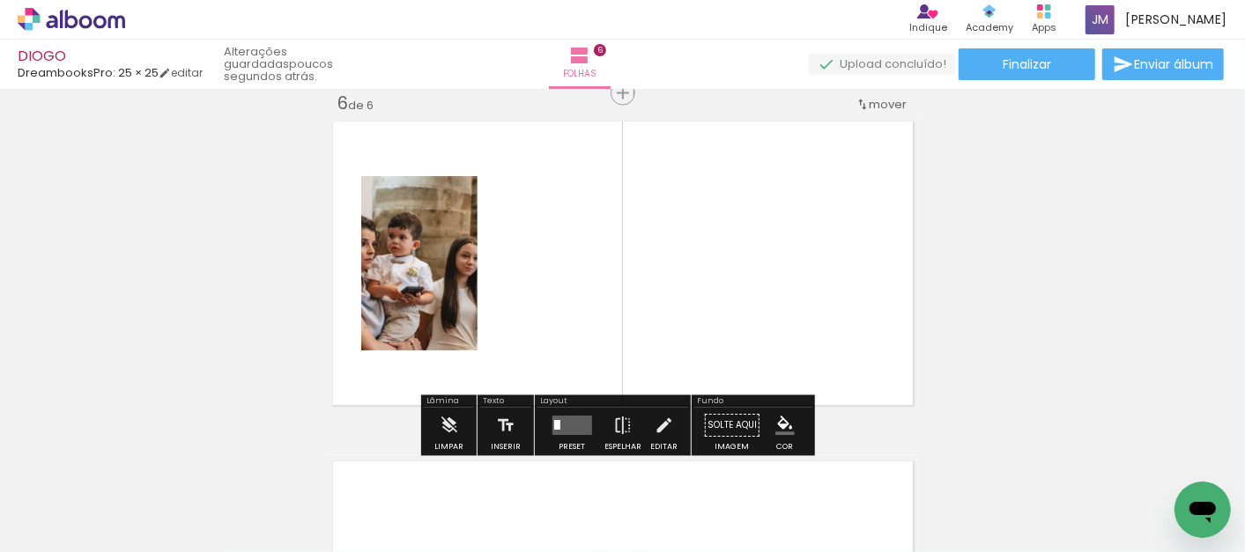
scroll to position [1723, 0]
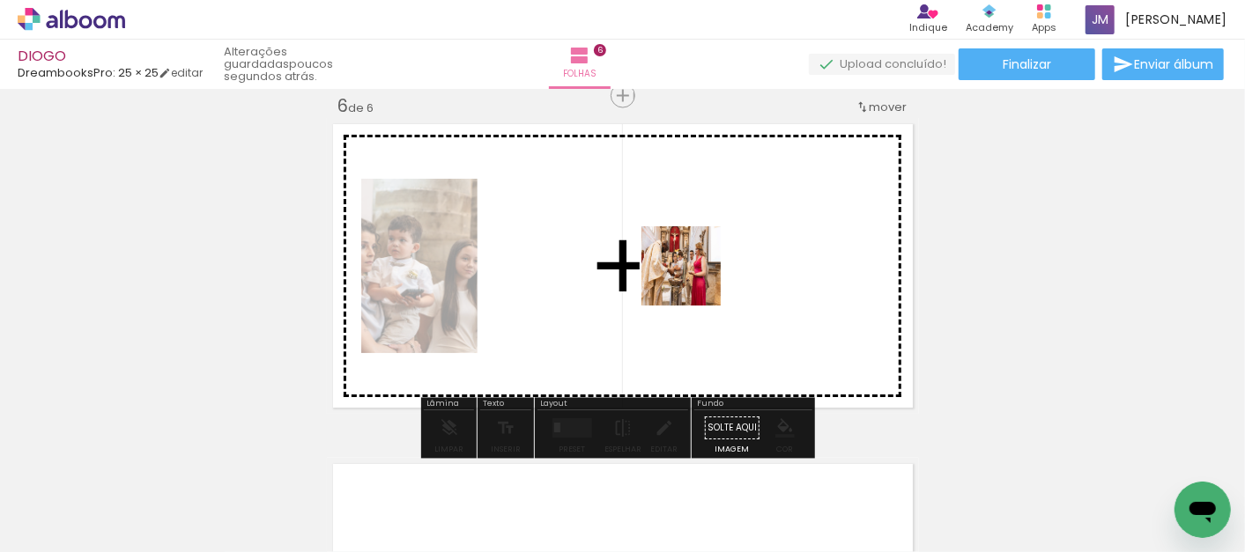
drag, startPoint x: 952, startPoint y: 485, endPoint x: 694, endPoint y: 279, distance: 330.4
click at [694, 279] on quentale-workspace at bounding box center [622, 276] width 1245 height 552
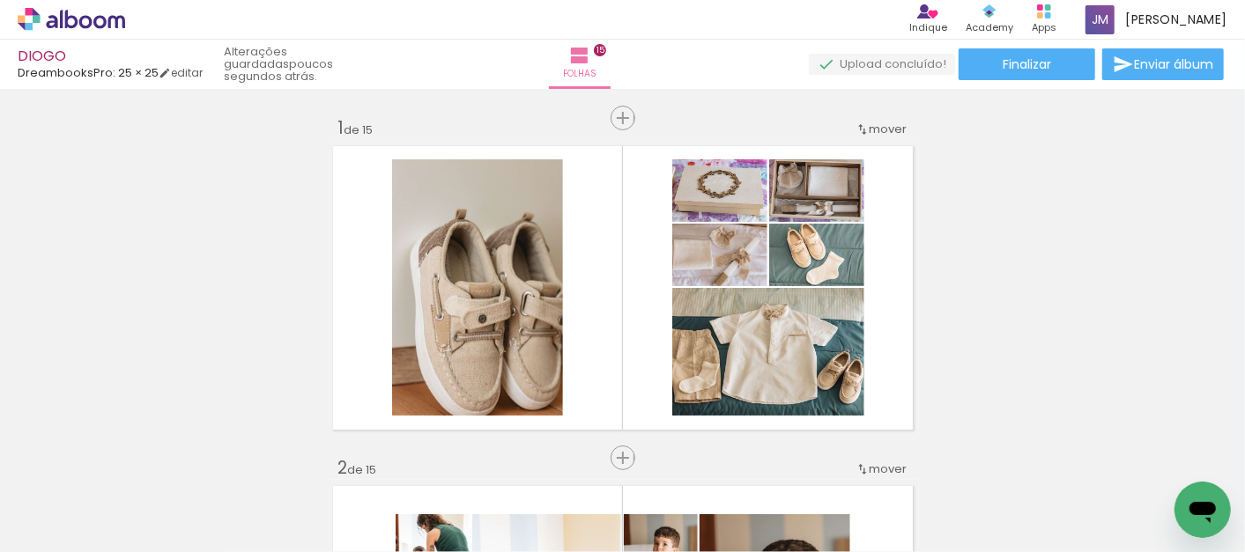
scroll to position [1664, 0]
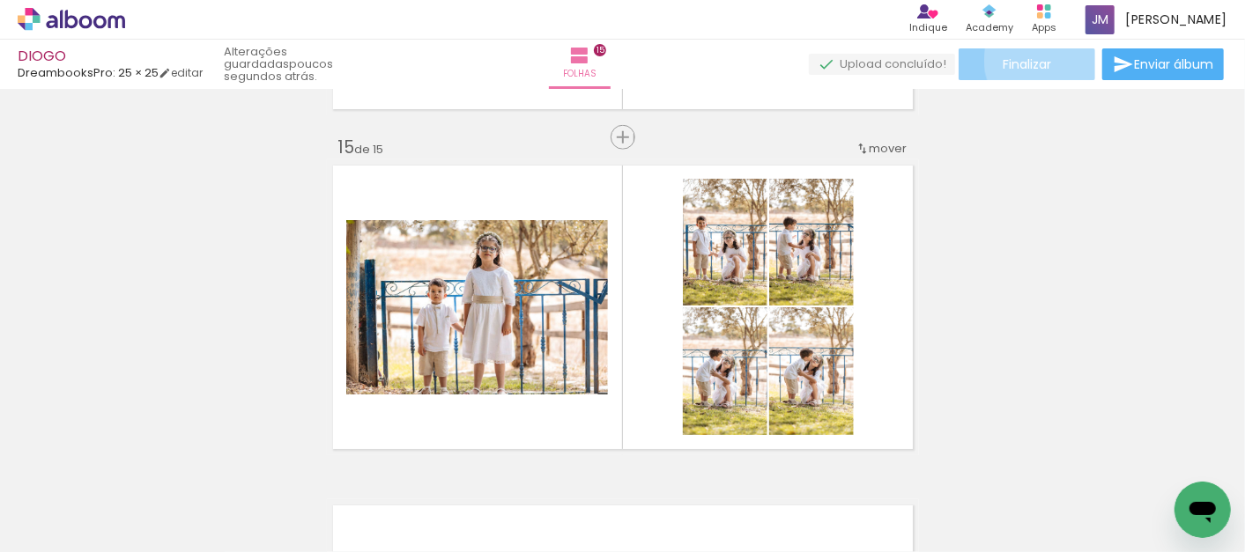
click at [1040, 60] on span "Finalizar" at bounding box center [1027, 64] width 48 height 12
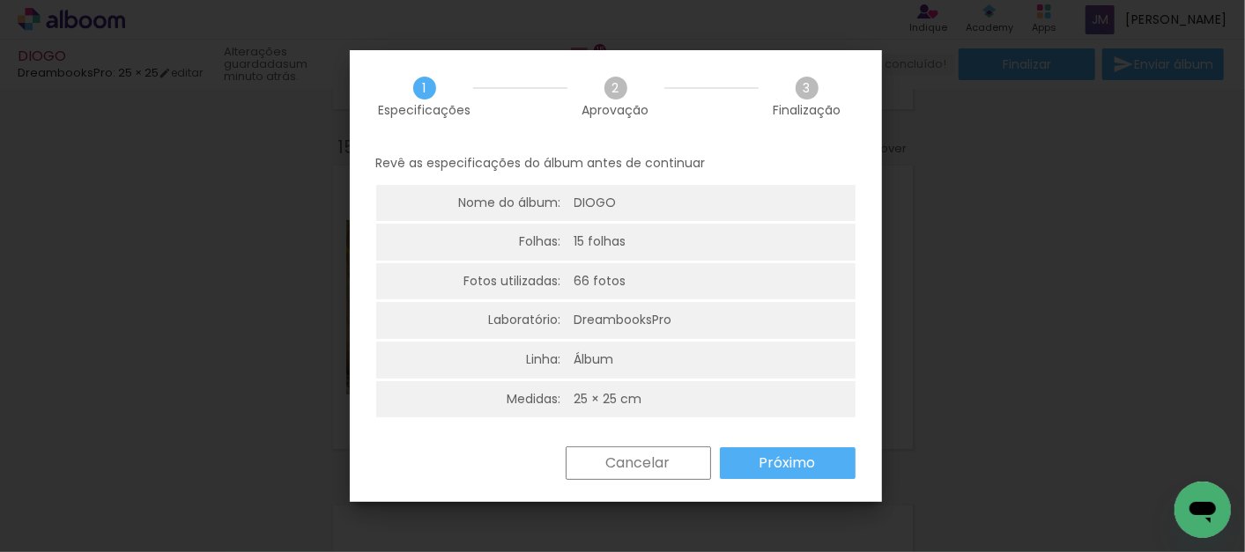
click at [0, 0] on slot "Próximo" at bounding box center [0, 0] width 0 height 0
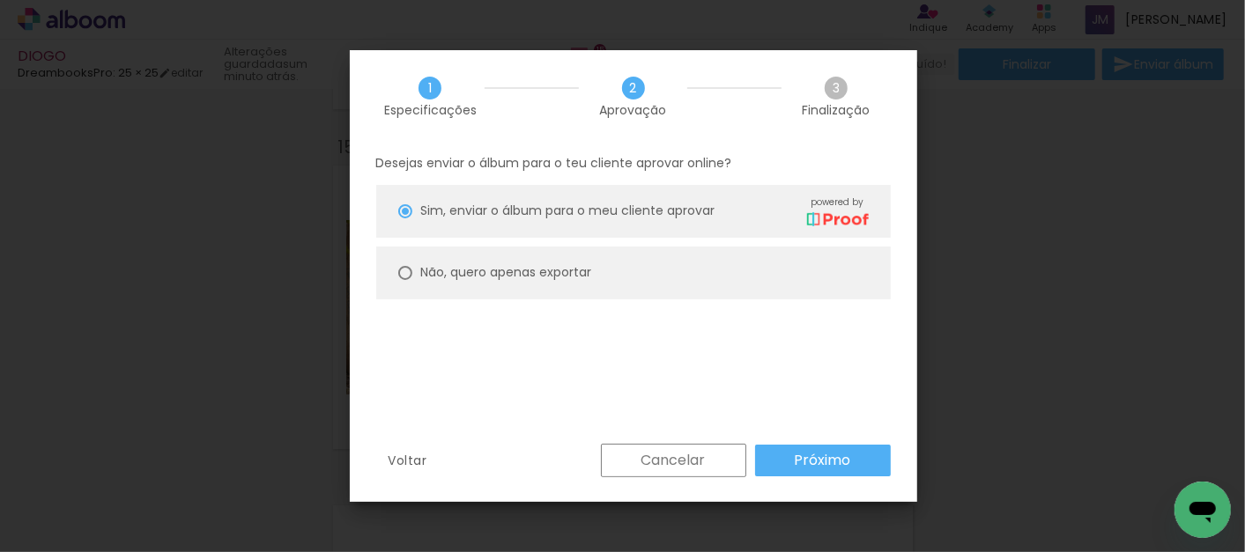
click at [0, 0] on slot "Próximo" at bounding box center [0, 0] width 0 height 0
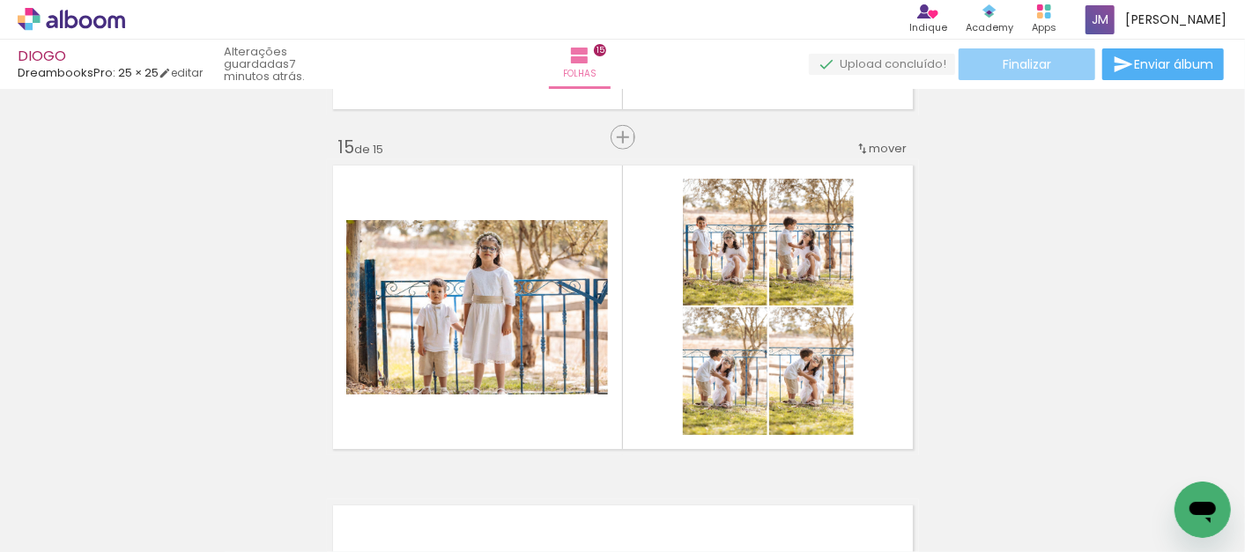
scroll to position [1664, 0]
click at [1034, 70] on span "Finalizar" at bounding box center [1027, 64] width 48 height 12
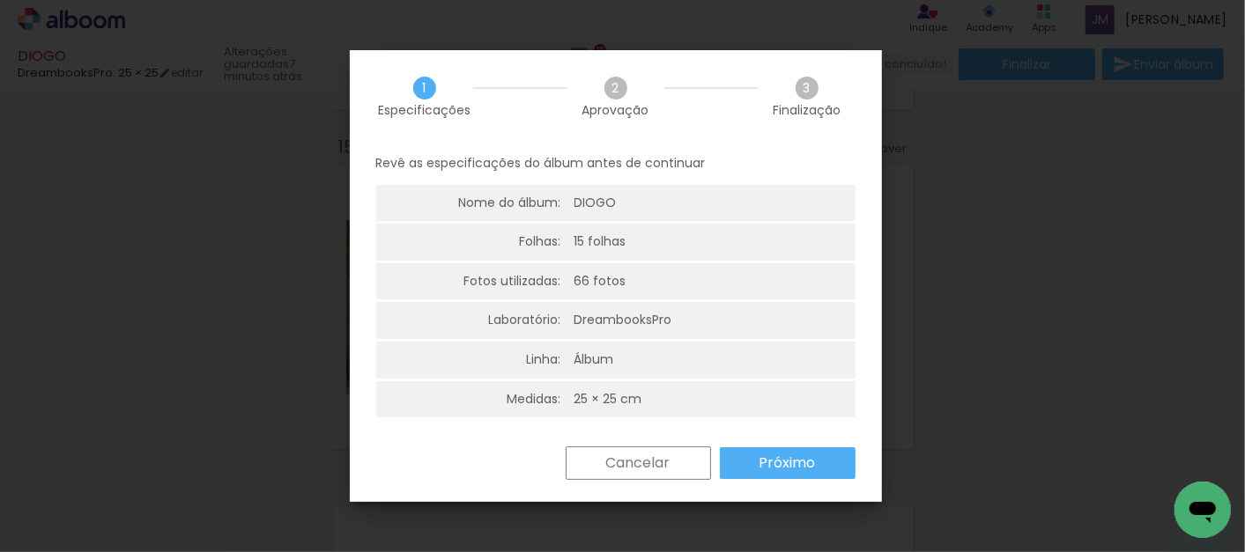
click at [0, 0] on slot "Próximo" at bounding box center [0, 0] width 0 height 0
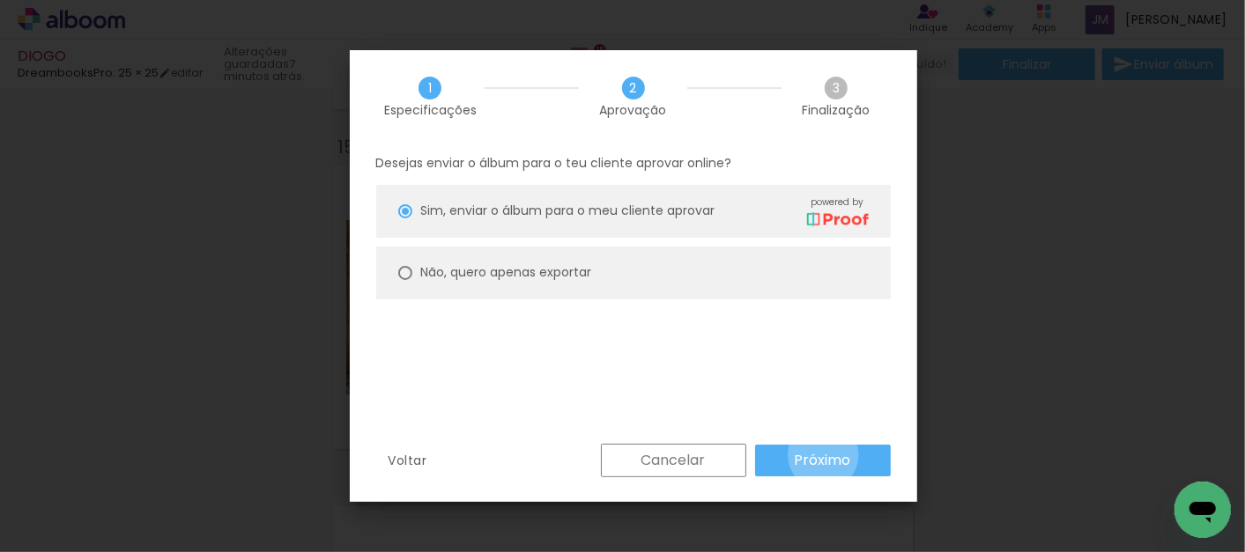
click at [0, 0] on slot "Próximo" at bounding box center [0, 0] width 0 height 0
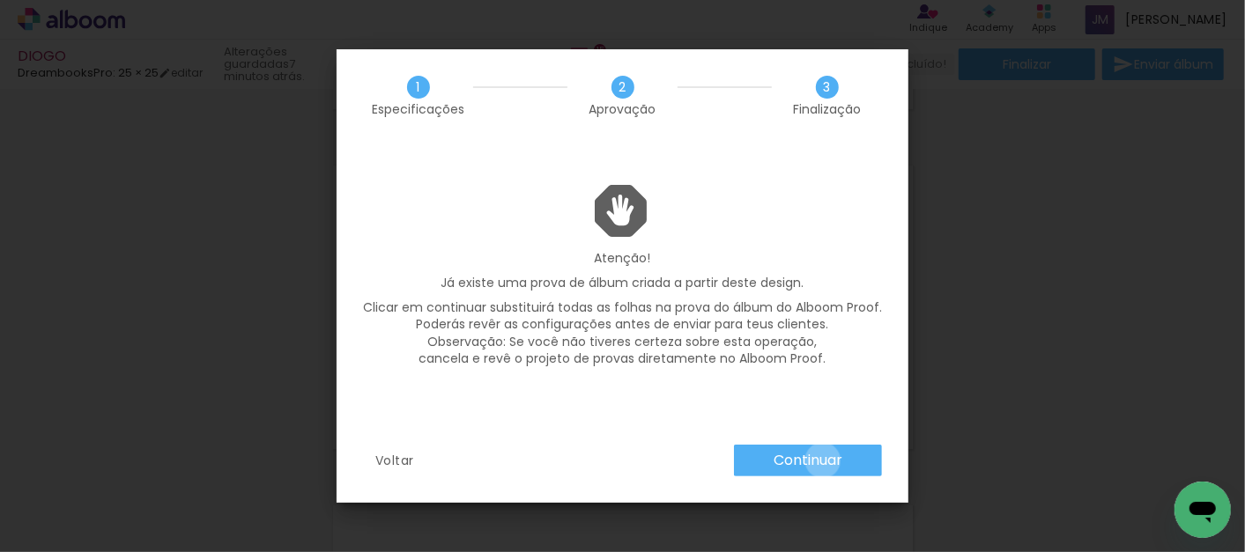
click at [0, 0] on slot "Continuar" at bounding box center [0, 0] width 0 height 0
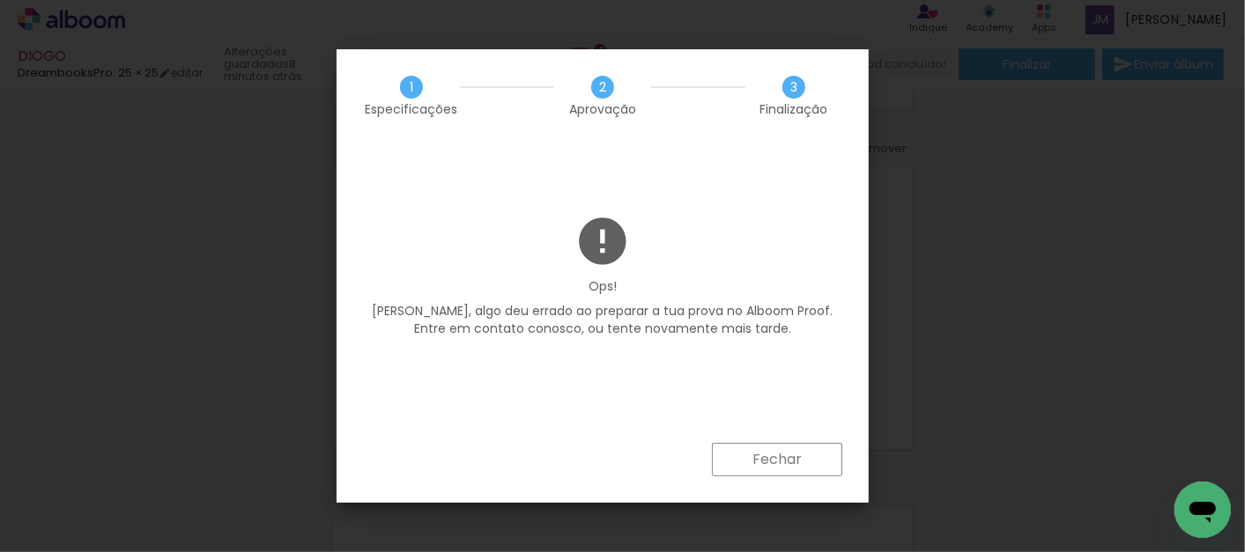
click at [0, 0] on slot "Fechar" at bounding box center [0, 0] width 0 height 0
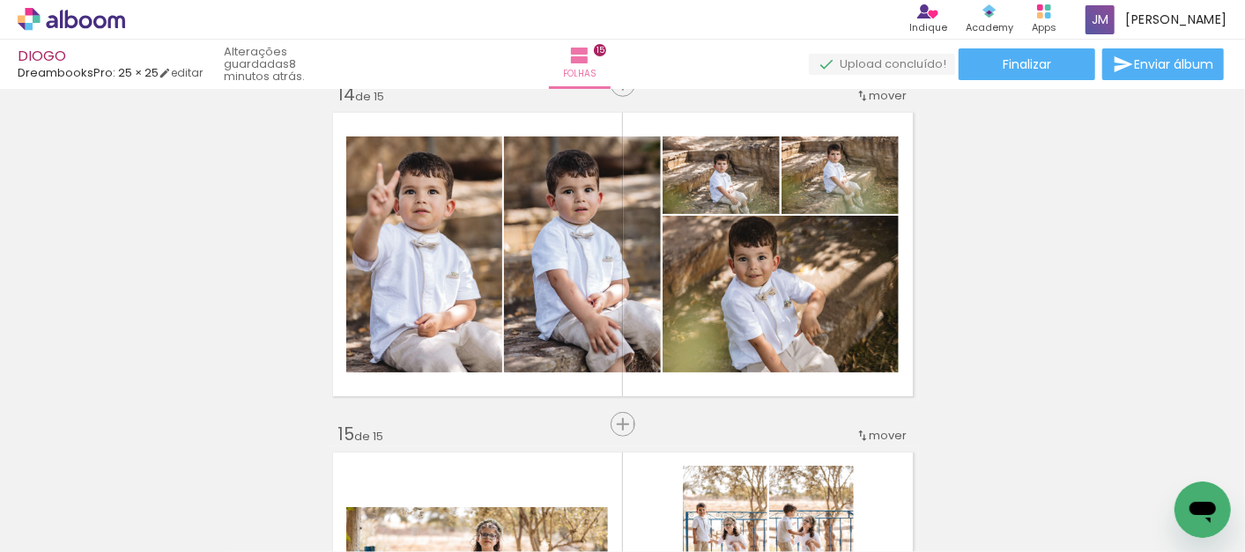
scroll to position [4448, 0]
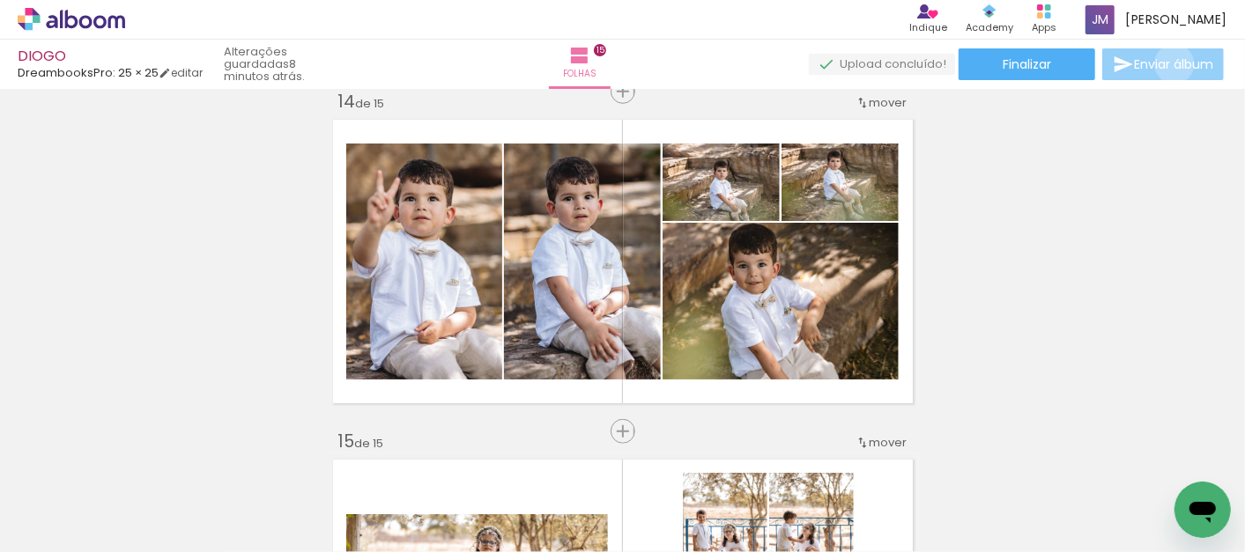
click at [1170, 64] on span "Enviar álbum" at bounding box center [1173, 64] width 79 height 12
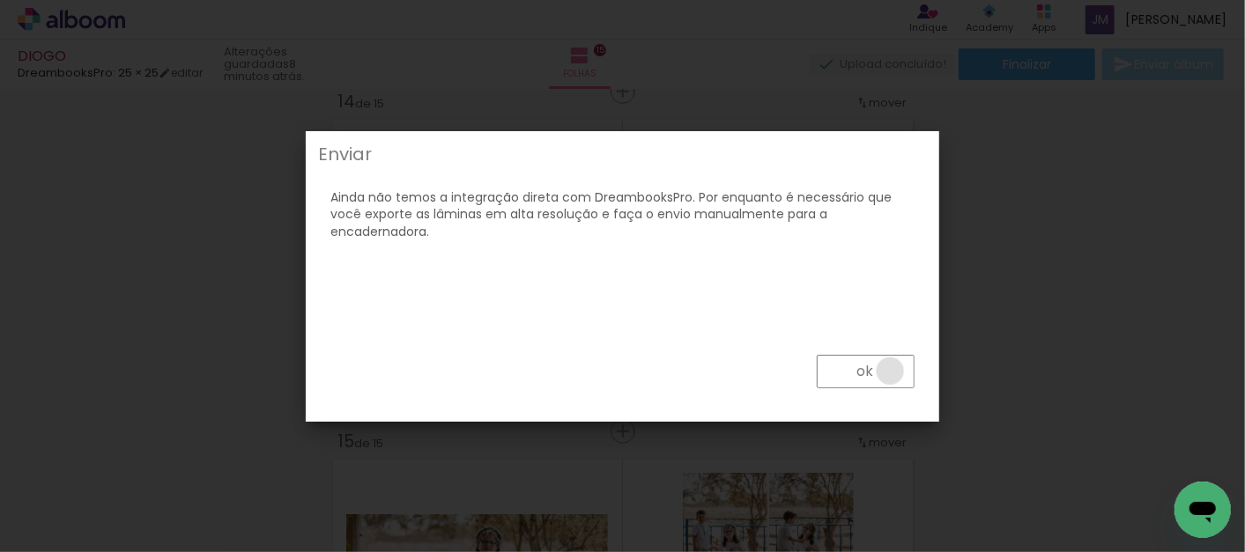
click at [891, 372] on paper-button "ok" at bounding box center [866, 371] width 98 height 33
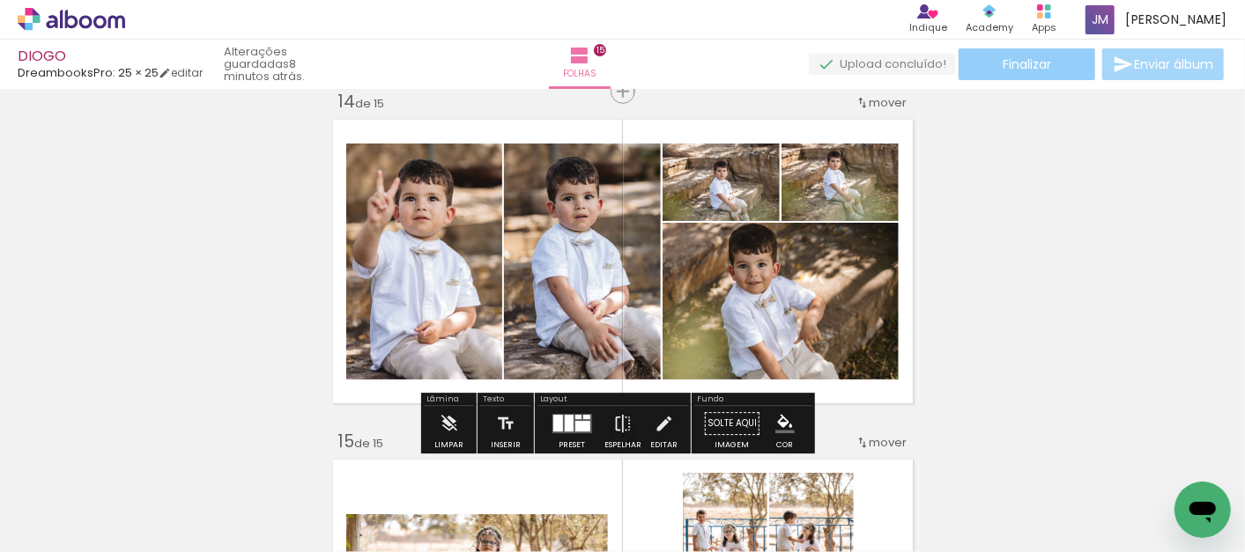
click at [1043, 70] on span "Finalizar" at bounding box center [1027, 64] width 48 height 12
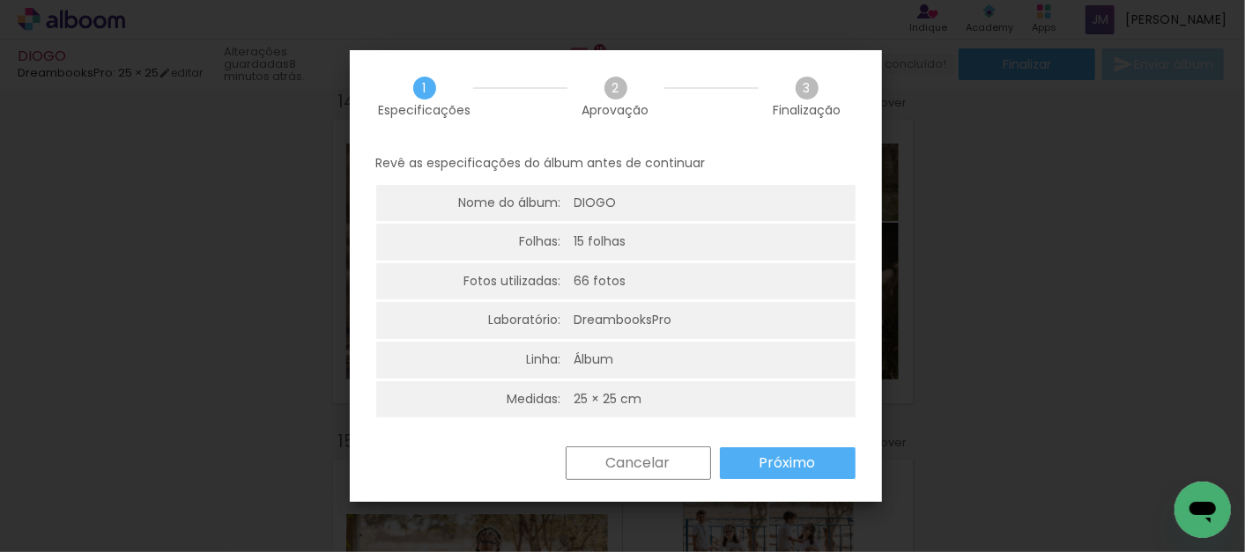
click at [0, 0] on slot "Próximo" at bounding box center [0, 0] width 0 height 0
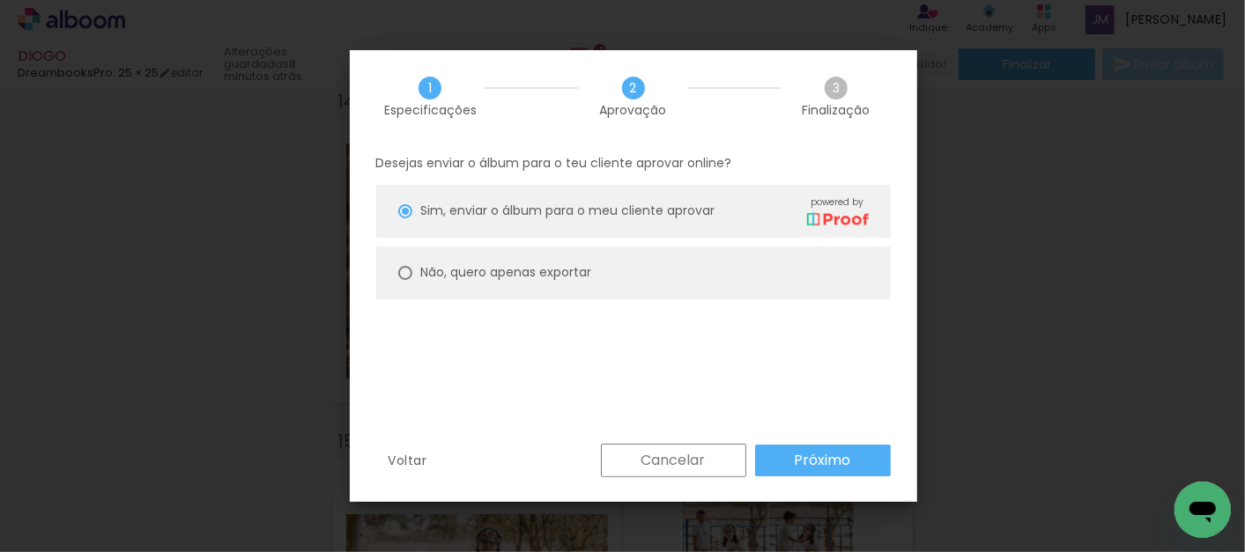
click at [0, 0] on slot "Próximo" at bounding box center [0, 0] width 0 height 0
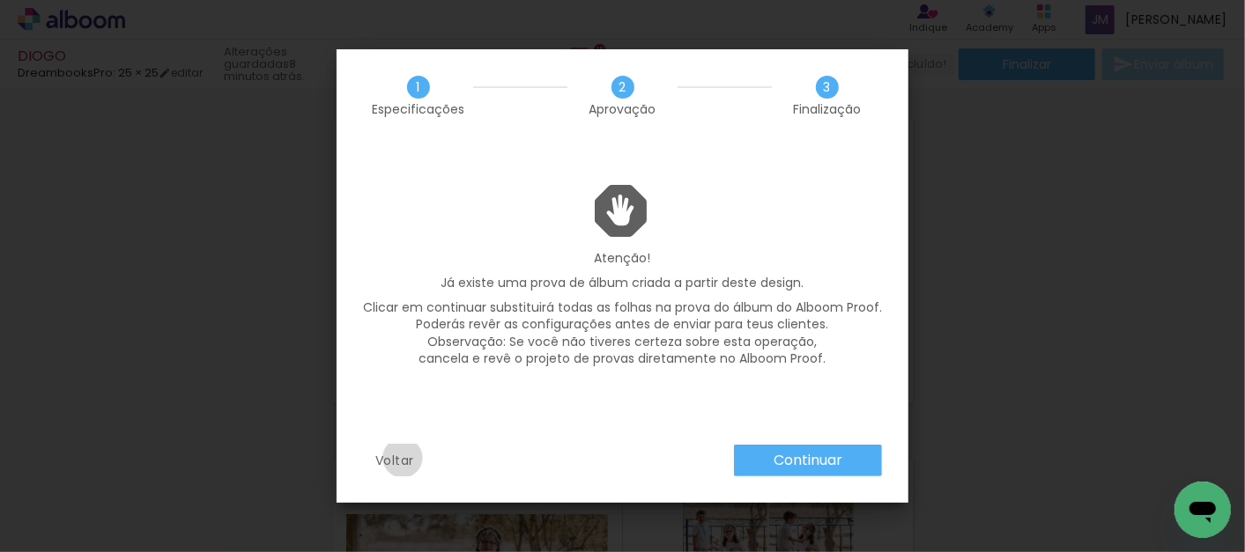
click at [0, 0] on slot "Voltar" at bounding box center [0, 0] width 0 height 0
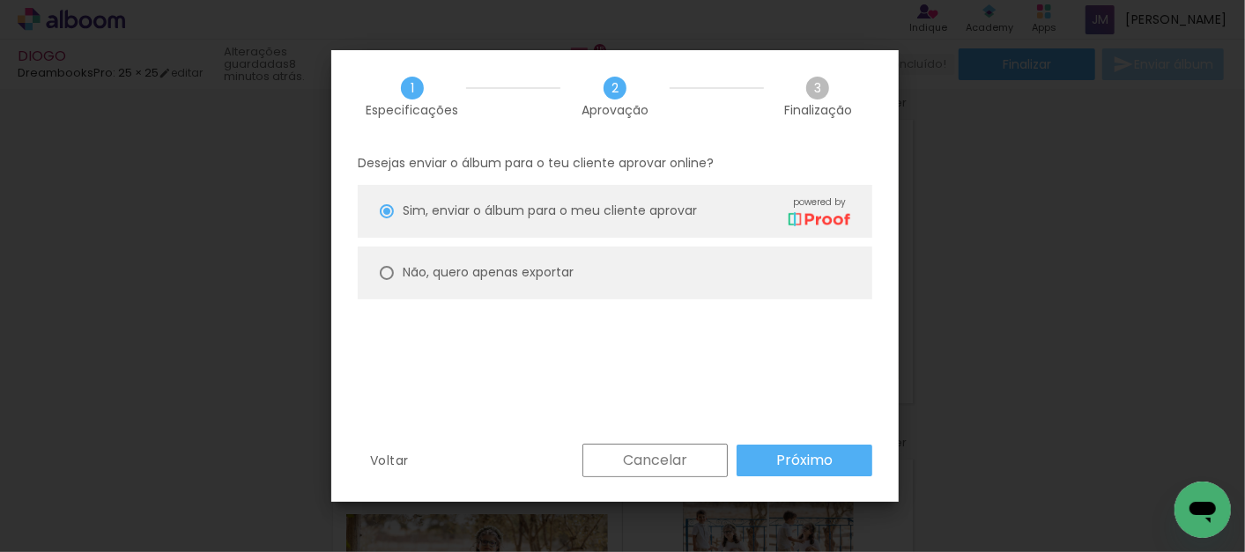
click at [0, 0] on slot "Voltar" at bounding box center [0, 0] width 0 height 0
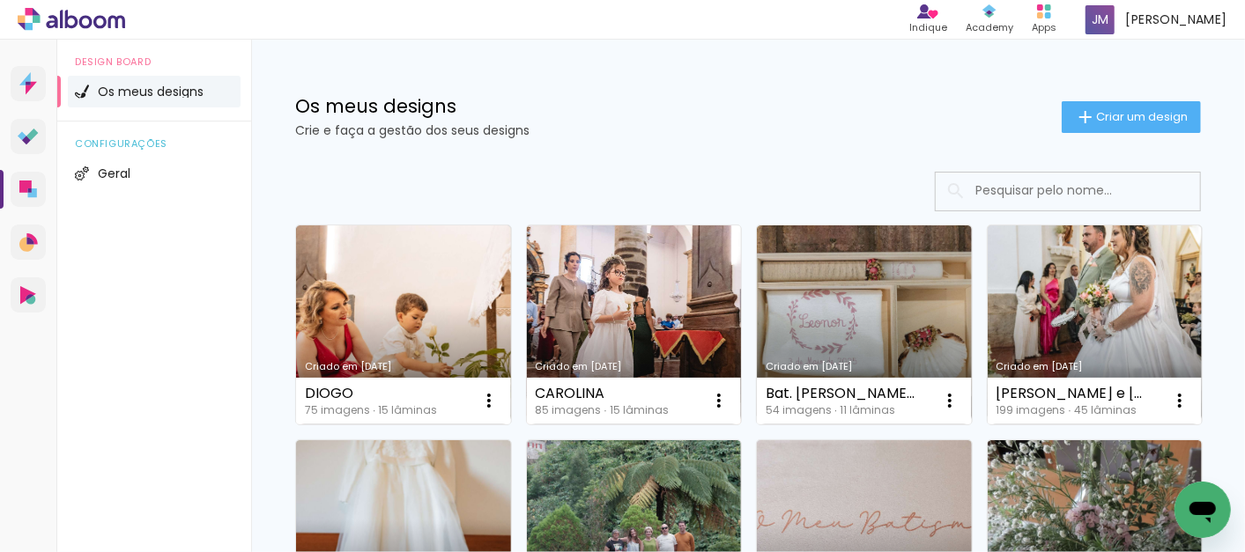
click at [638, 301] on link "Criado em [DATE]" at bounding box center [634, 325] width 215 height 199
